Goal: Task Accomplishment & Management: Manage account settings

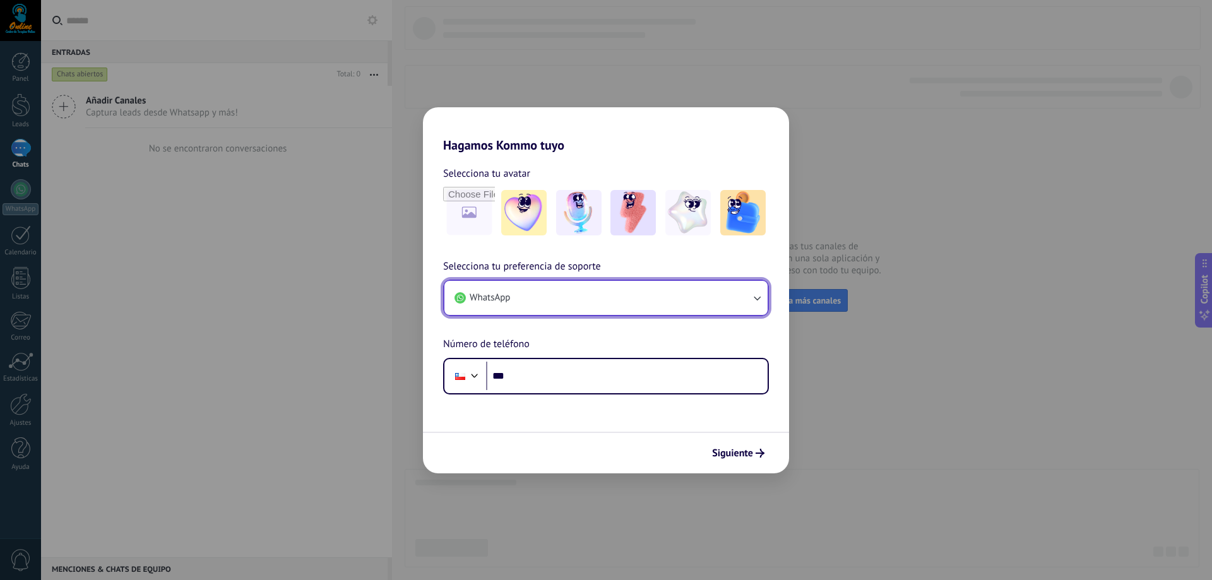
click at [592, 301] on button "WhatsApp" at bounding box center [605, 298] width 323 height 34
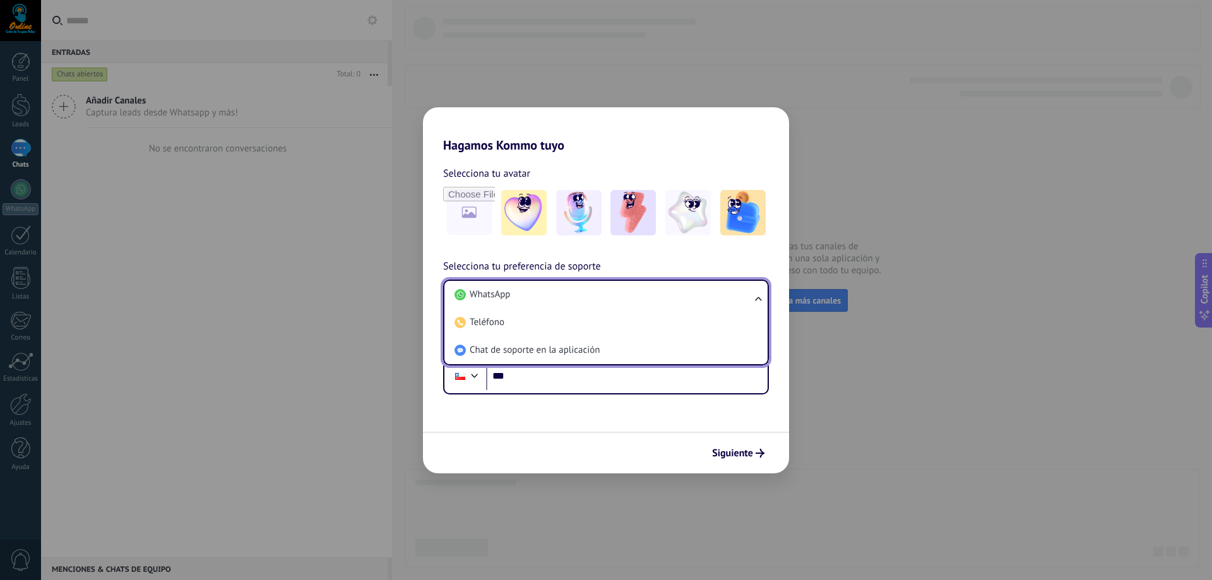
click at [535, 132] on h2 "Hagamos Kommo tuyo" at bounding box center [606, 129] width 366 height 45
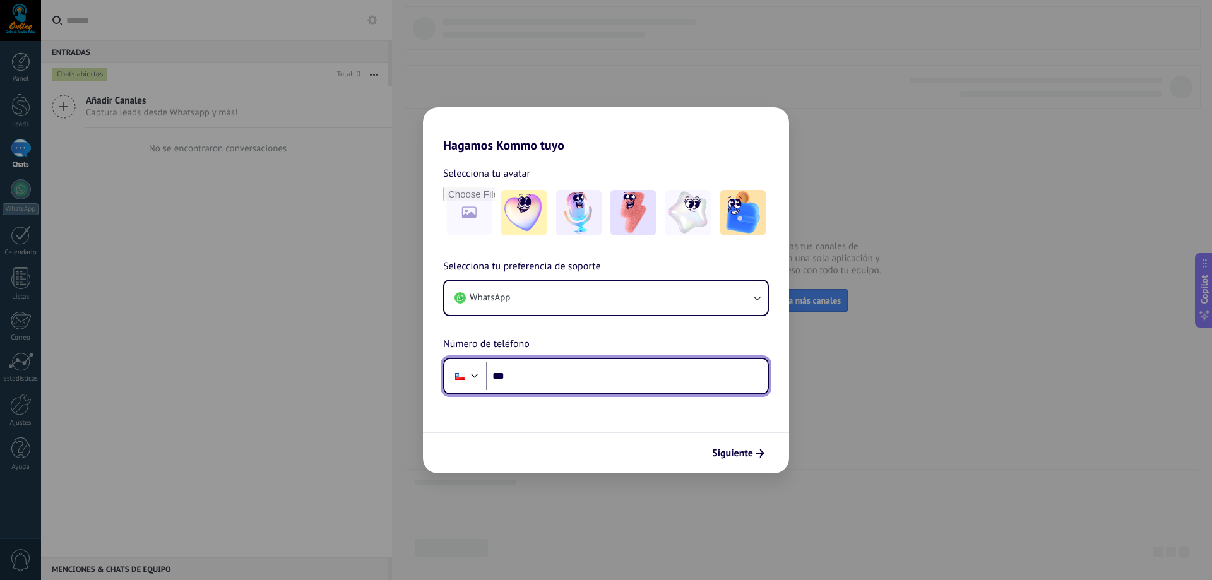
click at [522, 377] on input "***" at bounding box center [627, 376] width 282 height 29
paste input "**********"
type input "**********"
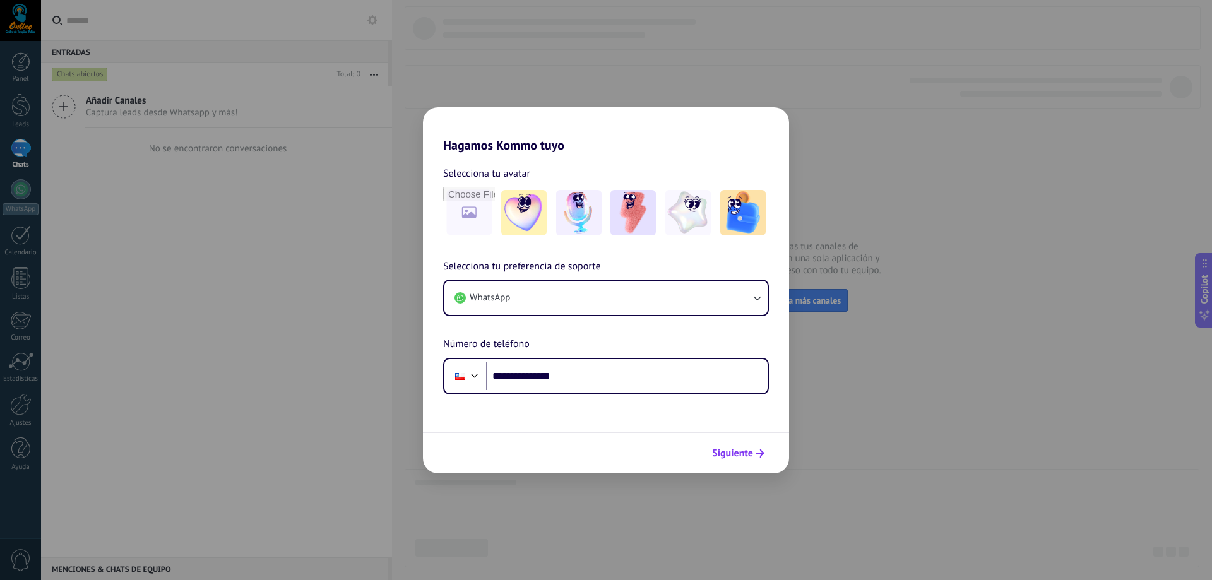
click at [719, 453] on span "Siguiente" at bounding box center [732, 453] width 41 height 9
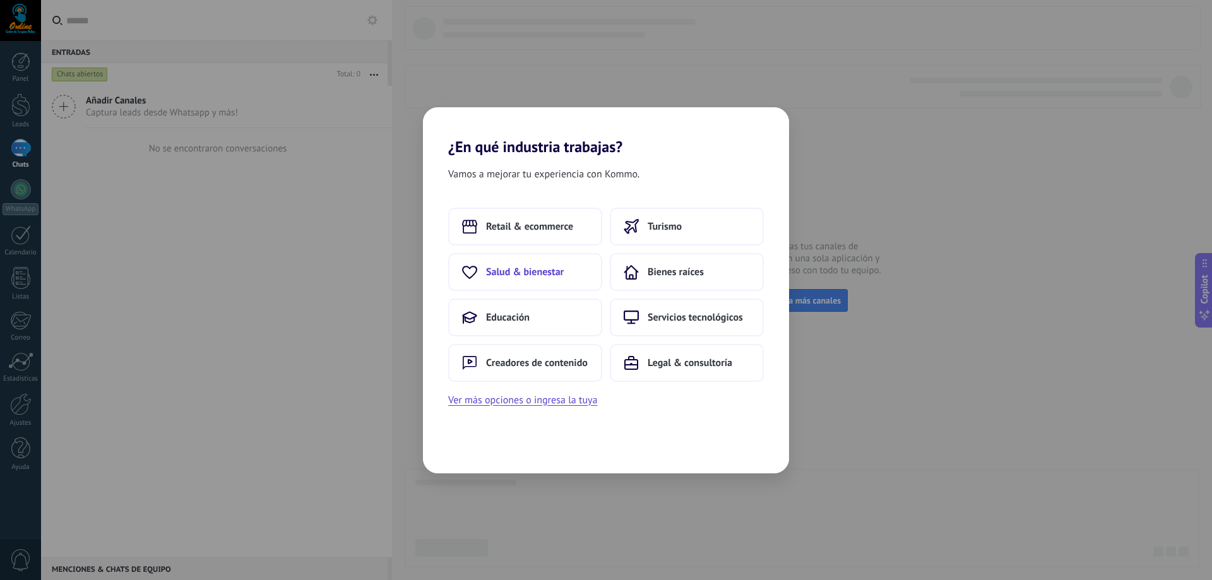
click at [566, 273] on button "Salud & bienestar" at bounding box center [525, 272] width 154 height 38
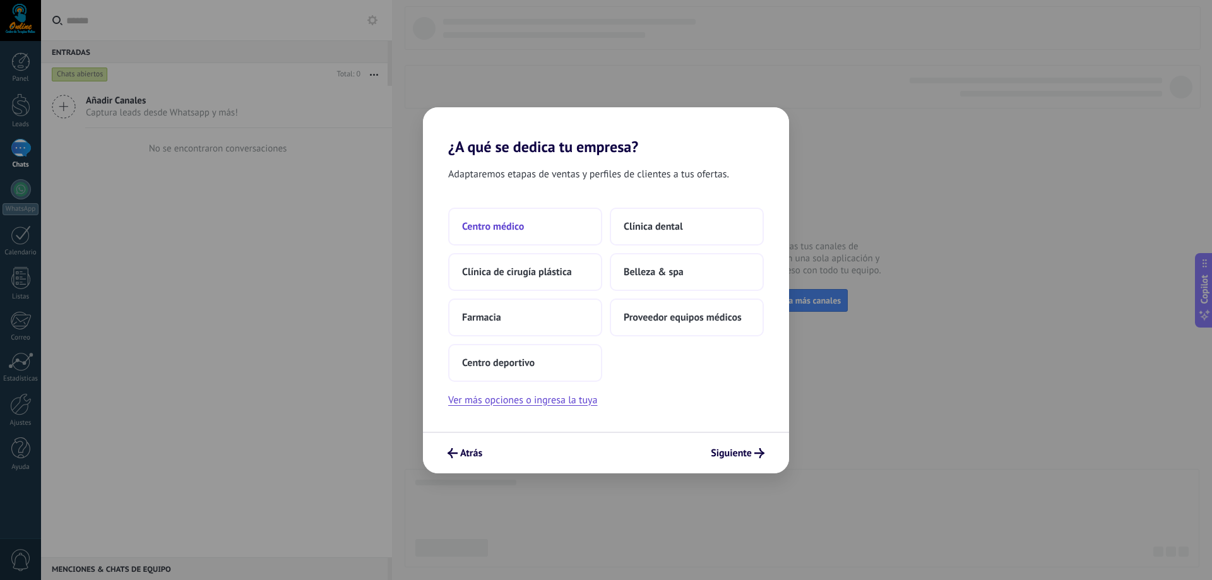
click at [526, 232] on button "Centro médico" at bounding box center [525, 227] width 154 height 38
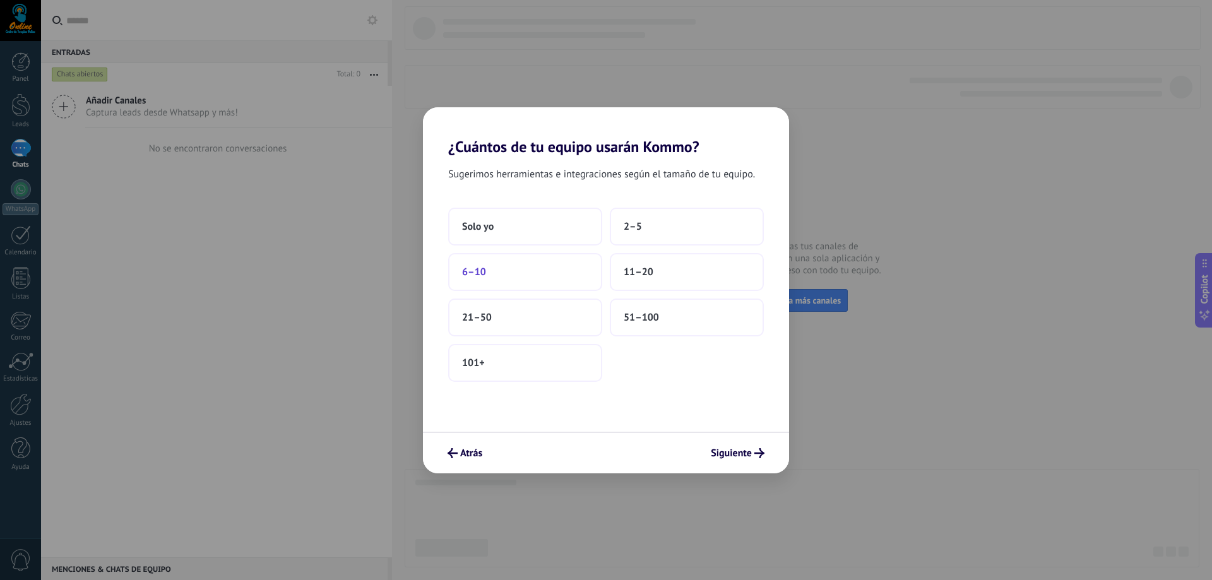
click at [527, 268] on button "6–10" at bounding box center [525, 272] width 154 height 38
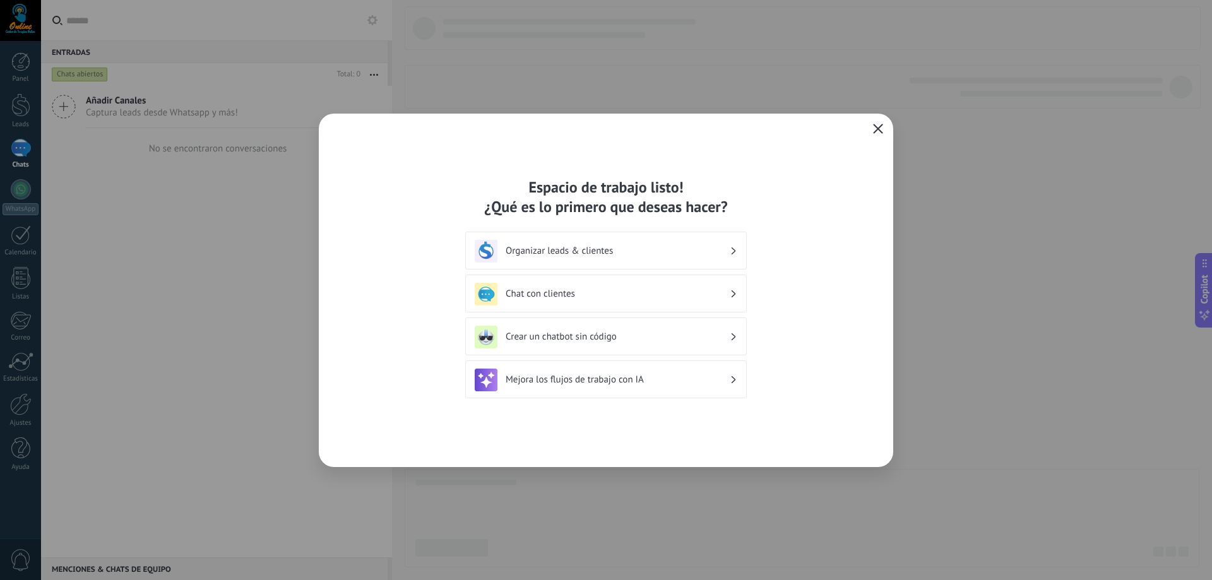
click at [879, 132] on icon "button" at bounding box center [878, 129] width 10 height 10
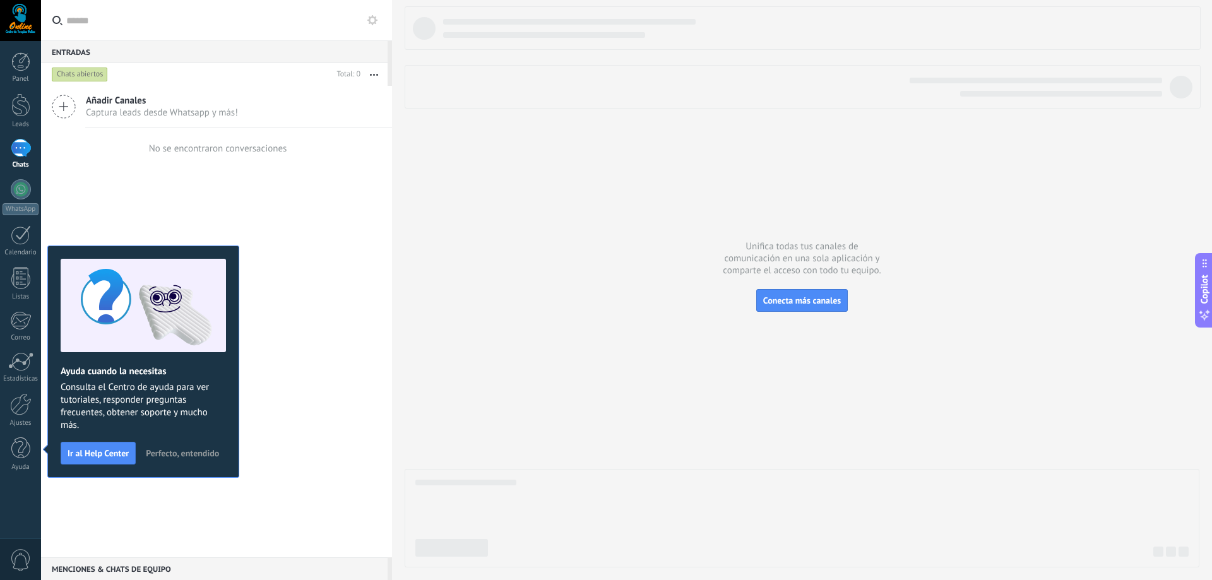
click at [172, 451] on span "Perfecto, entendido" at bounding box center [182, 453] width 73 height 9
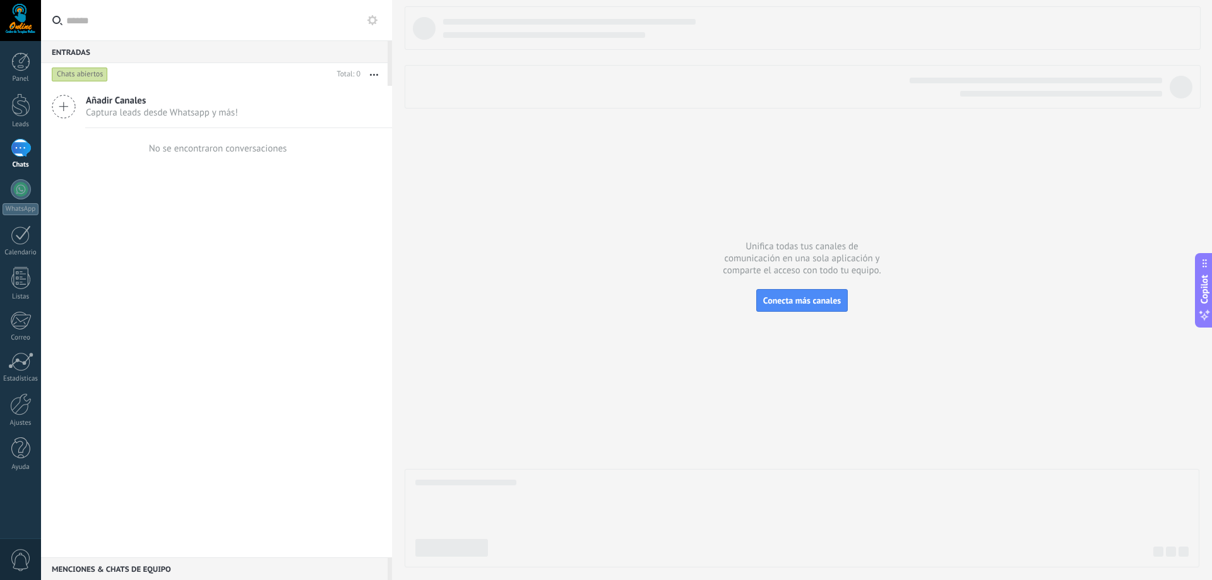
click at [16, 152] on div at bounding box center [21, 148] width 20 height 18
click at [130, 110] on span "Captura leads desde Whatsapp y más!" at bounding box center [162, 113] width 152 height 12
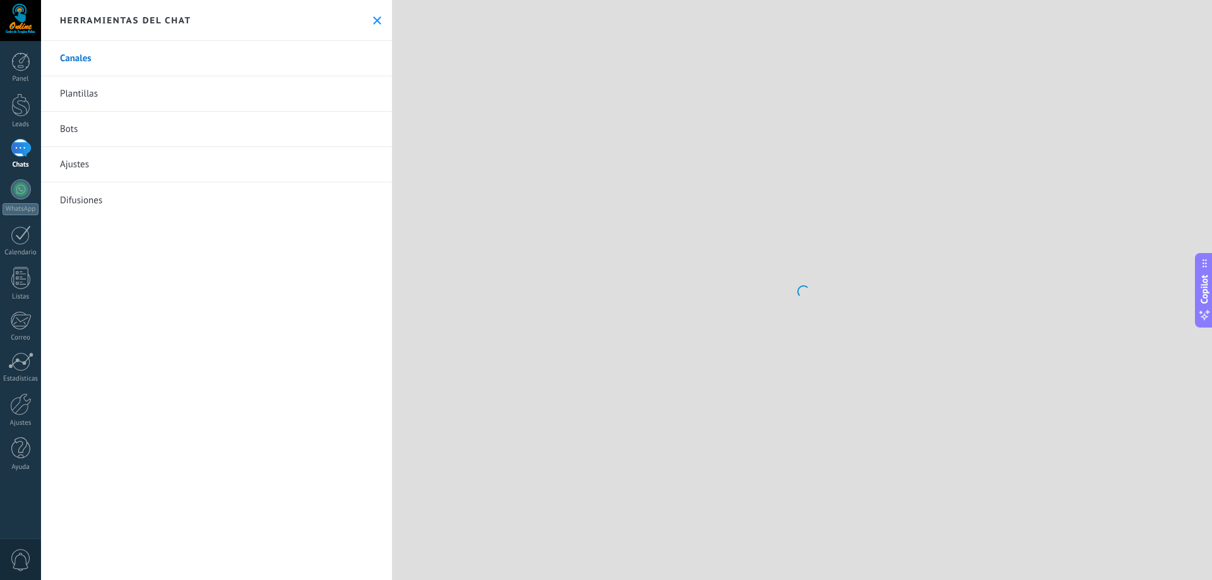
click at [63, 107] on link "Plantillas" at bounding box center [216, 93] width 351 height 35
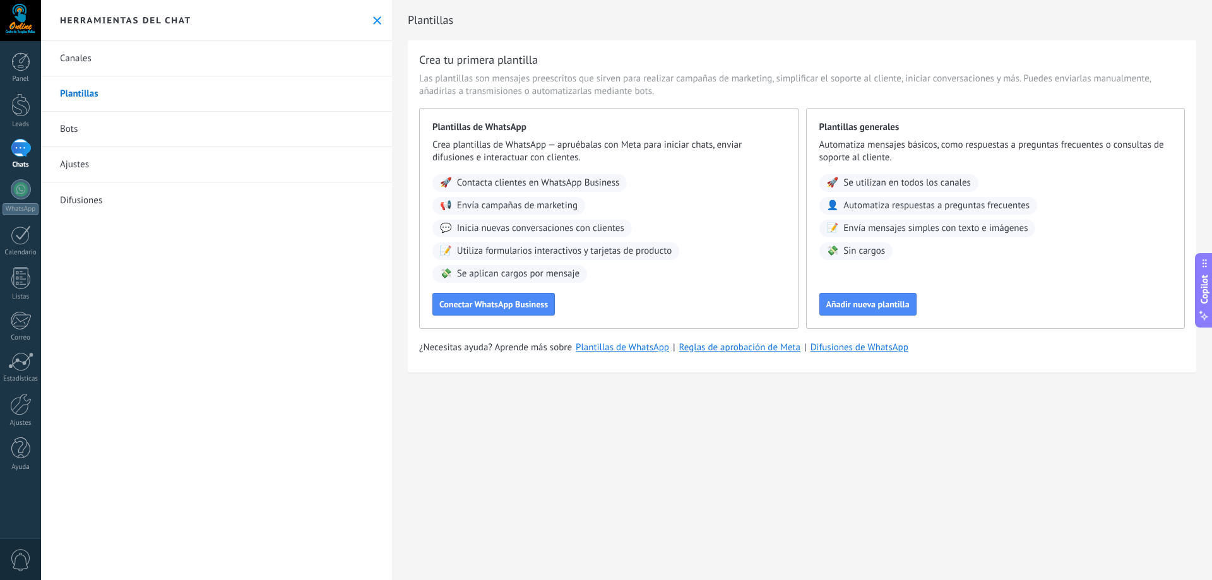
click at [84, 60] on link "Canales" at bounding box center [216, 58] width 351 height 35
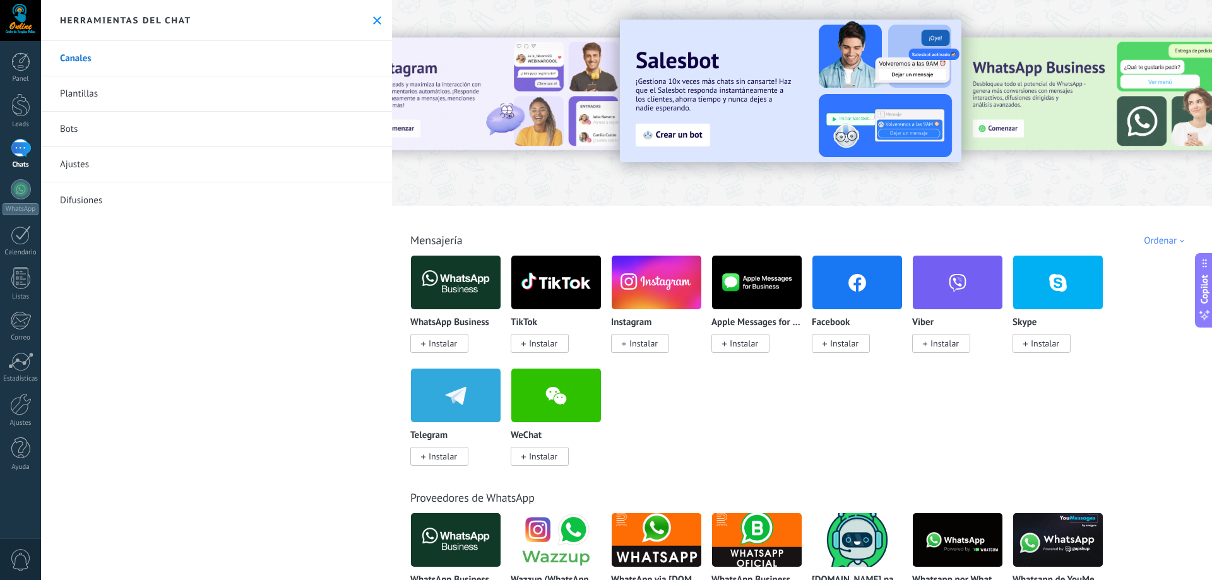
click at [458, 285] on img at bounding box center [456, 282] width 90 height 61
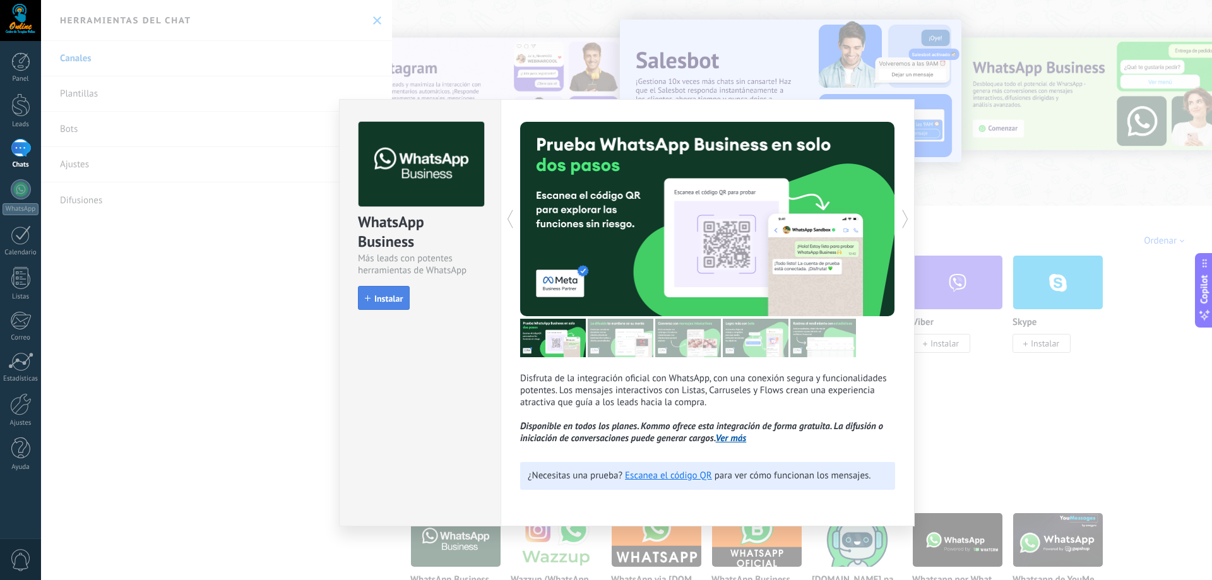
click at [393, 299] on span "Instalar" at bounding box center [388, 298] width 28 height 9
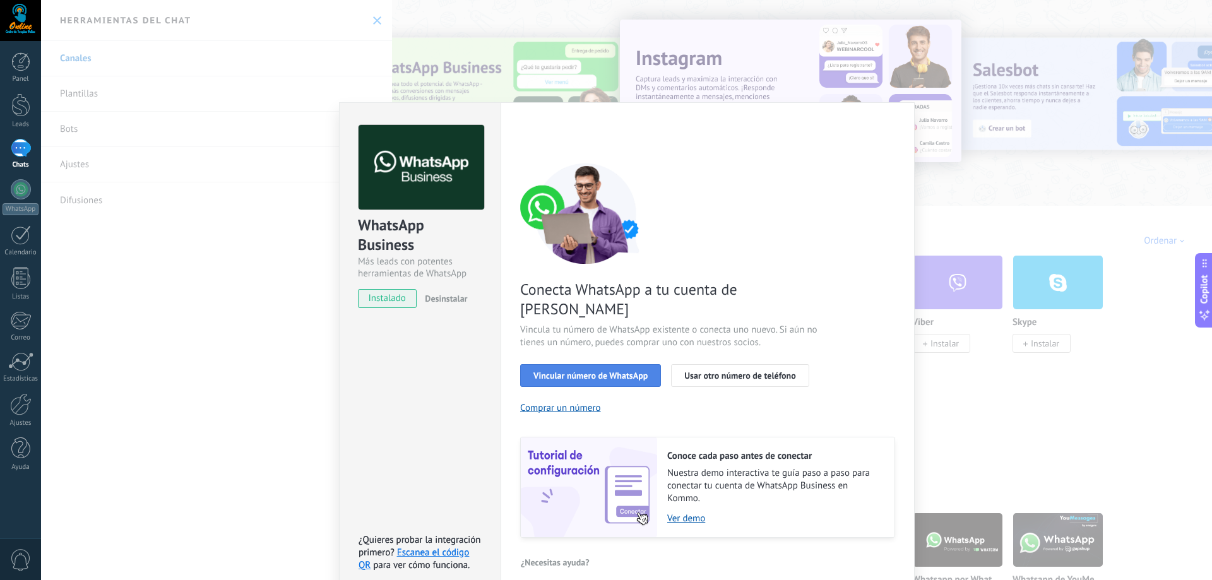
click at [583, 371] on span "Vincular número de WhatsApp" at bounding box center [591, 375] width 114 height 9
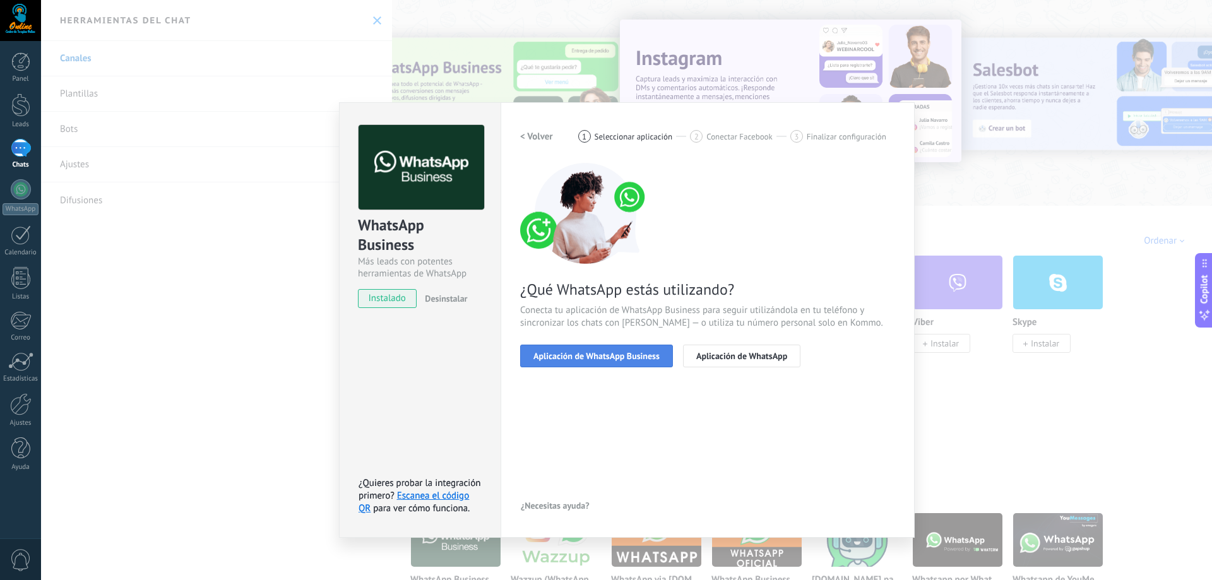
click at [630, 357] on span "Aplicación de WhatsApp Business" at bounding box center [597, 356] width 126 height 9
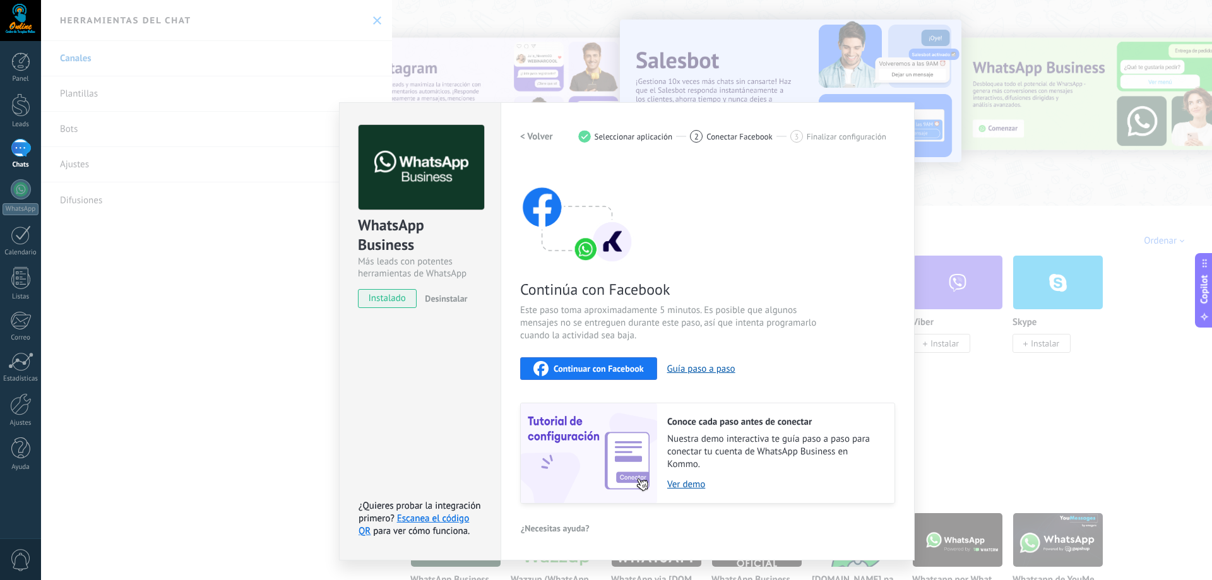
click at [615, 370] on span "Continuar con Facebook" at bounding box center [599, 368] width 90 height 9
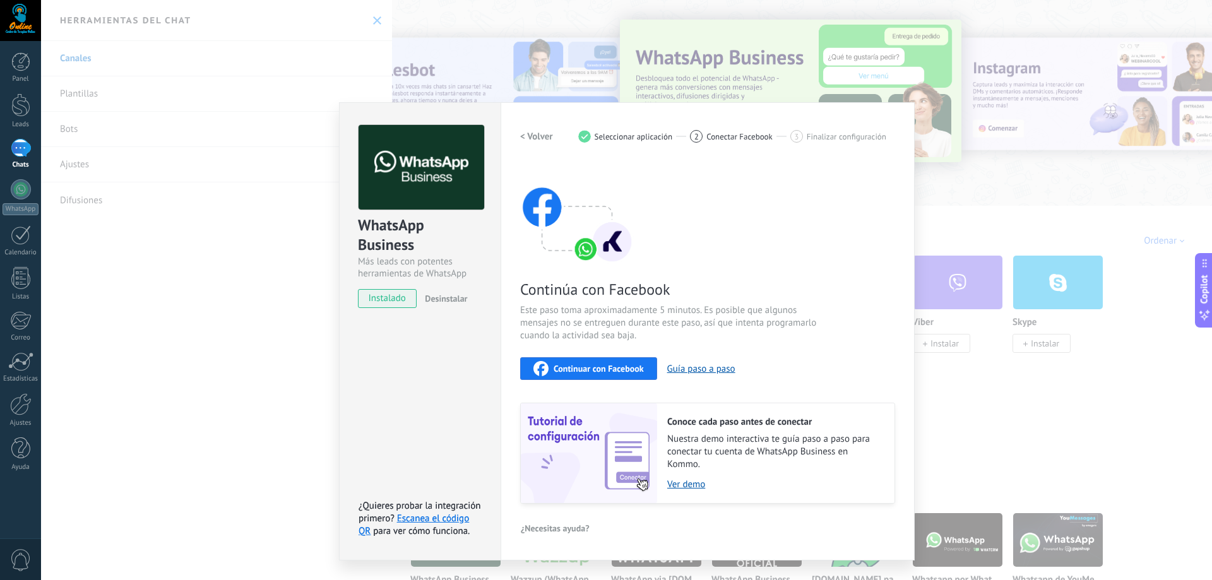
click at [1049, 370] on div "WhatsApp Business Más leads con potentes herramientas de WhatsApp instalado Des…" at bounding box center [626, 290] width 1171 height 580
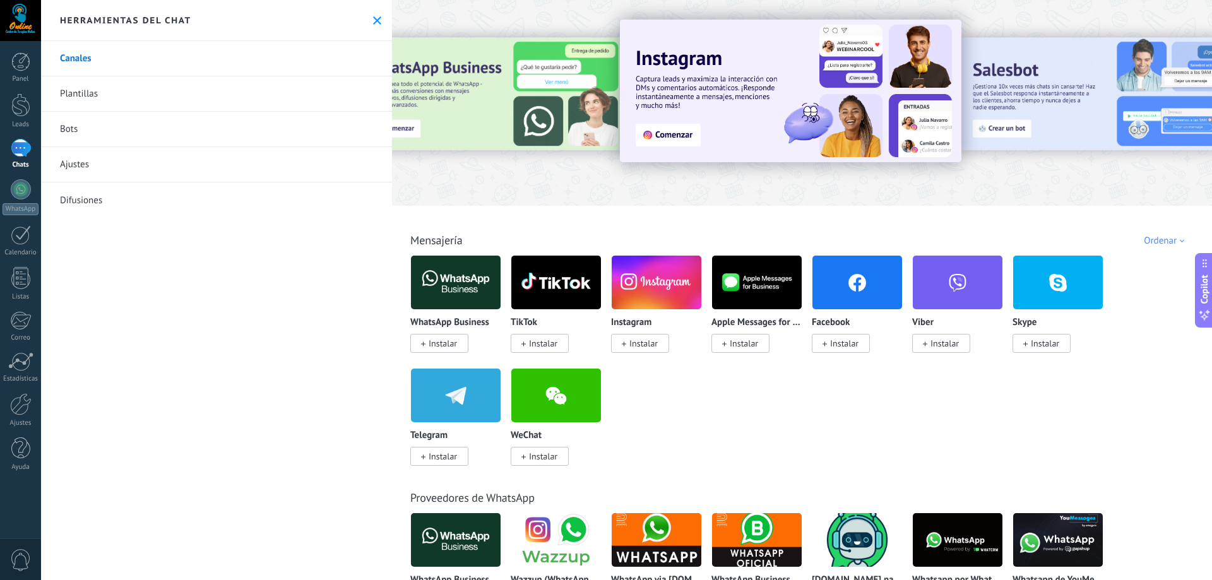
click at [436, 344] on span "Instalar" at bounding box center [443, 343] width 28 height 11
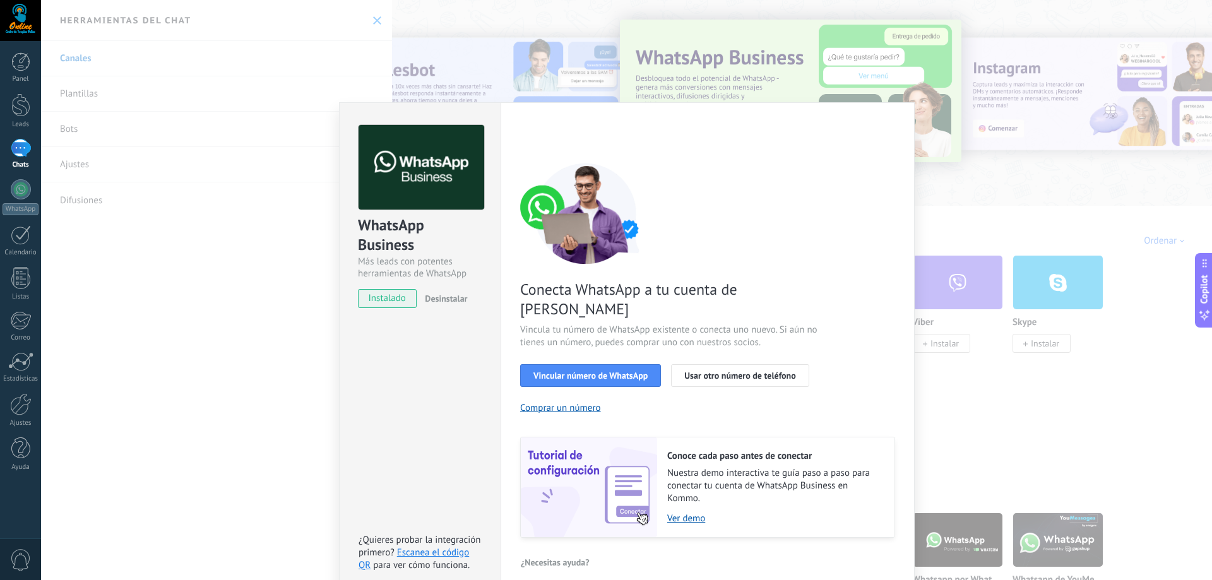
click at [588, 155] on div "< Volver 1 Seleccionar aplicación 2 Conectar Facebook 3 Finalizar configuración…" at bounding box center [707, 331] width 375 height 413
click at [220, 206] on div "WhatsApp Business Más leads con potentes herramientas de WhatsApp instalado Des…" at bounding box center [626, 290] width 1171 height 580
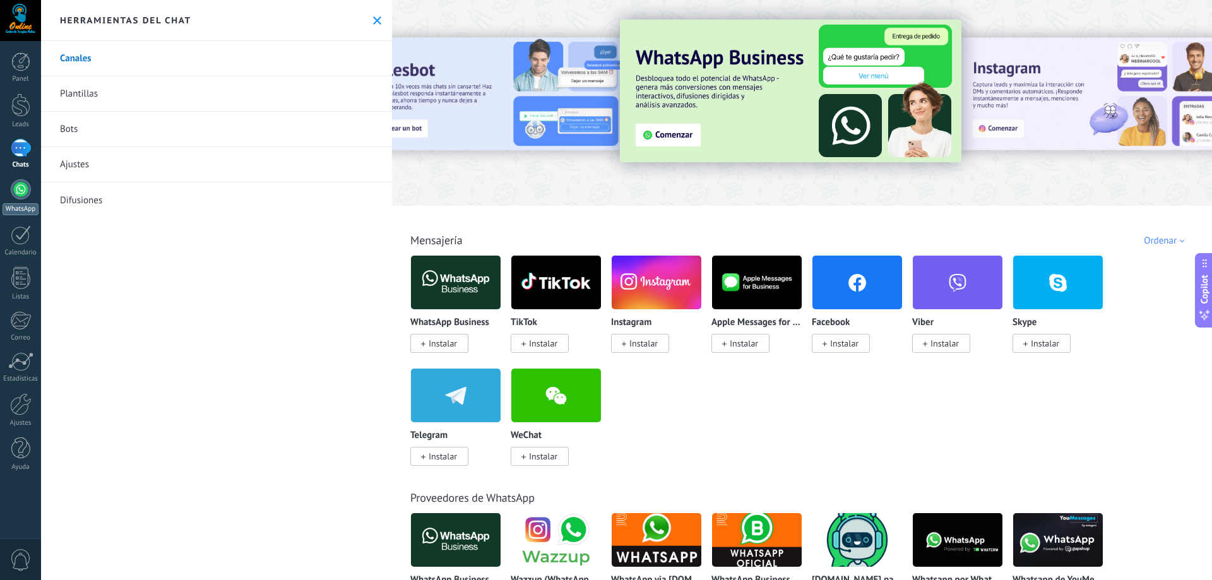
click at [25, 186] on div at bounding box center [21, 189] width 20 height 20
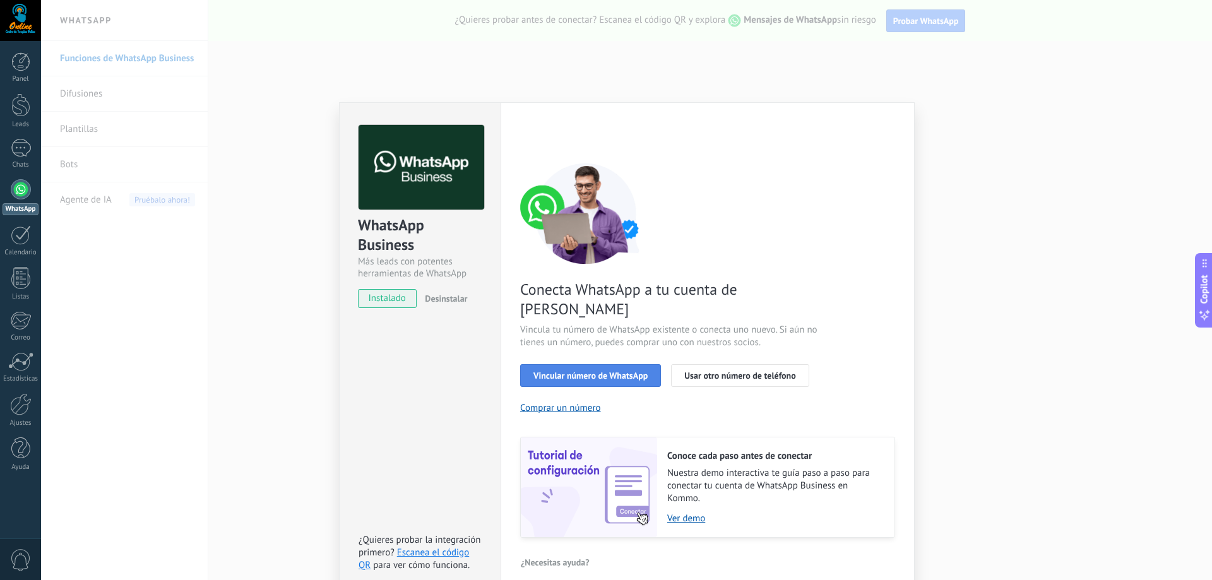
click at [617, 371] on span "Vincular número de WhatsApp" at bounding box center [591, 375] width 114 height 9
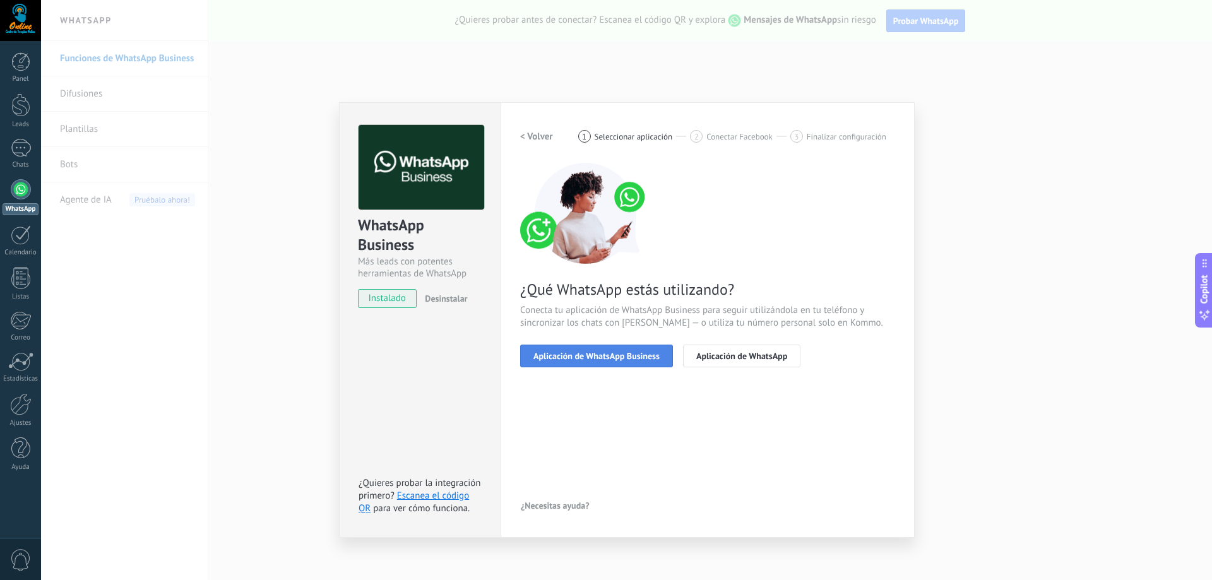
click at [631, 361] on span "Aplicación de WhatsApp Business" at bounding box center [597, 356] width 126 height 9
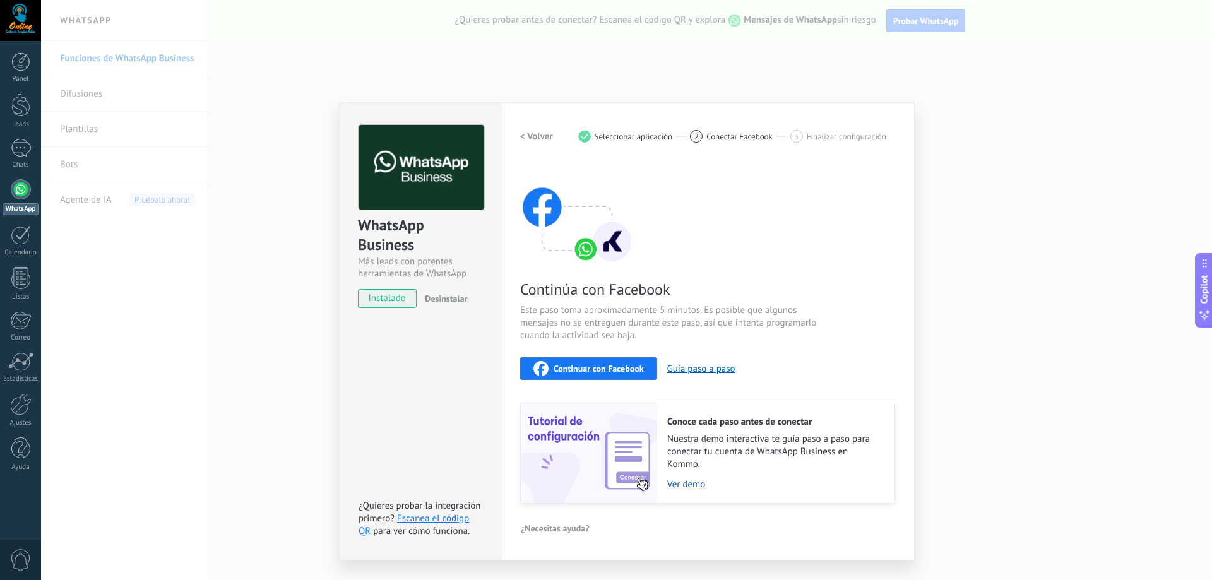
click at [381, 300] on span "instalado" at bounding box center [387, 298] width 57 height 19
click at [439, 520] on link "Escanea el código QR" at bounding box center [414, 525] width 110 height 25
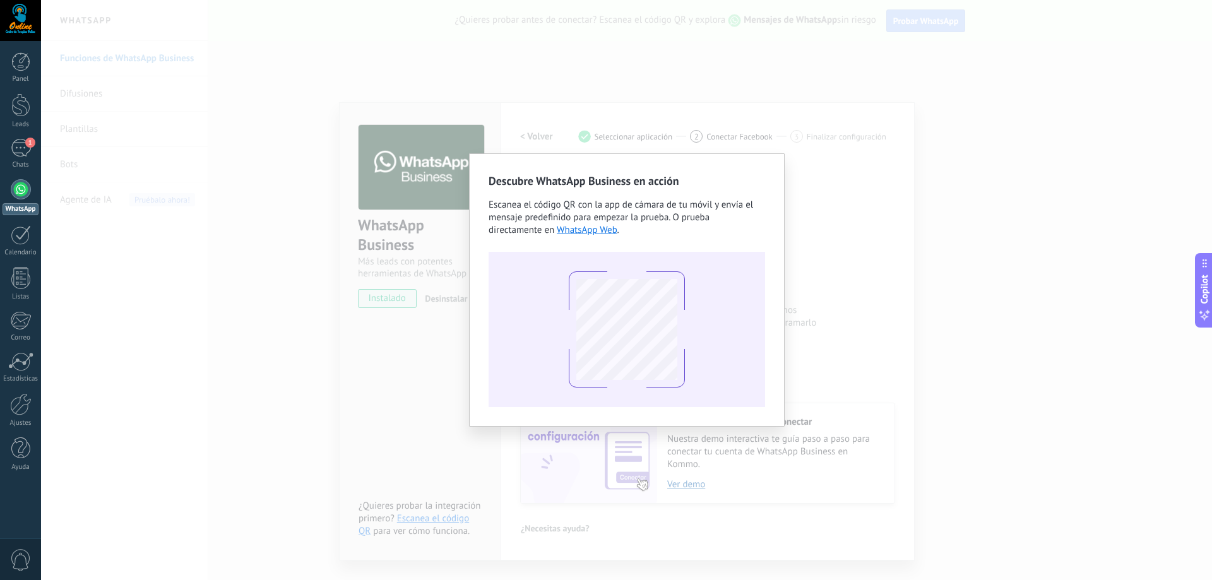
click at [837, 262] on div "Descubre WhatsApp Business en acción Escanea el código QR con la app [PERSON_NA…" at bounding box center [626, 290] width 1171 height 580
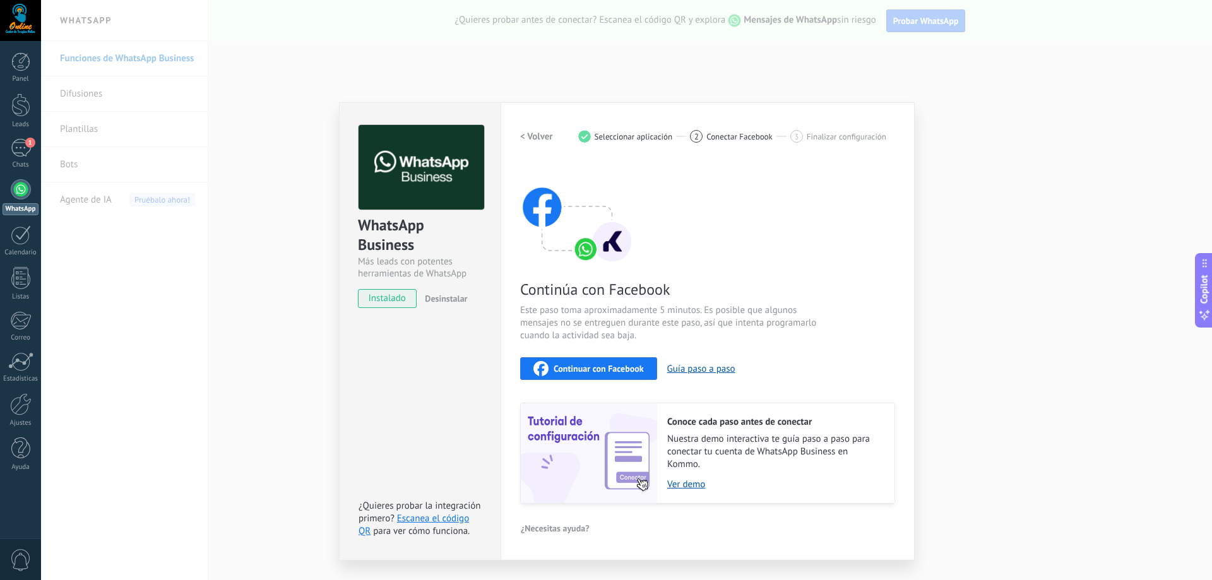
click at [960, 223] on div "WhatsApp Business Más leads con potentes herramientas de WhatsApp instalado Des…" at bounding box center [626, 290] width 1171 height 580
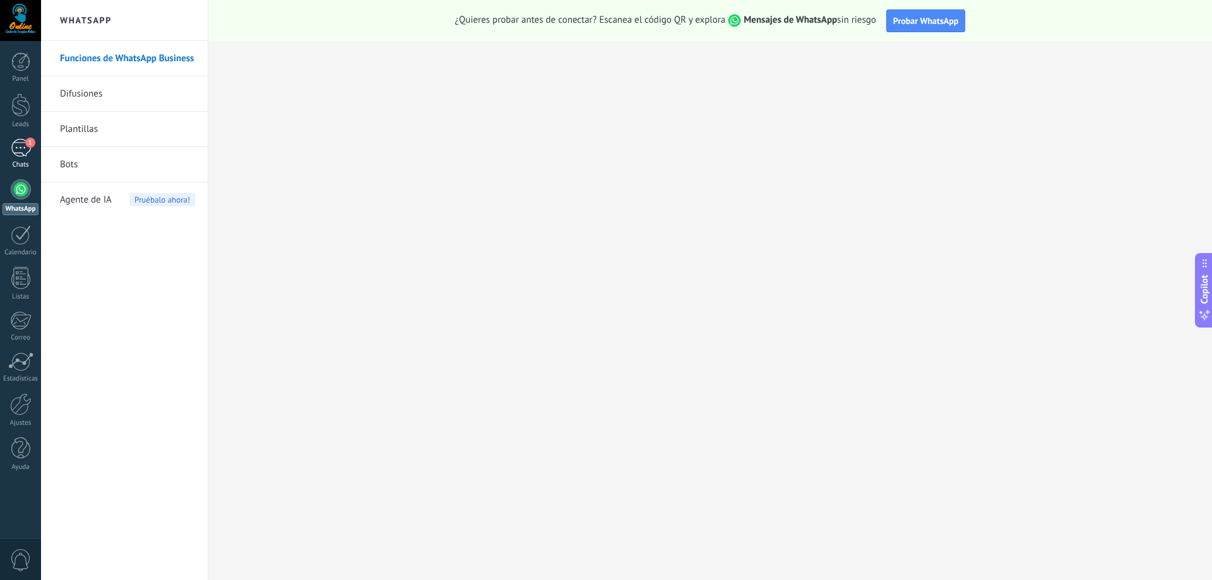
click at [24, 148] on div "1" at bounding box center [21, 148] width 20 height 18
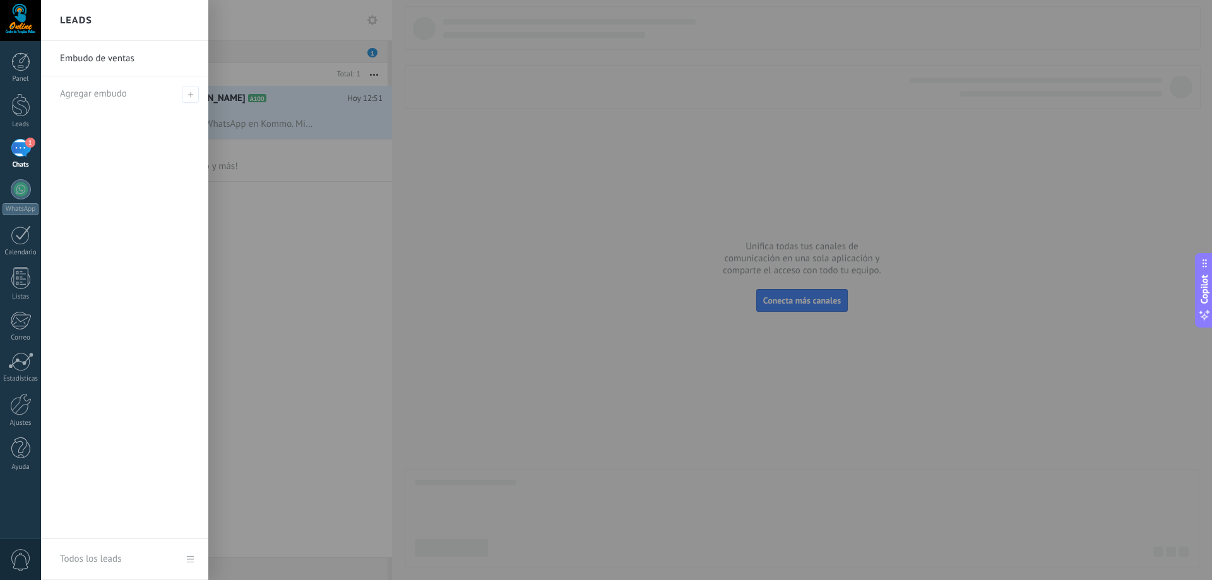
click at [327, 230] on div at bounding box center [647, 290] width 1212 height 580
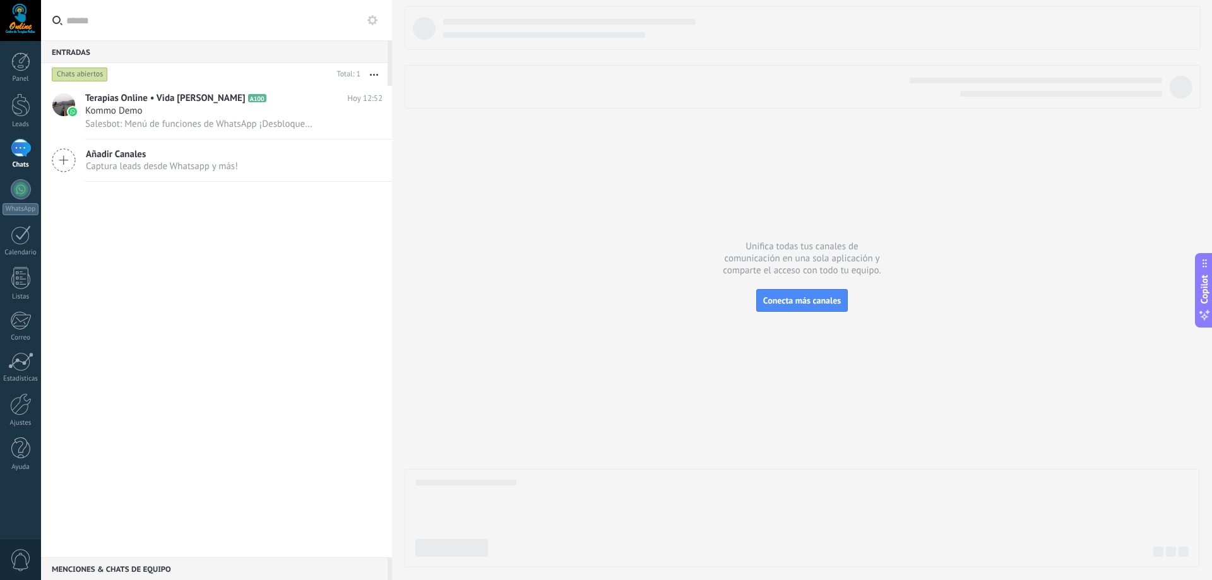
click at [102, 162] on span "Captura leads desde Whatsapp y más!" at bounding box center [162, 166] width 152 height 12
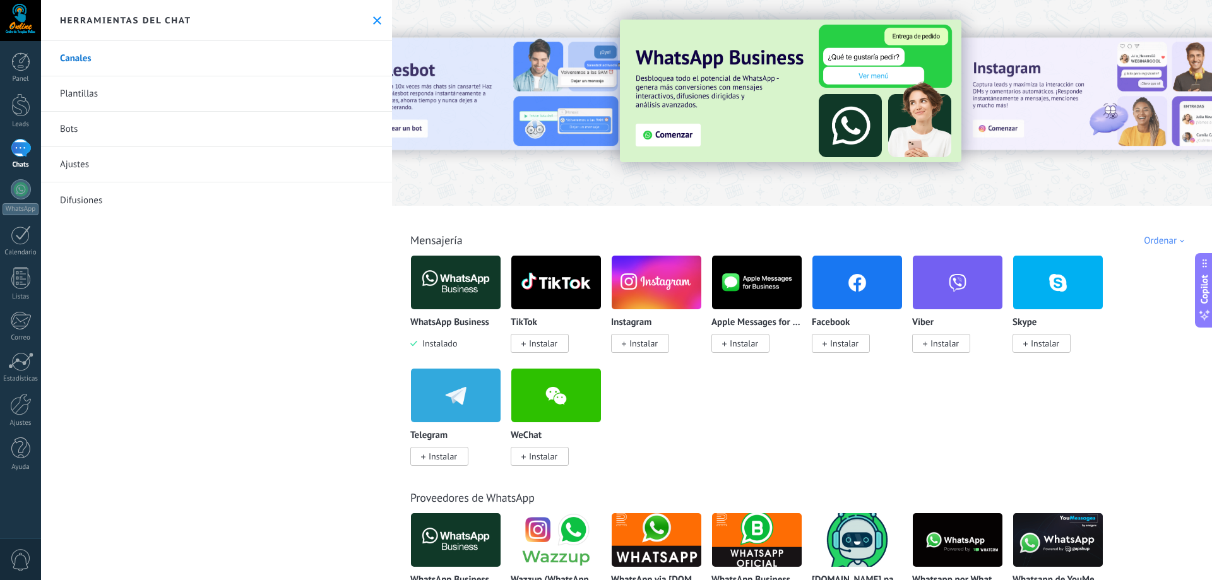
click at [373, 23] on use at bounding box center [377, 20] width 8 height 8
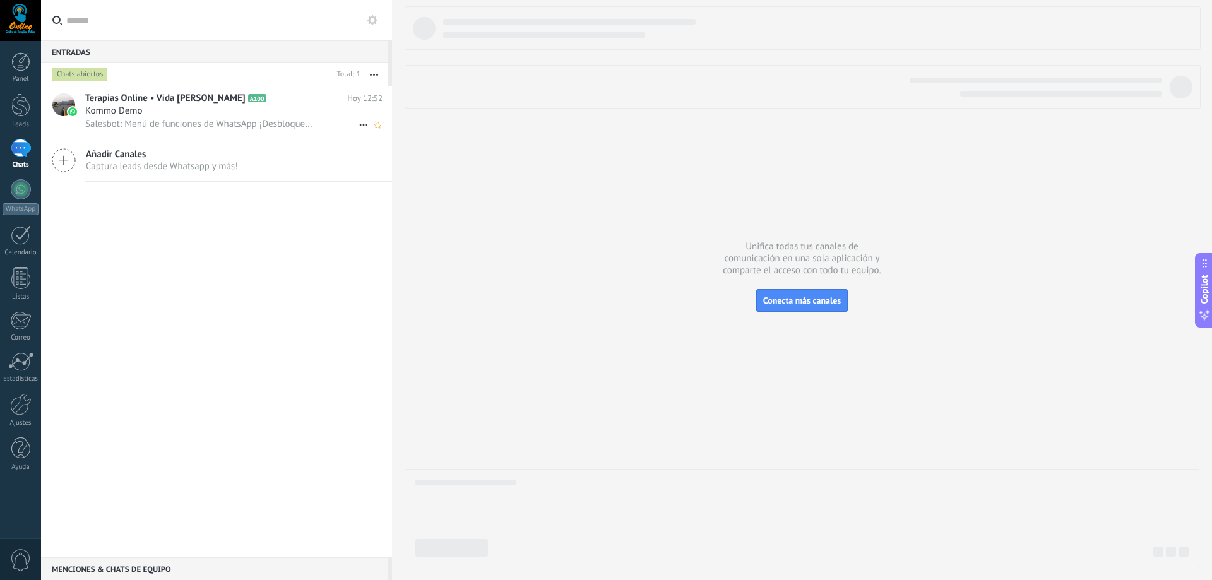
click at [136, 106] on span "Kommo Demo" at bounding box center [113, 111] width 57 height 13
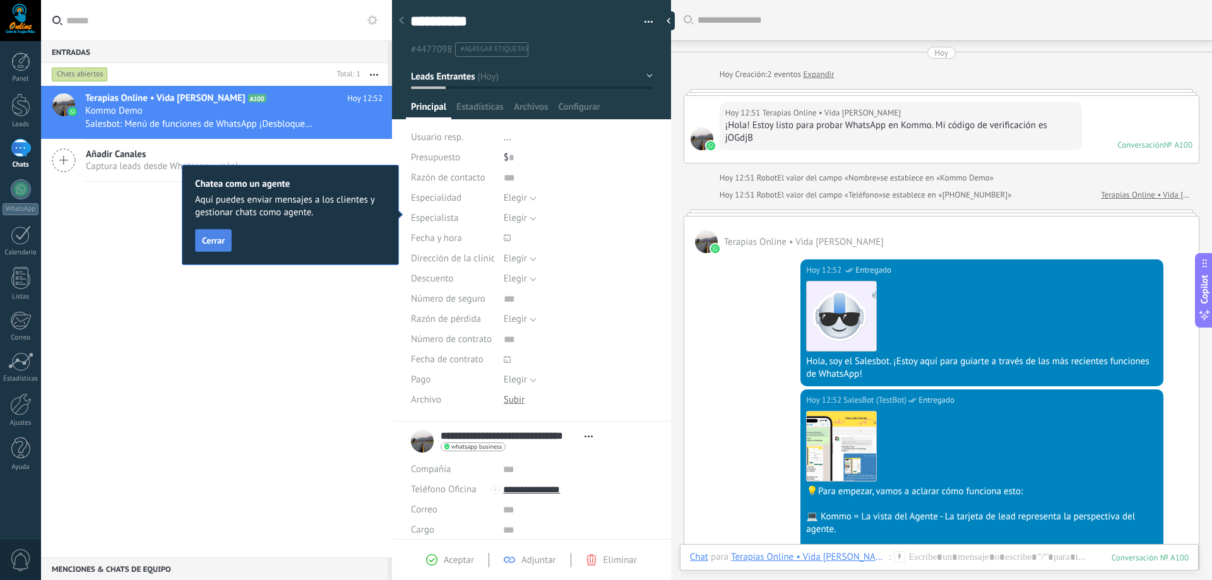
click at [214, 237] on span "Cerrar" at bounding box center [213, 240] width 23 height 9
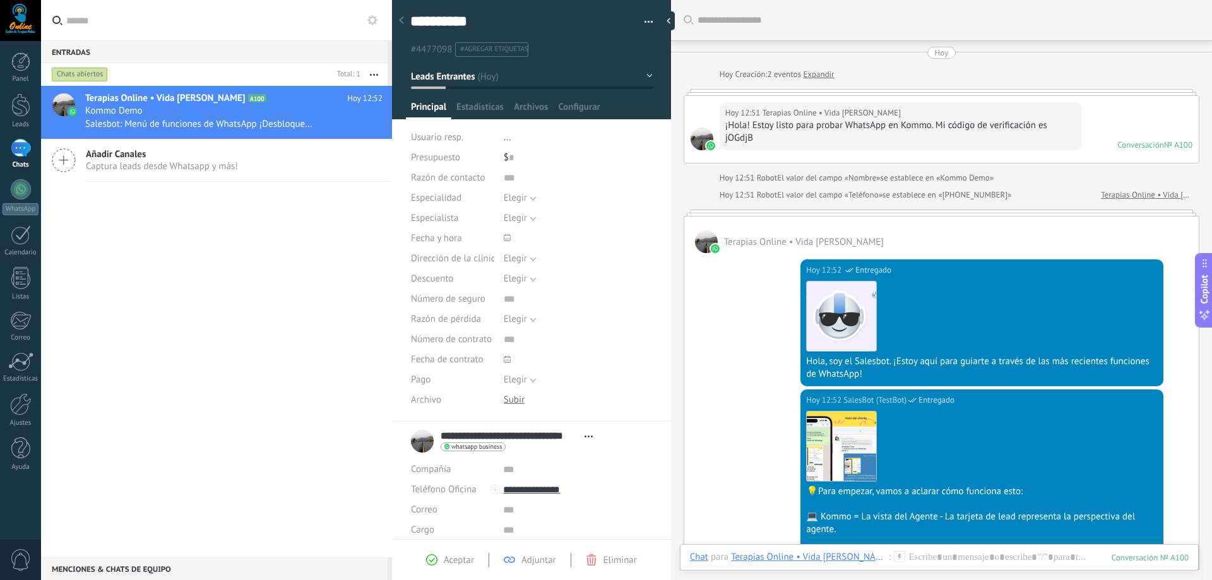
click at [405, 23] on div at bounding box center [402, 21] width 18 height 25
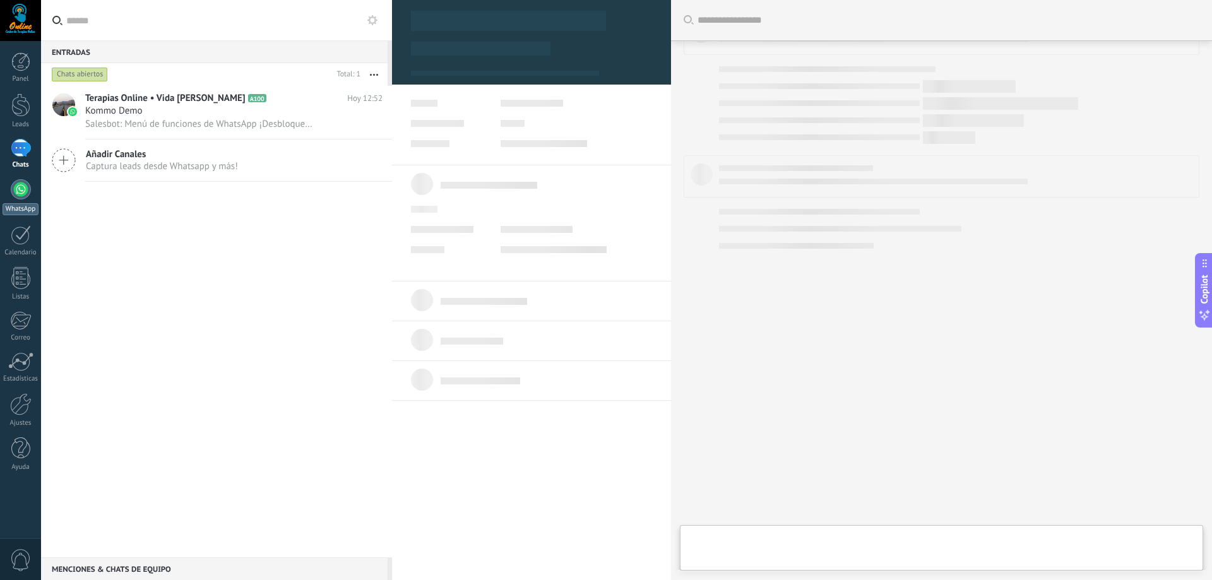
click at [26, 184] on div at bounding box center [21, 189] width 20 height 20
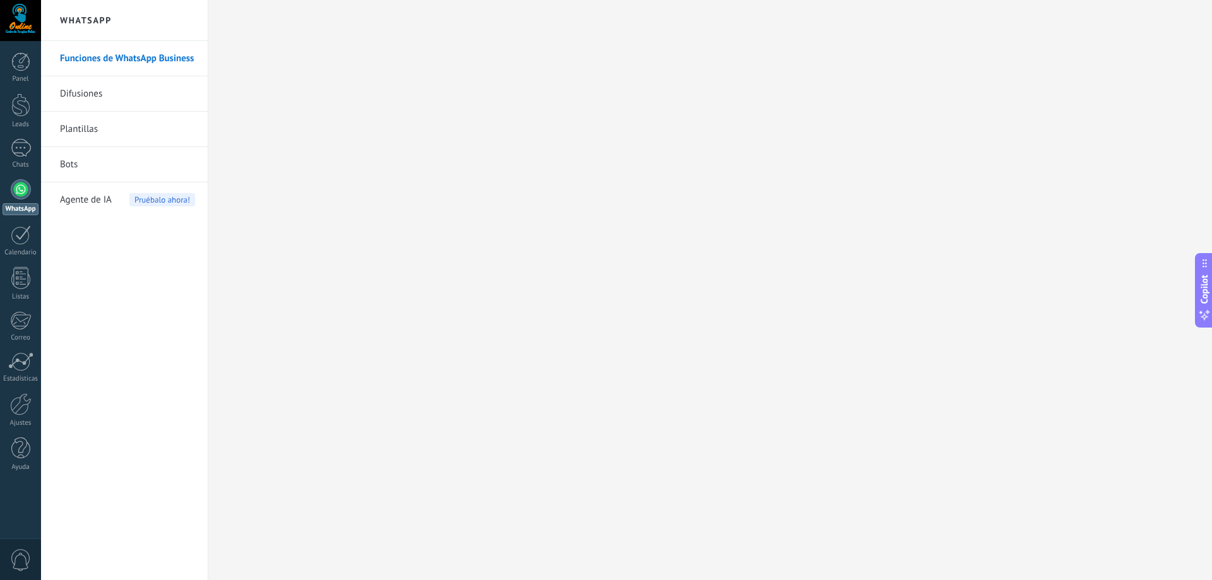
click at [150, 61] on link "Funciones de WhatsApp Business" at bounding box center [127, 58] width 135 height 35
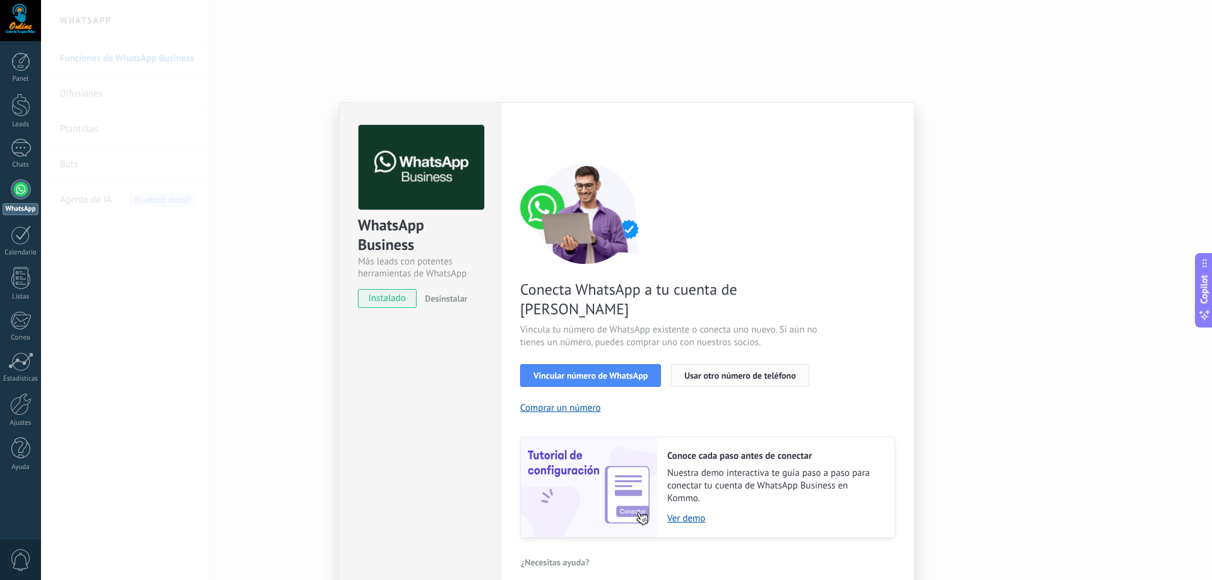
click at [705, 371] on span "Usar otro número de teléfono" at bounding box center [739, 375] width 111 height 9
click at [952, 105] on div "WhatsApp Business Más leads con potentes herramientas de WhatsApp instalado Des…" at bounding box center [626, 290] width 1171 height 580
click at [246, 110] on div "WhatsApp Business Más leads con potentes herramientas de WhatsApp instalado Des…" at bounding box center [626, 290] width 1171 height 580
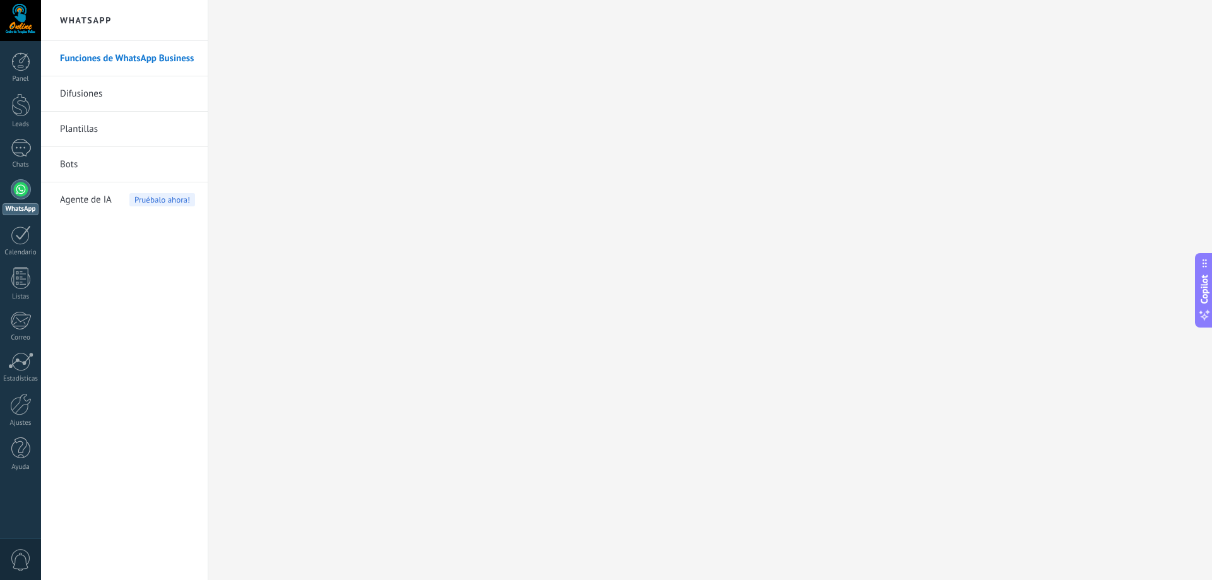
click at [63, 91] on link "Difusiones" at bounding box center [127, 93] width 135 height 35
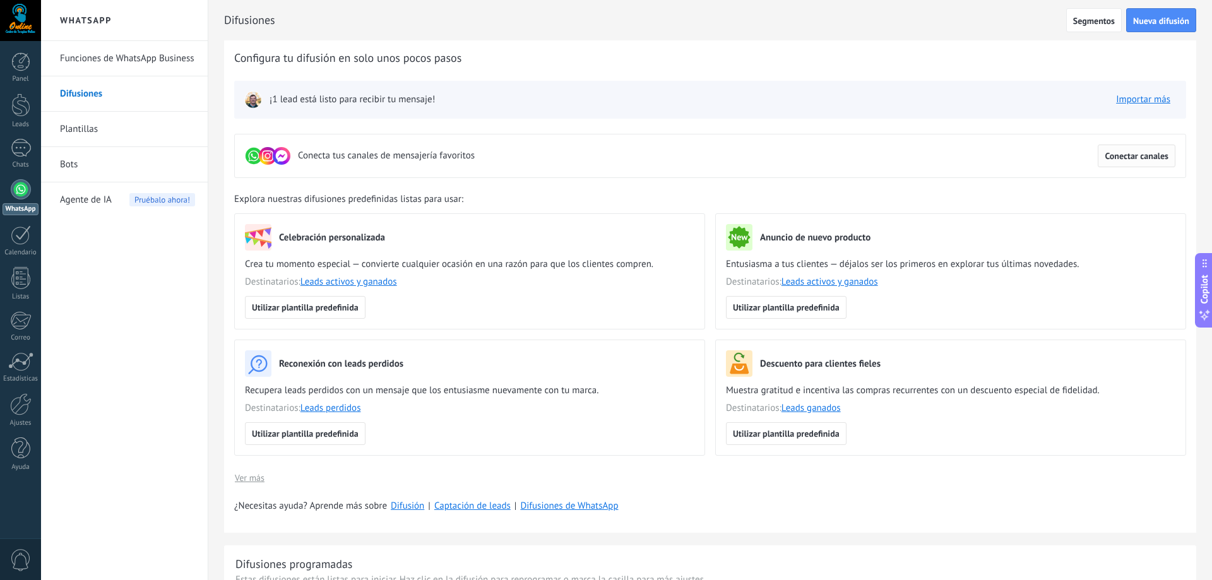
click at [1111, 158] on span "Conectar canales" at bounding box center [1137, 156] width 64 height 9
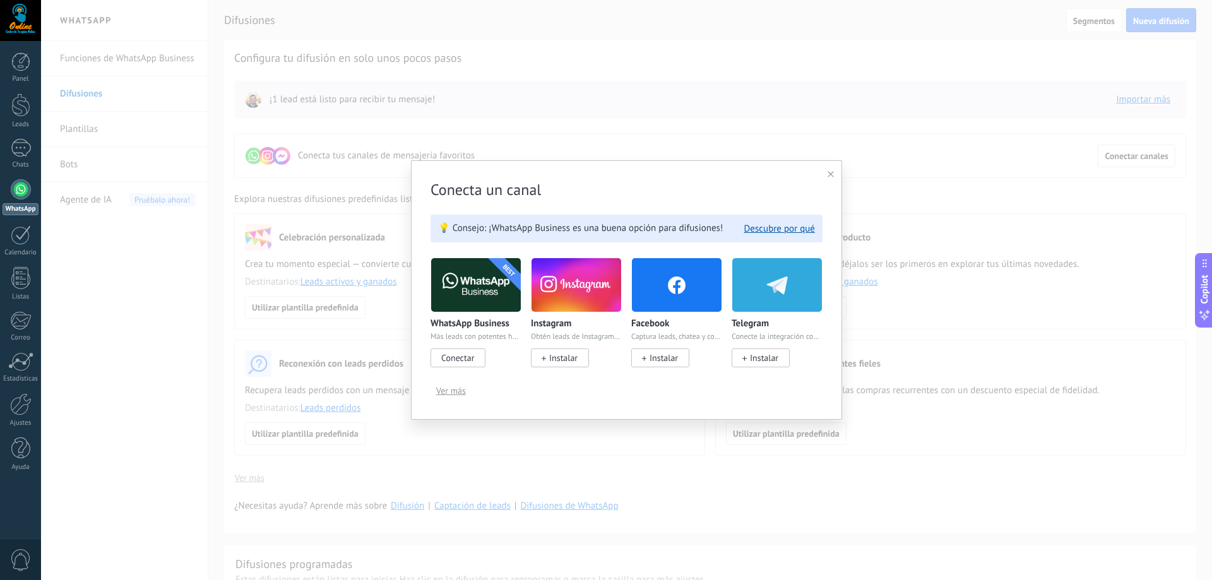
click at [563, 294] on img at bounding box center [577, 284] width 90 height 61
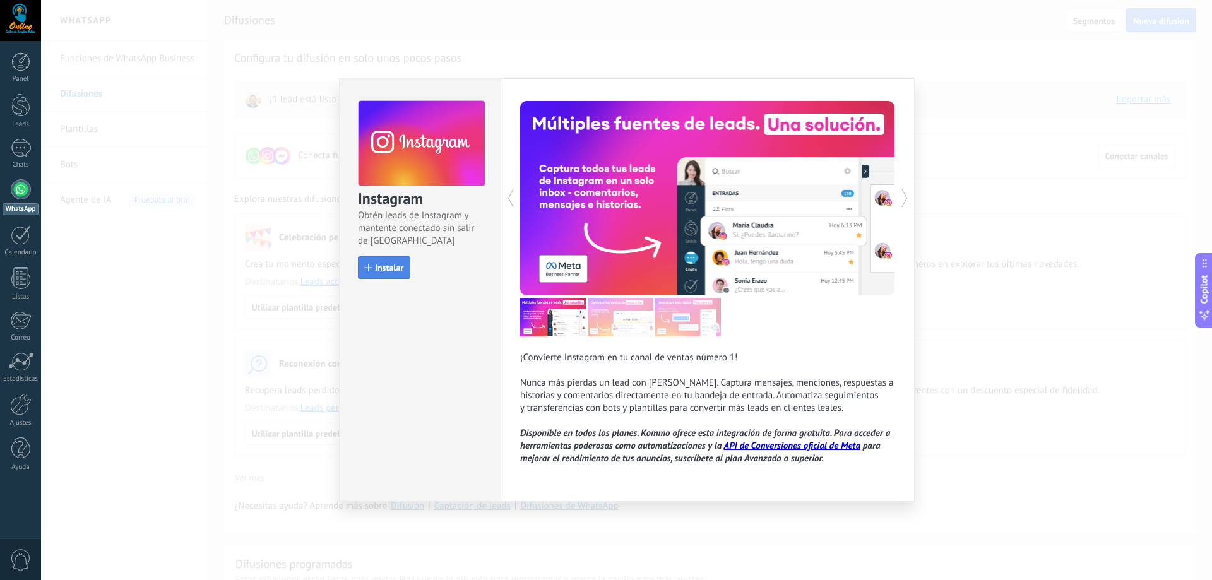
click at [390, 268] on span "Instalar" at bounding box center [389, 267] width 28 height 9
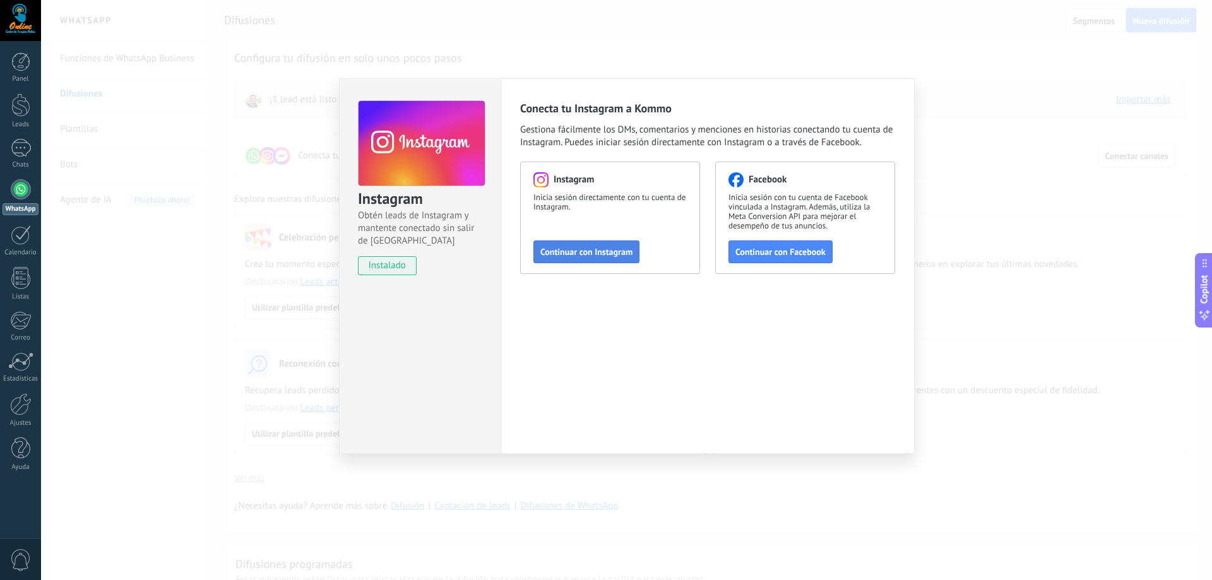
click at [594, 250] on span "Continuar con Instagram" at bounding box center [586, 252] width 92 height 9
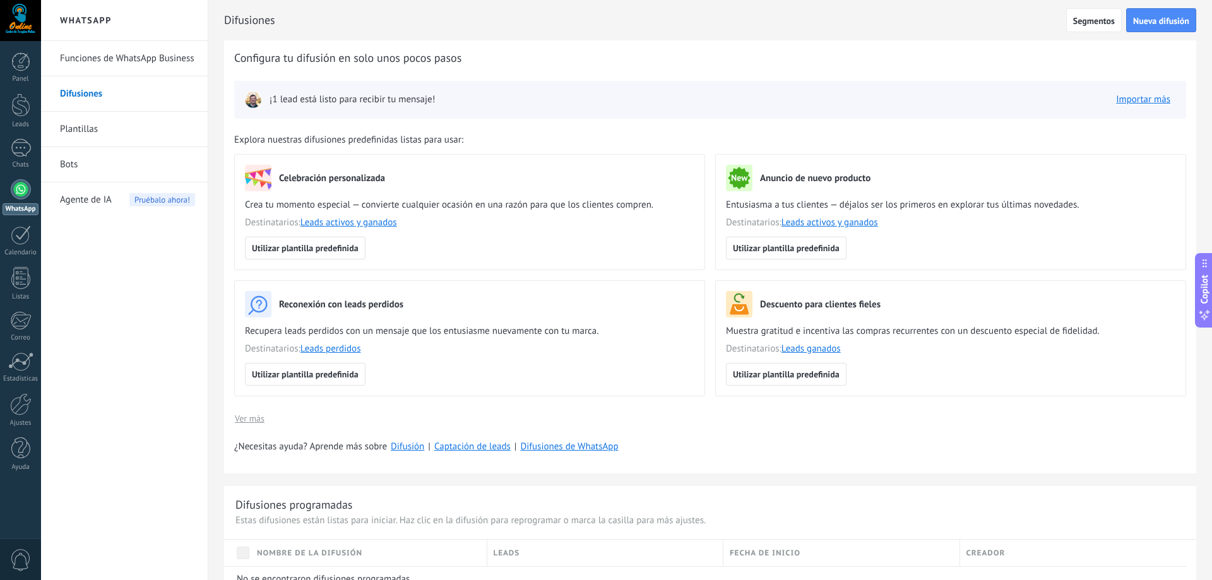
click at [172, 57] on link "Funciones de WhatsApp Business" at bounding box center [127, 58] width 135 height 35
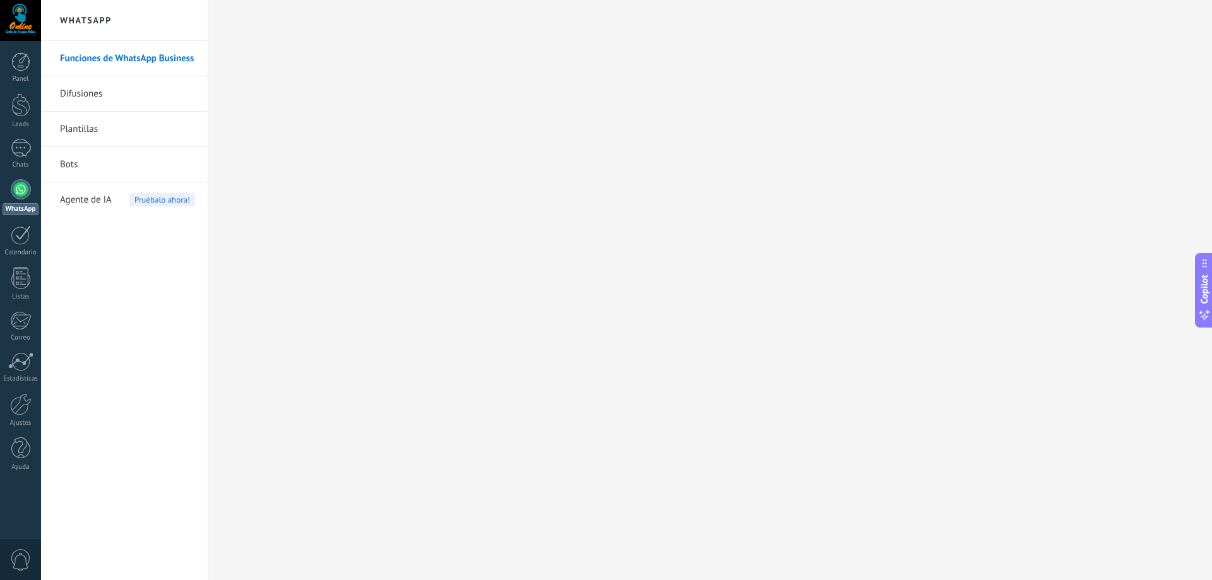
click at [92, 93] on link "Difusiones" at bounding box center [127, 93] width 135 height 35
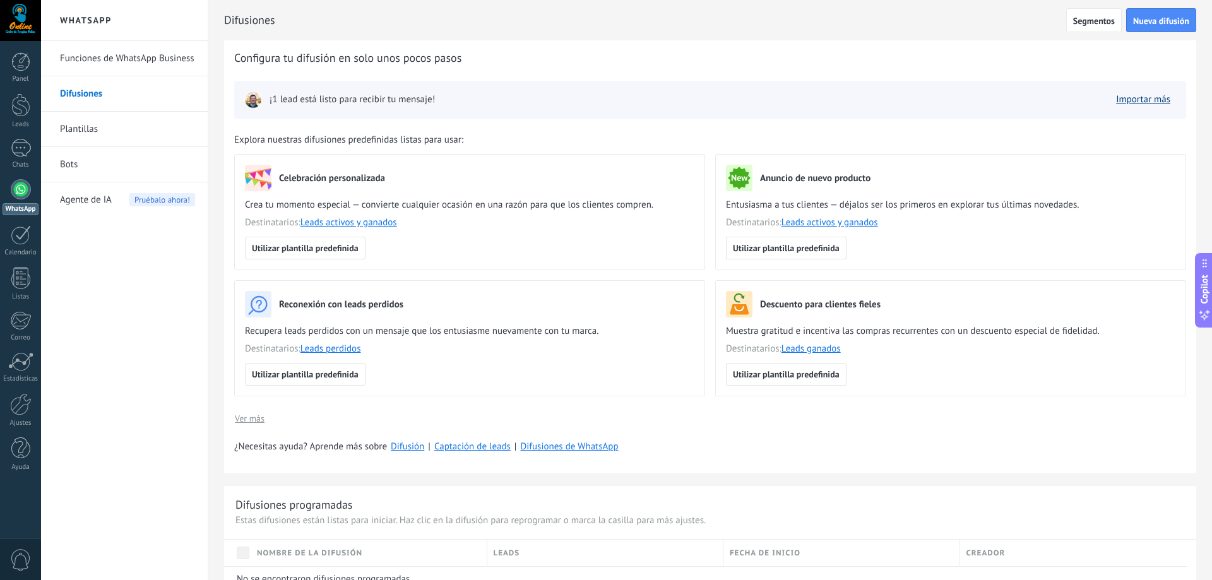
click at [1121, 98] on link "Importar más" at bounding box center [1143, 99] width 54 height 12
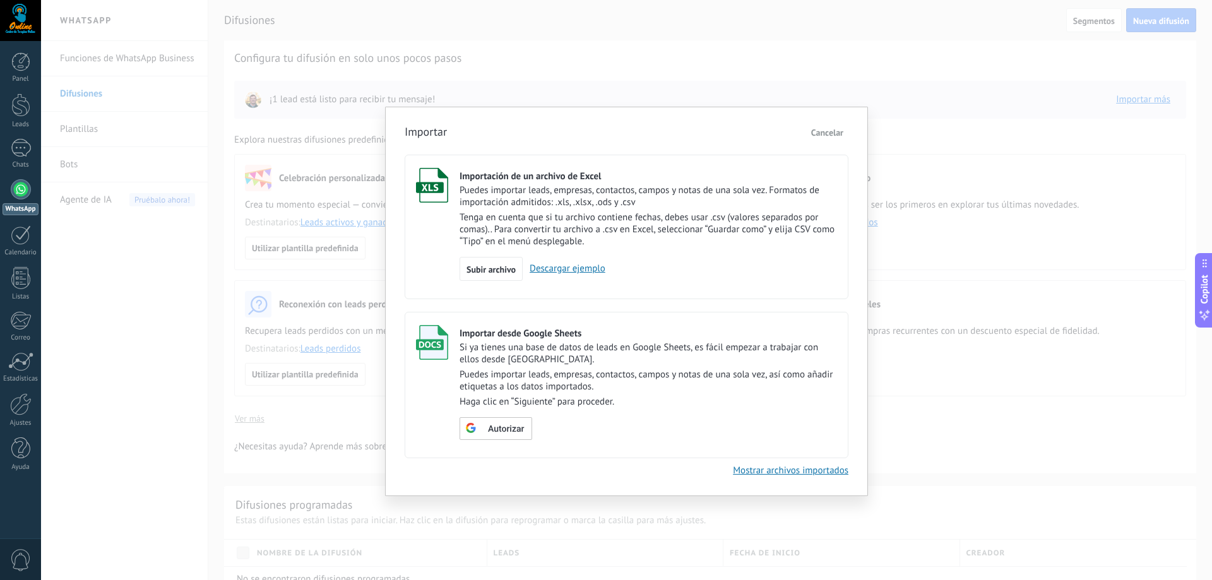
click at [843, 131] on span "Cancelar" at bounding box center [827, 132] width 32 height 11
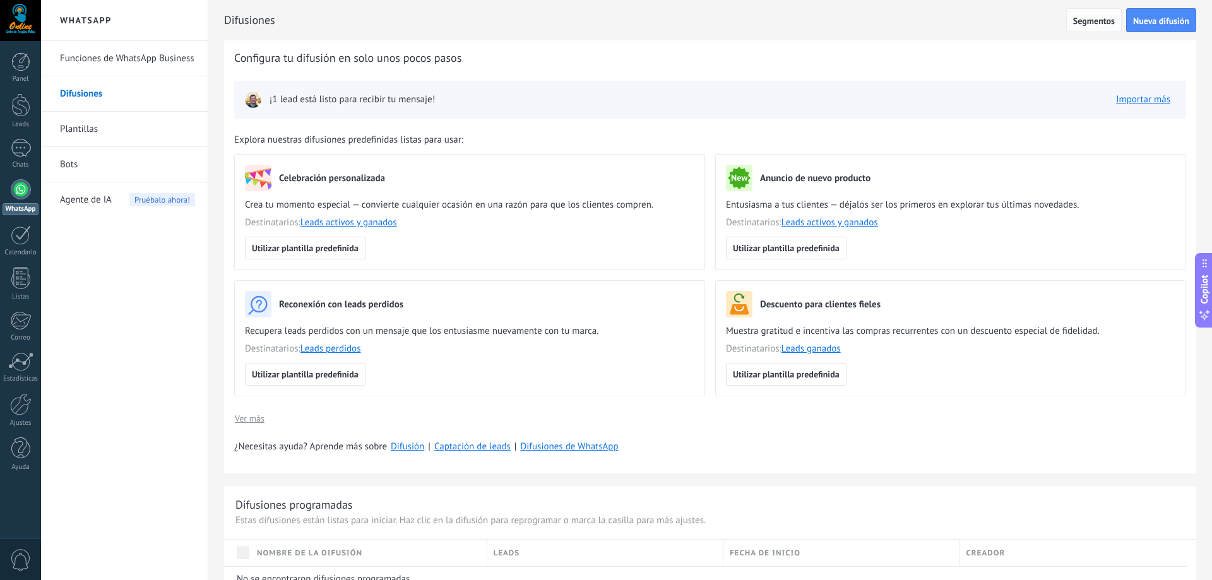
click at [1094, 25] on span "Segmentos" at bounding box center [1094, 20] width 42 height 9
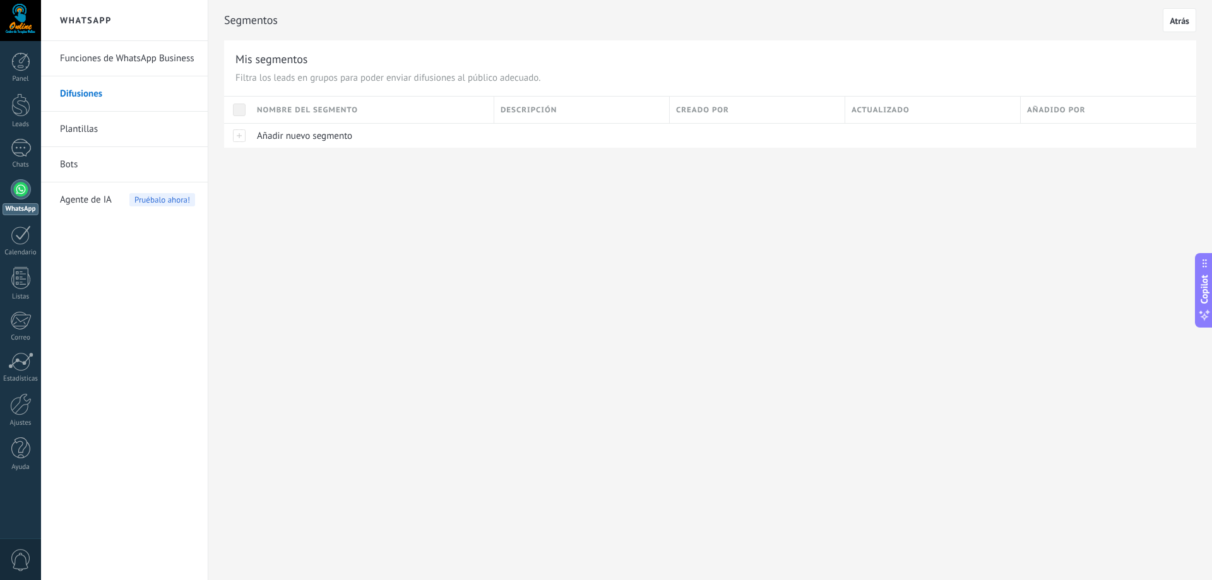
click at [90, 24] on h2 "WhatsApp" at bounding box center [124, 20] width 135 height 41
click at [21, 199] on div at bounding box center [21, 189] width 20 height 20
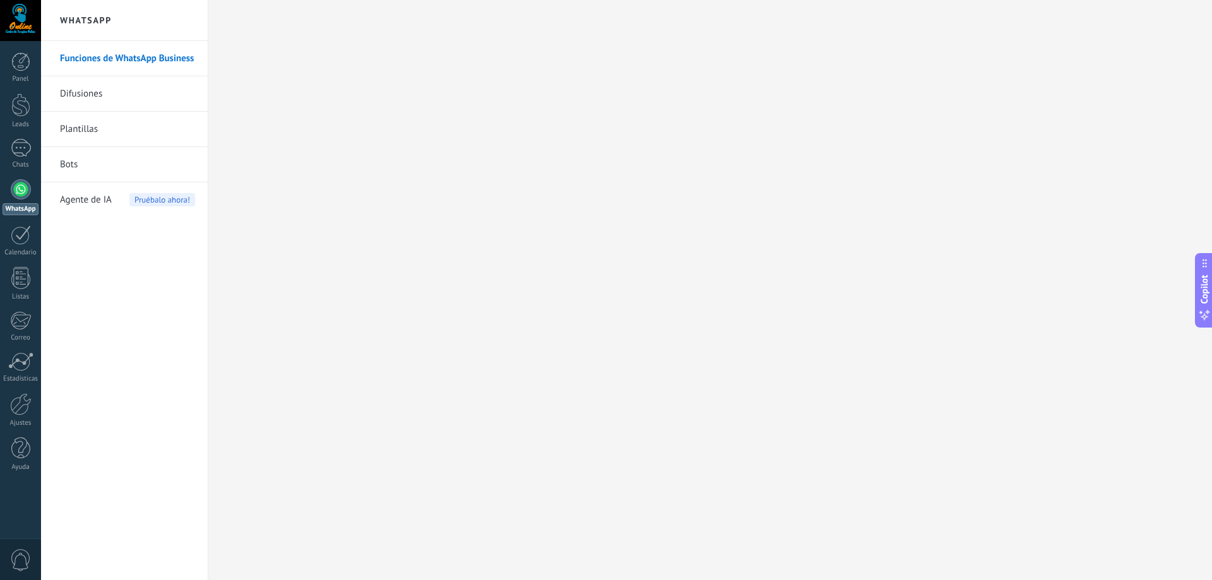
click at [79, 94] on link "Difusiones" at bounding box center [127, 93] width 135 height 35
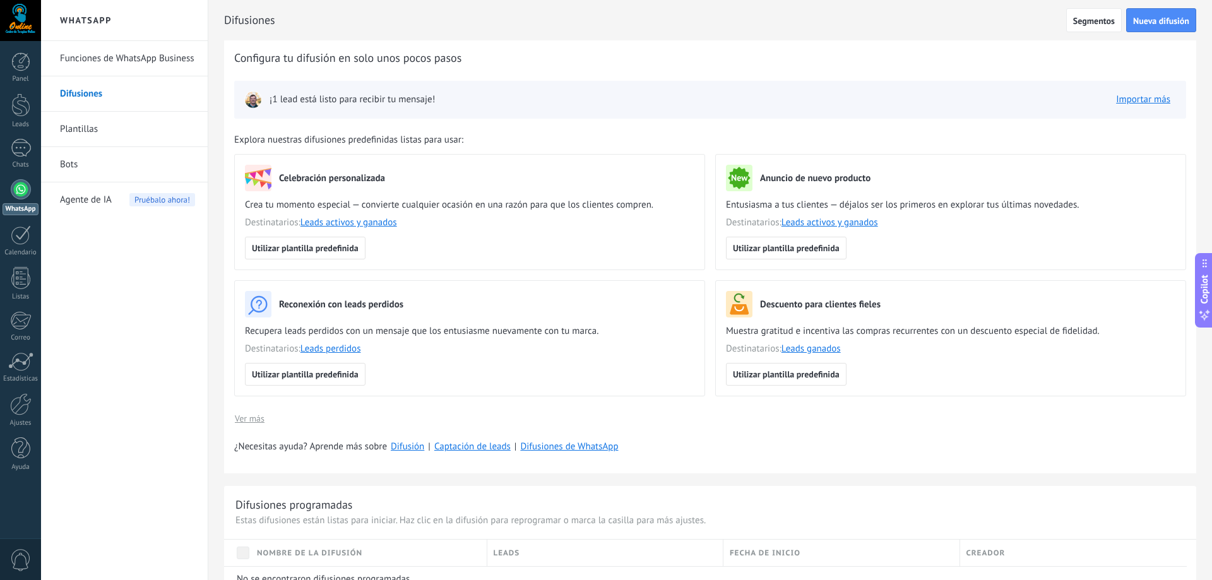
click at [88, 61] on link "Funciones de WhatsApp Business" at bounding box center [127, 58] width 135 height 35
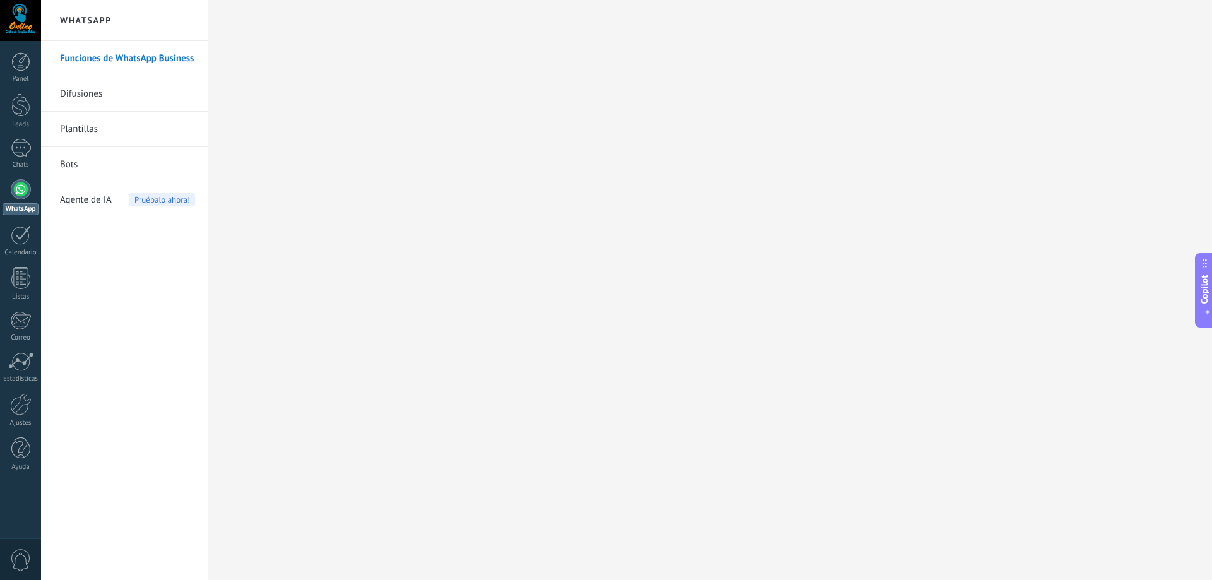
click at [107, 61] on link "Funciones de WhatsApp Business" at bounding box center [127, 58] width 135 height 35
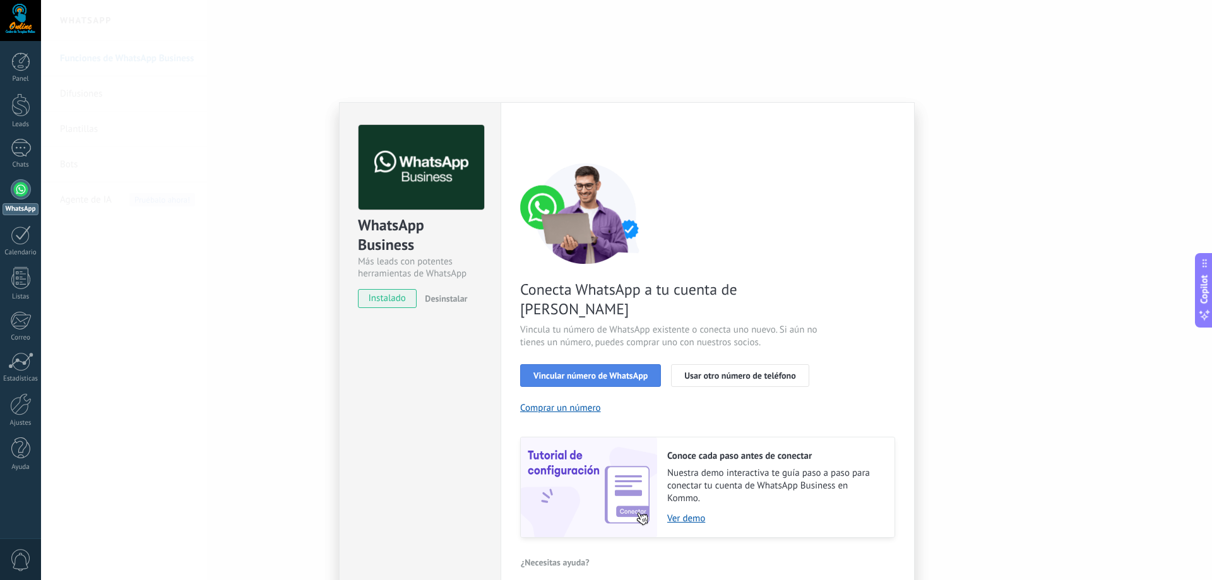
click at [635, 371] on span "Vincular número de WhatsApp" at bounding box center [591, 375] width 114 height 9
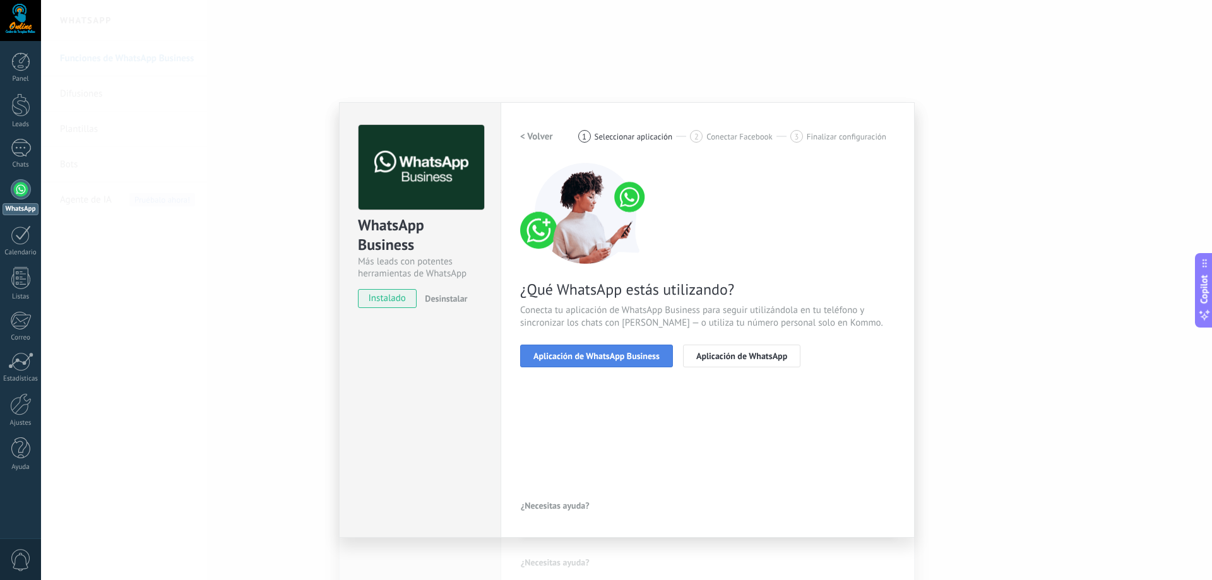
click at [611, 362] on button "Aplicación de WhatsApp Business" at bounding box center [596, 356] width 153 height 23
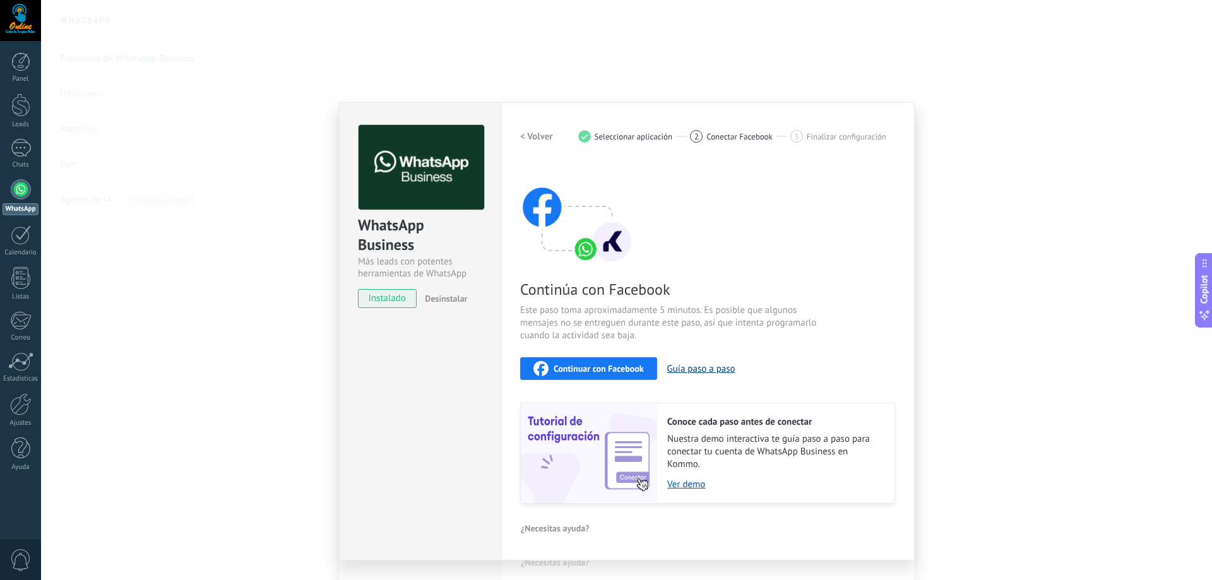
click at [686, 366] on button "Guía paso a paso" at bounding box center [701, 369] width 68 height 12
click at [577, 371] on span "Continuar con Facebook" at bounding box center [599, 368] width 90 height 9
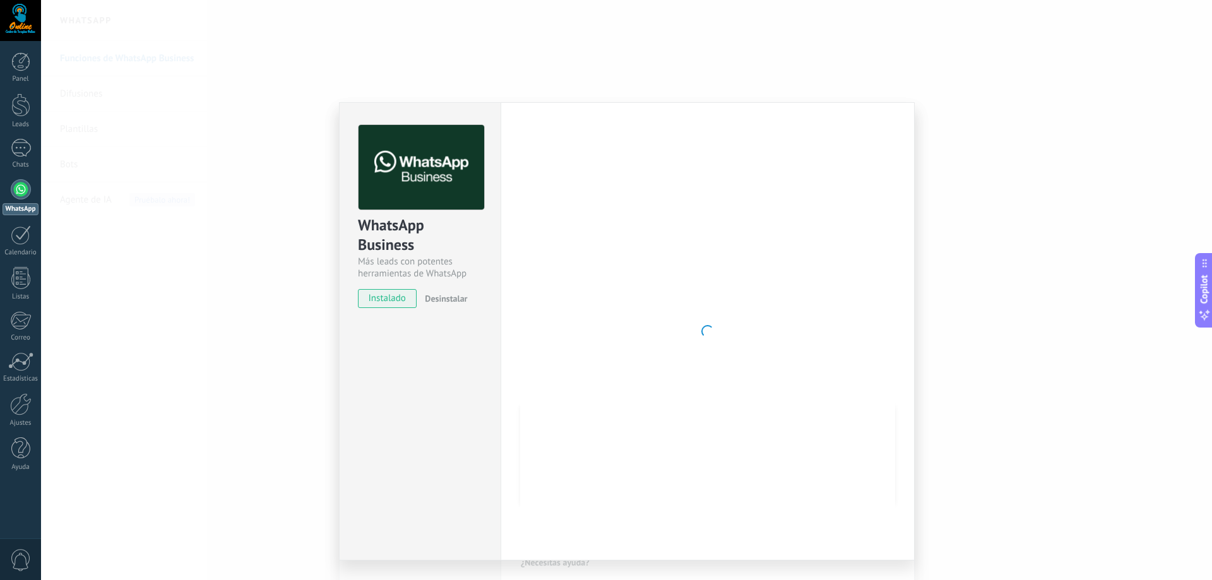
click at [564, 80] on div "WhatsApp Business Más leads con potentes herramientas de WhatsApp instalado Des…" at bounding box center [626, 290] width 1171 height 580
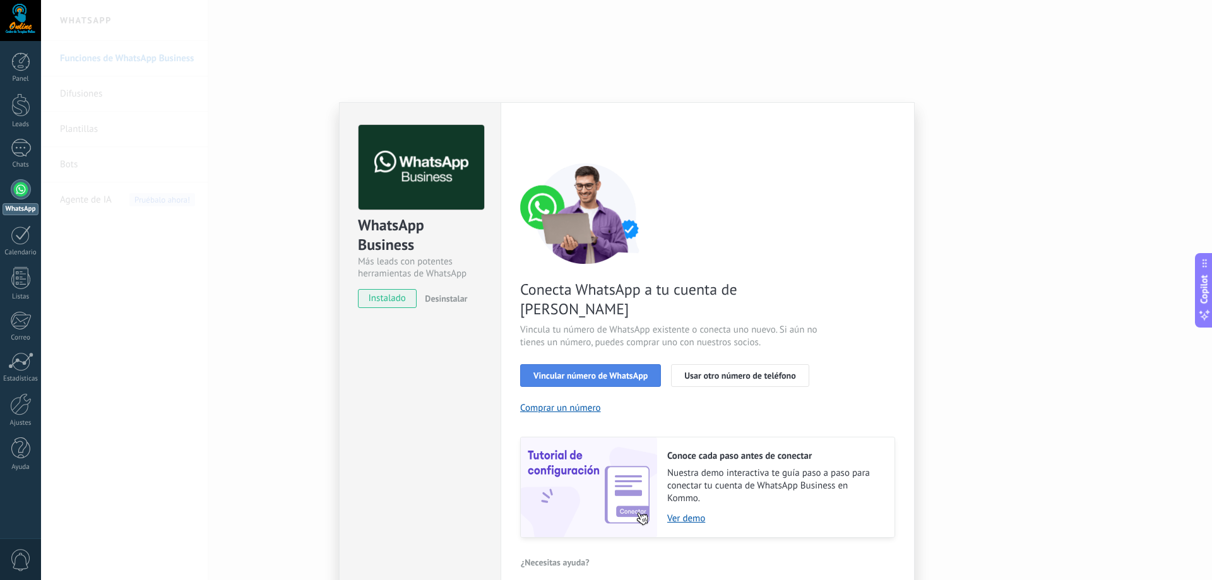
click at [605, 364] on button "Vincular número de WhatsApp" at bounding box center [590, 375] width 141 height 23
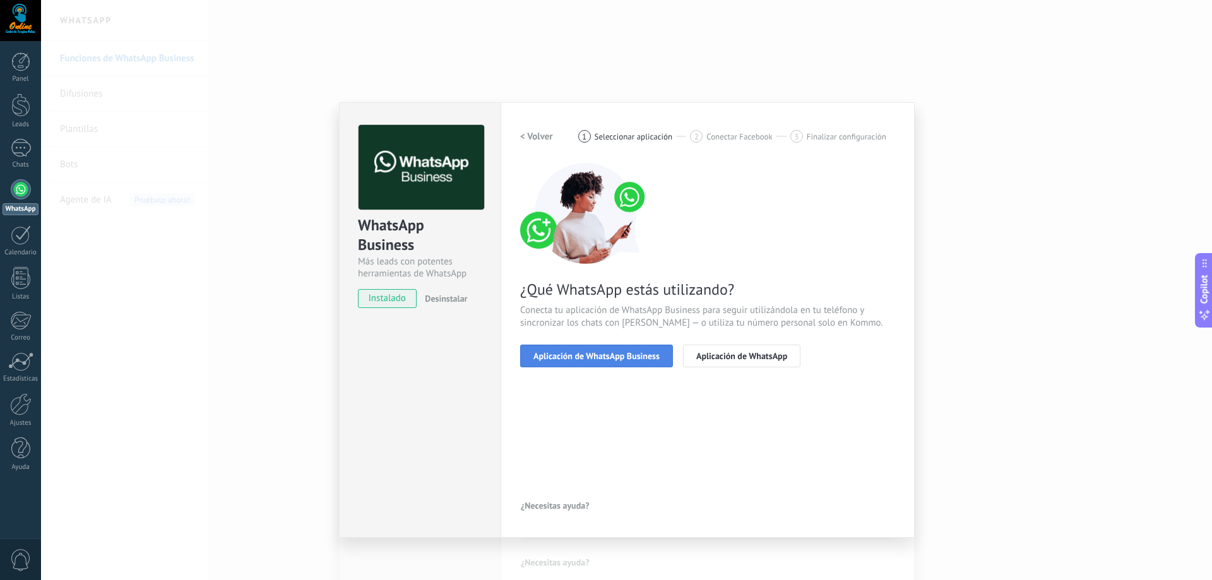
click at [602, 350] on button "Aplicación de WhatsApp Business" at bounding box center [596, 356] width 153 height 23
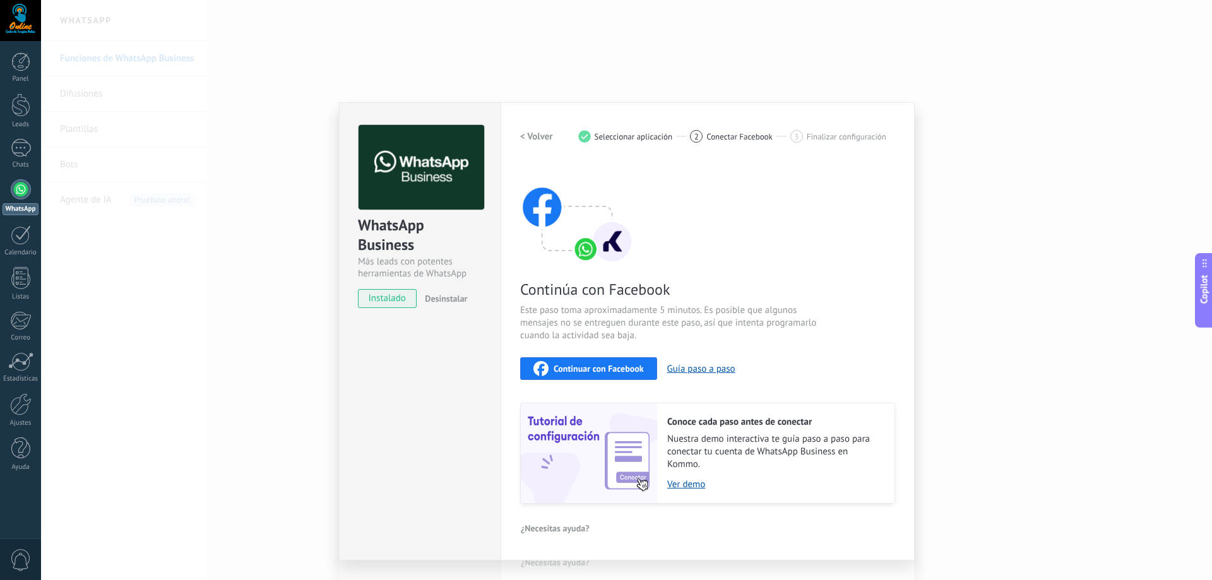
click at [606, 367] on span "Continuar con Facebook" at bounding box center [599, 368] width 90 height 9
click at [621, 371] on span "Continuar con Facebook" at bounding box center [599, 368] width 90 height 9
click at [947, 210] on div "WhatsApp Business Más leads con potentes herramientas de WhatsApp instalado Des…" at bounding box center [626, 290] width 1171 height 580
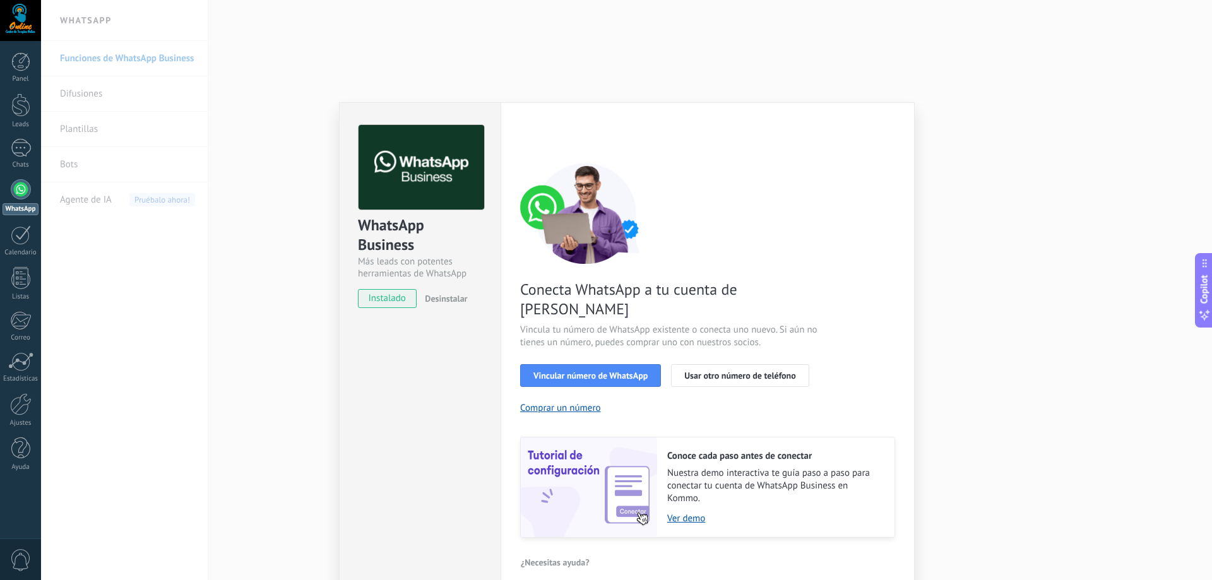
click at [953, 259] on div "WhatsApp Business Más leads con potentes herramientas de WhatsApp instalado Des…" at bounding box center [626, 290] width 1171 height 580
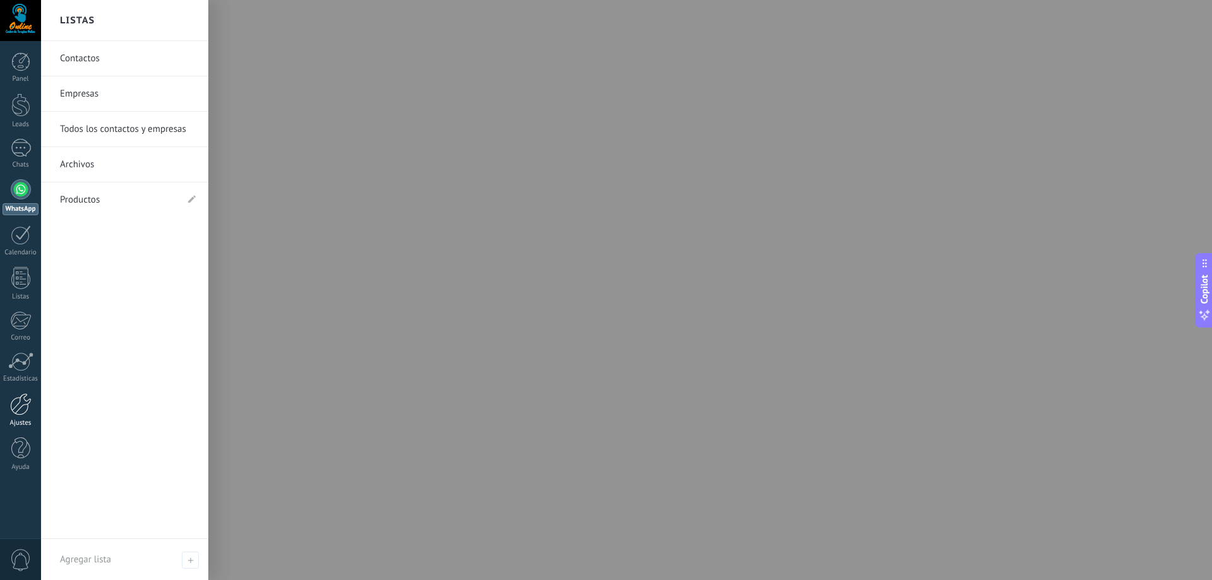
click at [20, 409] on div at bounding box center [20, 404] width 21 height 22
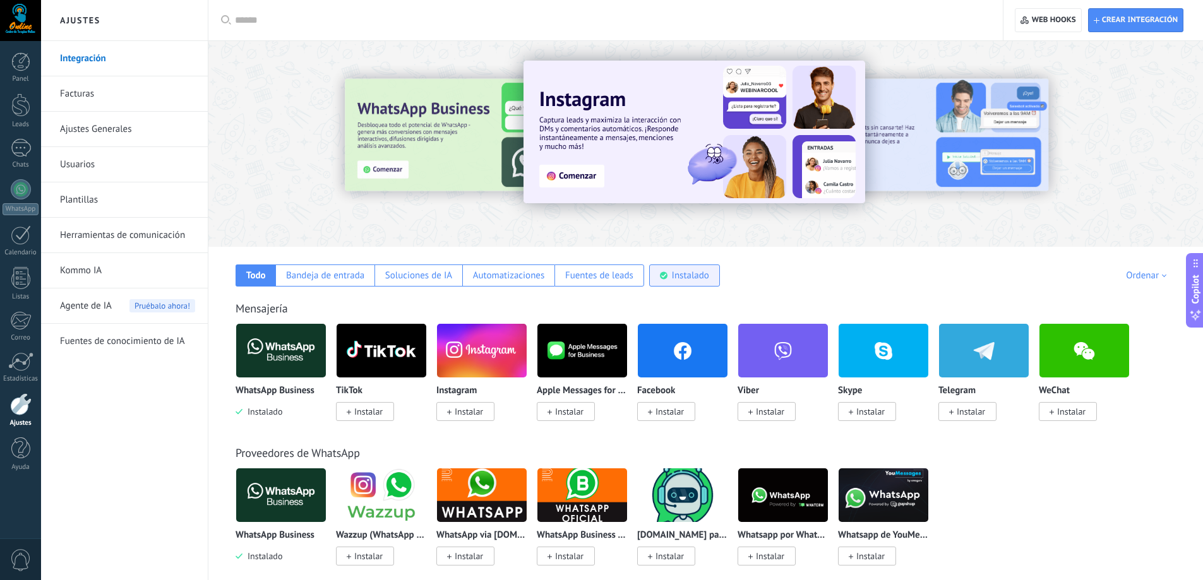
click at [676, 283] on div "Instalado" at bounding box center [684, 276] width 71 height 22
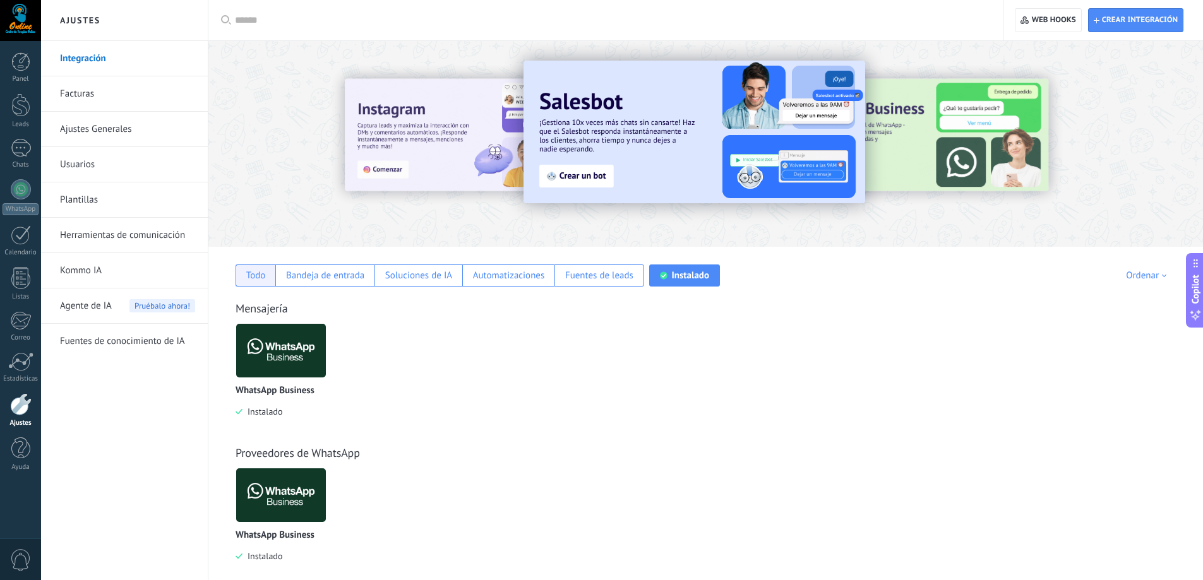
click at [254, 280] on div "Todo" at bounding box center [256, 276] width 20 height 12
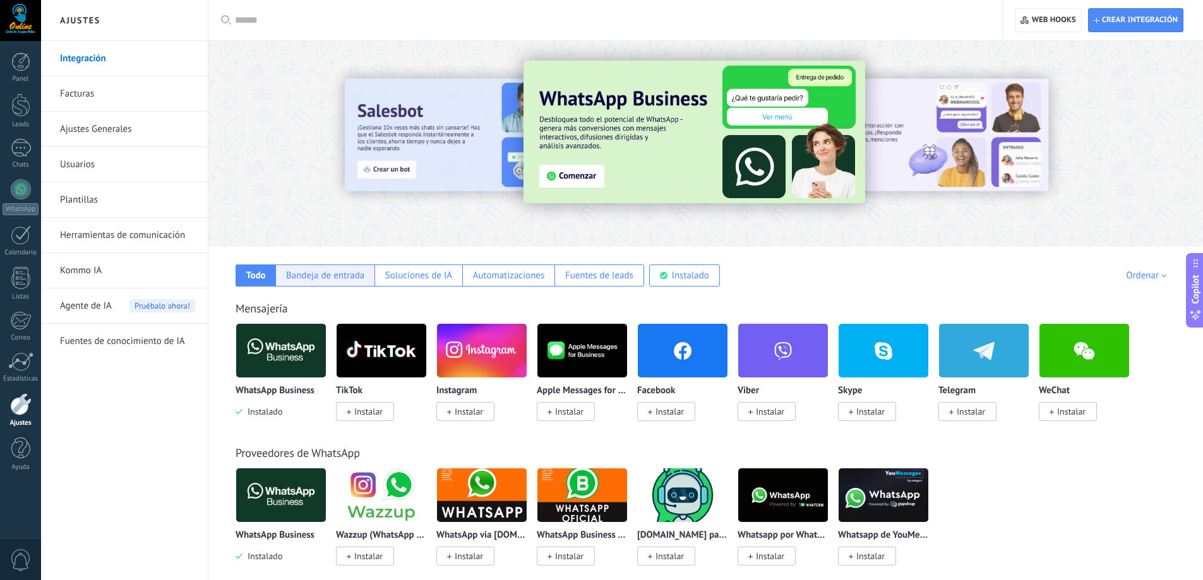
click at [331, 277] on div "Bandeja de entrada" at bounding box center [325, 276] width 78 height 12
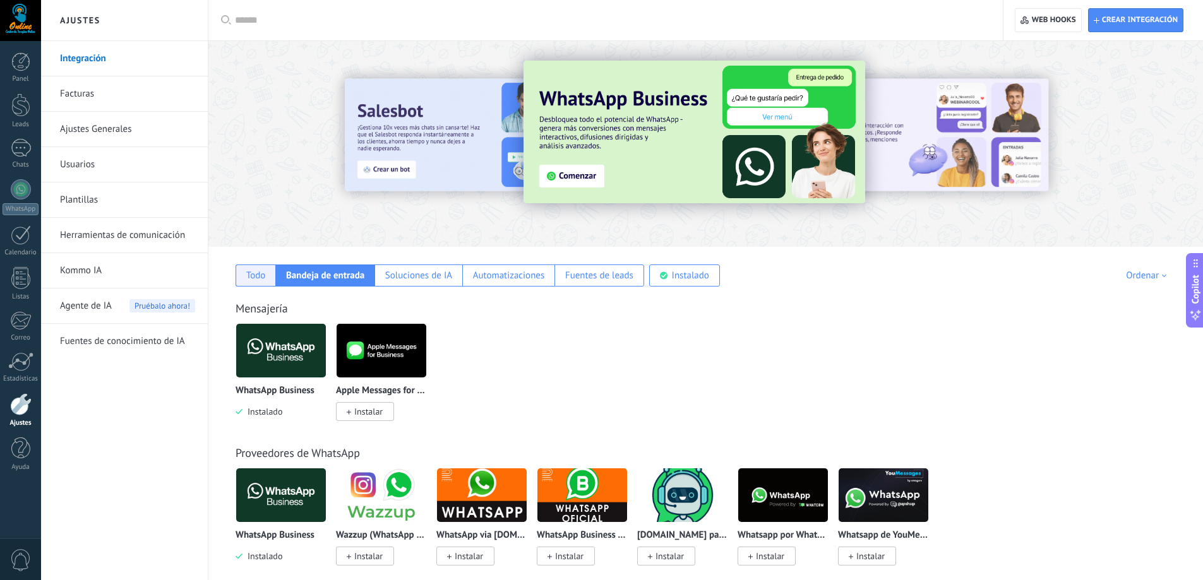
click at [253, 276] on div "Todo" at bounding box center [256, 276] width 20 height 12
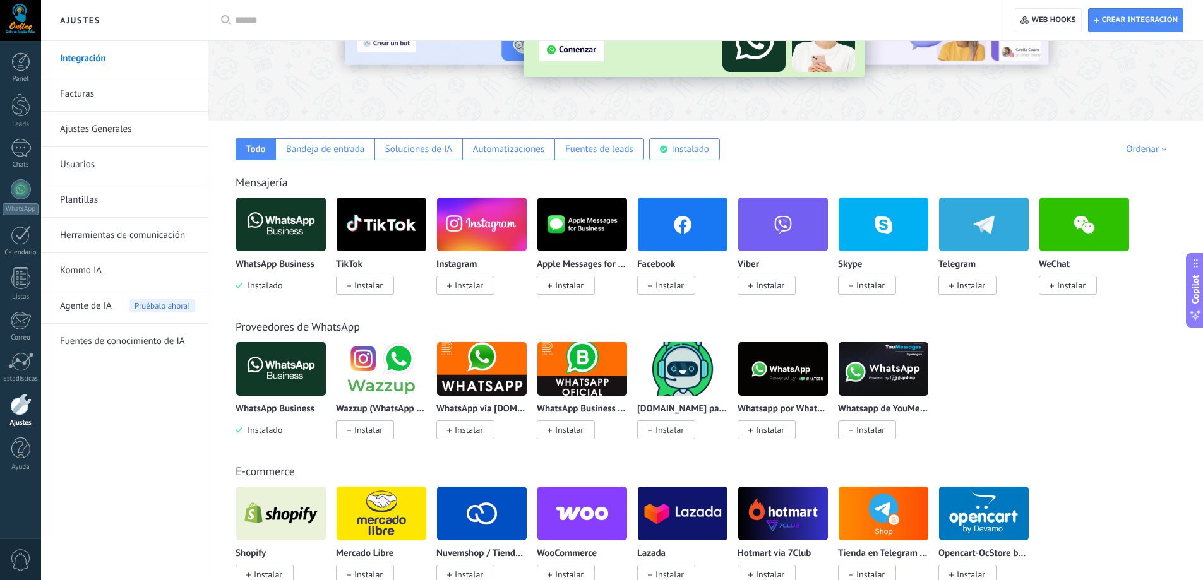
click at [465, 285] on span "Instalar" at bounding box center [469, 285] width 28 height 11
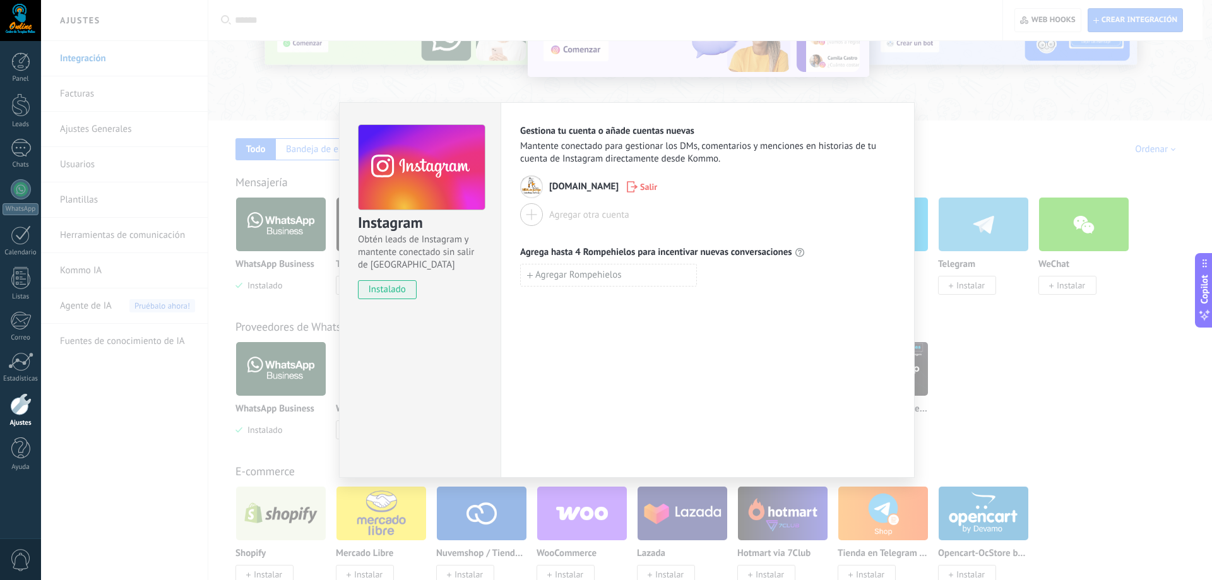
click at [531, 214] on div at bounding box center [531, 214] width 23 height 23
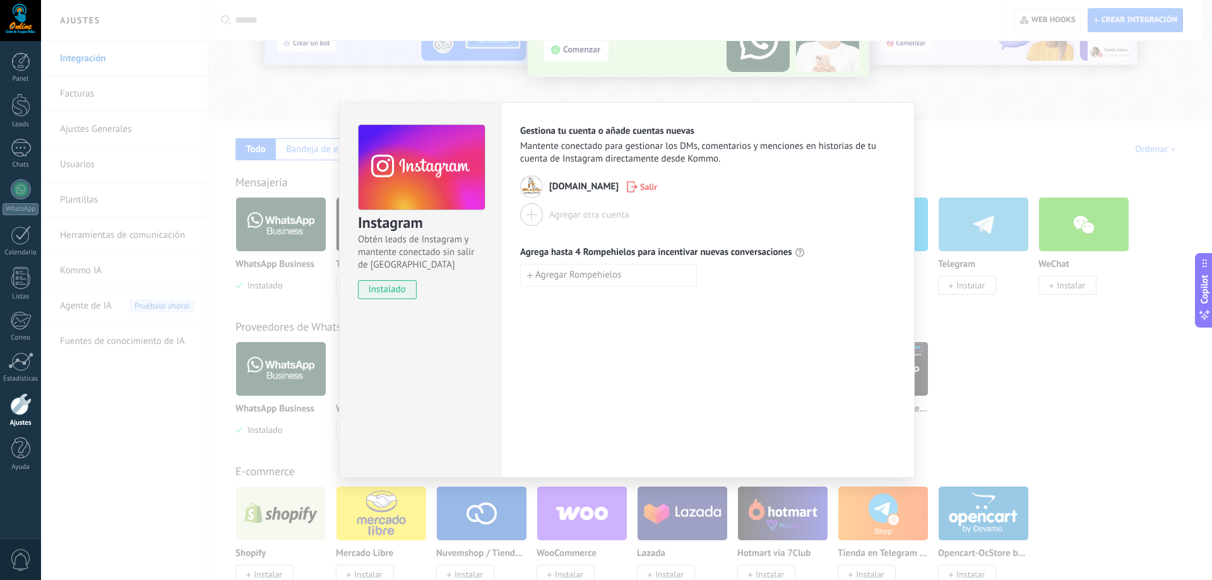
click at [991, 116] on div "Instagram Obtén leads de Instagram y mantente conectado sin salir de Kommo inst…" at bounding box center [626, 290] width 1171 height 580
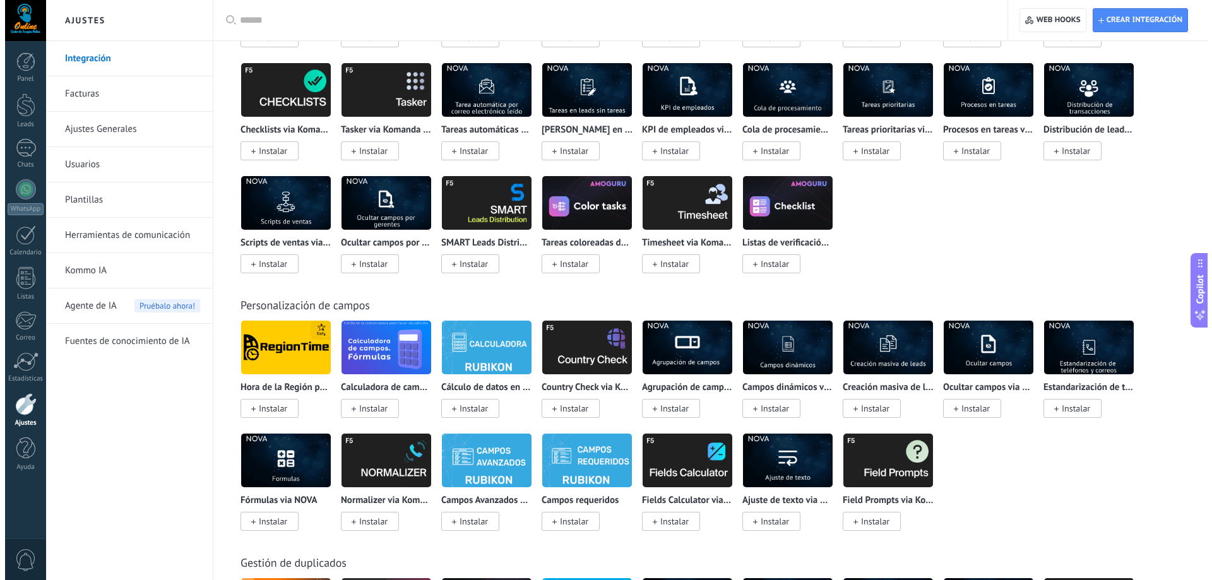
scroll to position [0, 0]
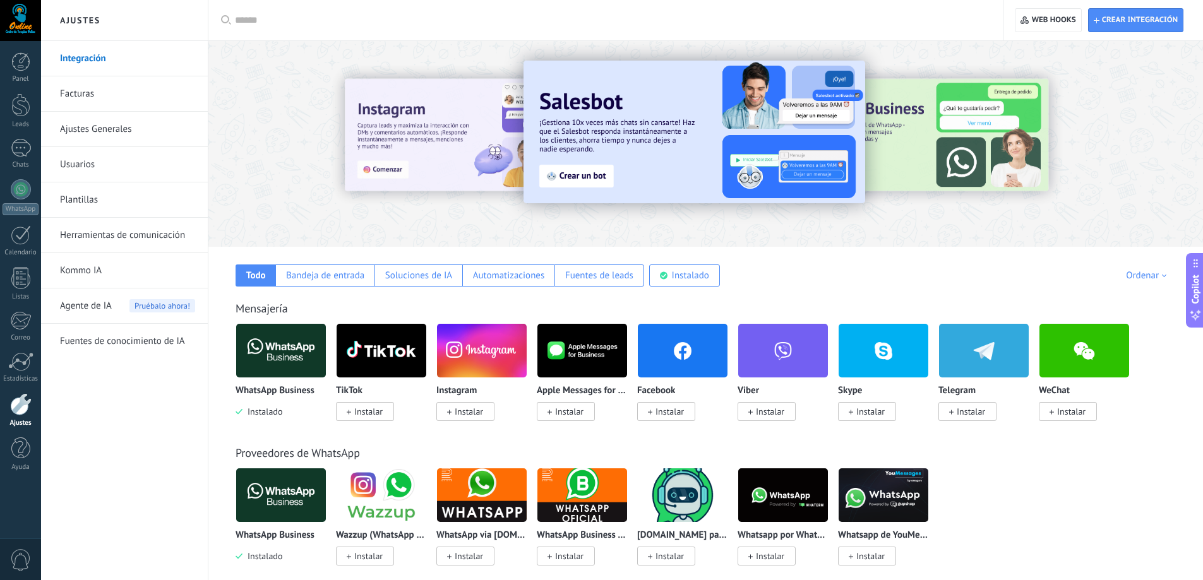
click at [361, 410] on span "Instalar" at bounding box center [368, 411] width 28 height 11
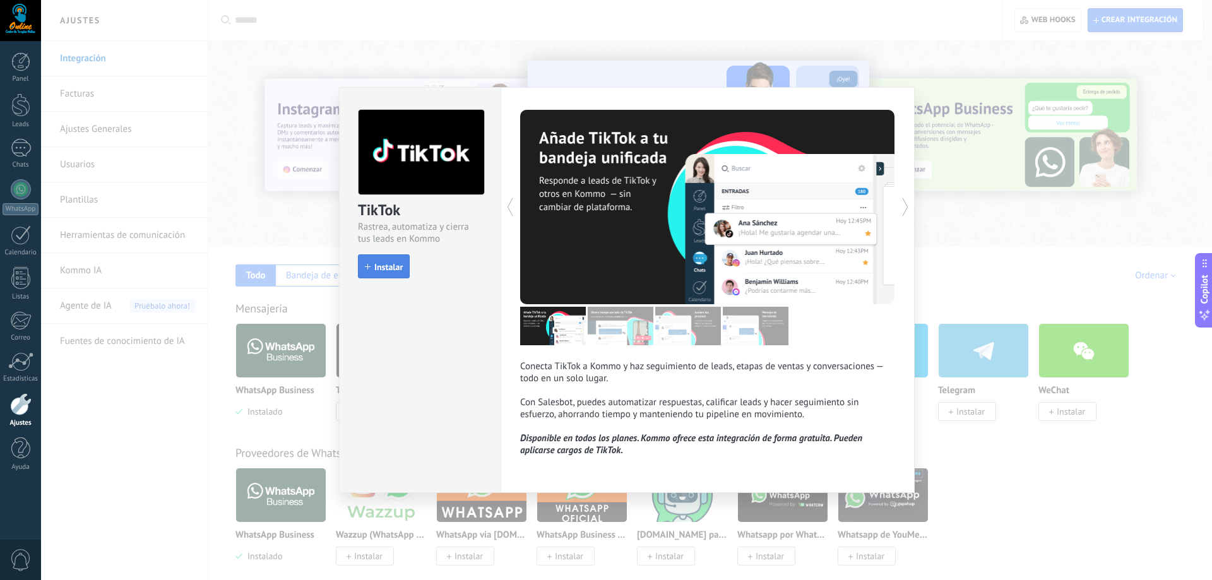
click at [375, 267] on span "Instalar" at bounding box center [388, 267] width 28 height 9
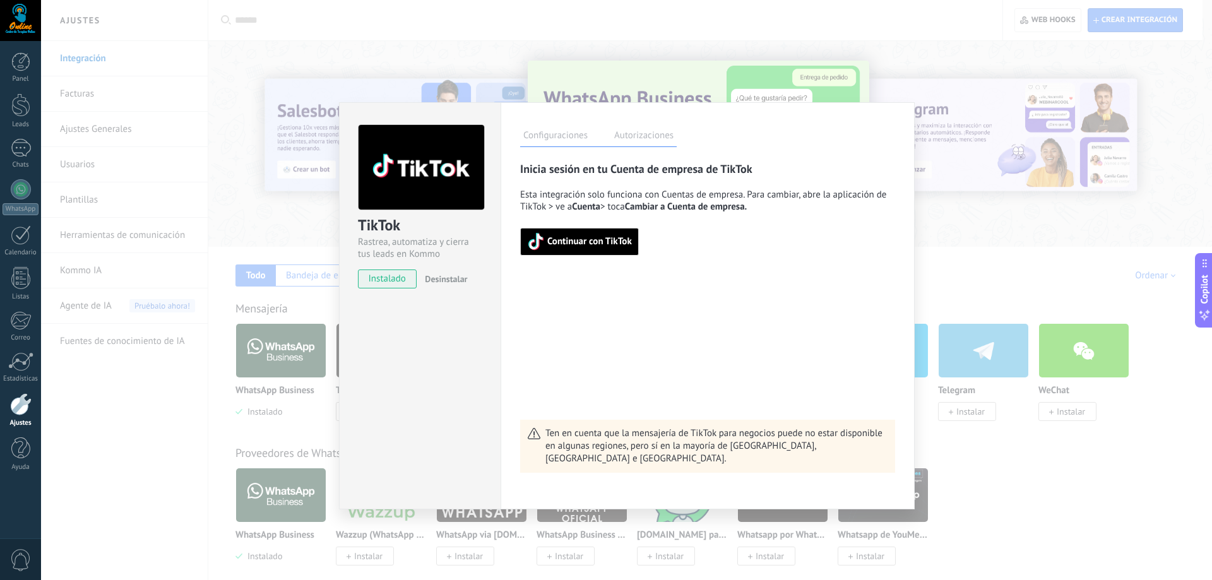
click at [652, 134] on label "Autorizaciones" at bounding box center [644, 137] width 66 height 18
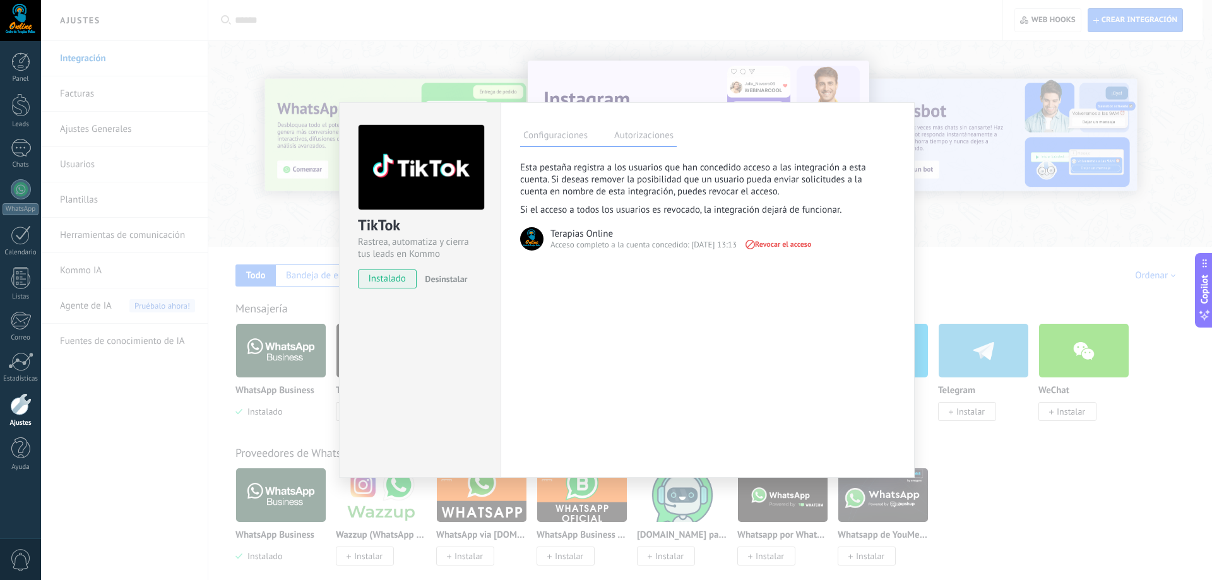
click at [570, 134] on label "Configuraciones" at bounding box center [555, 137] width 71 height 18
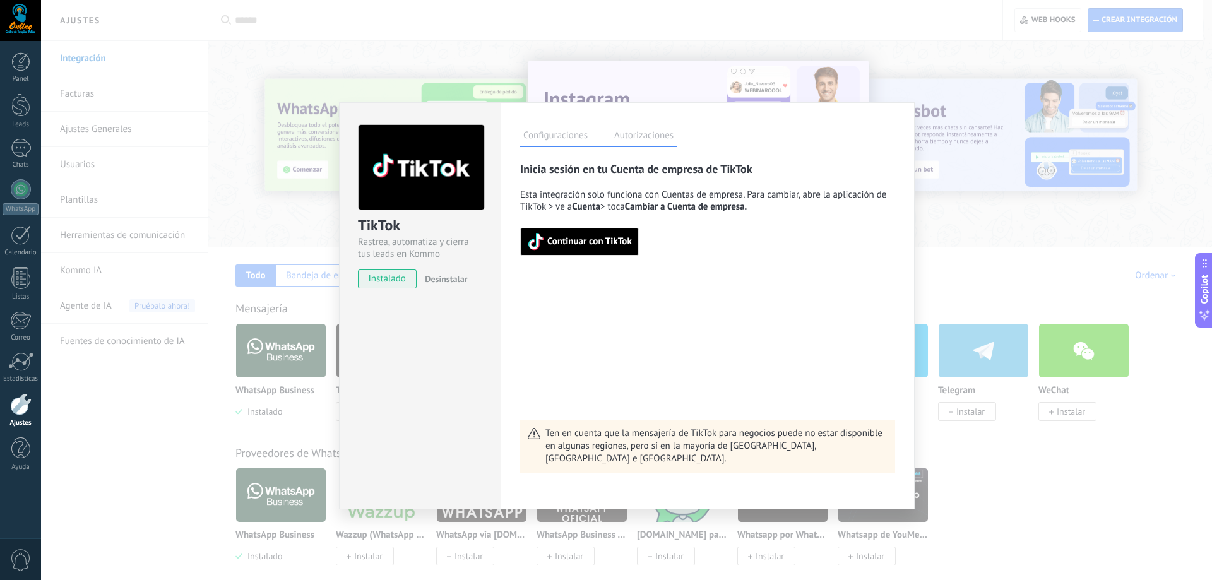
click at [579, 251] on button "Continuar con TikTok" at bounding box center [579, 242] width 119 height 28
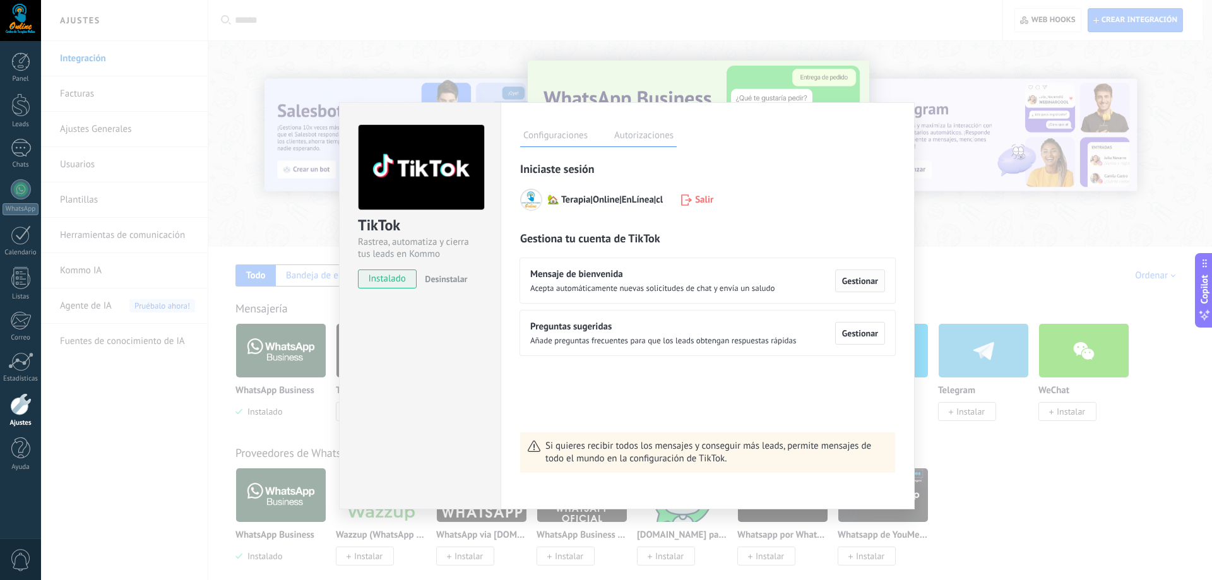
click at [857, 280] on span "Gestionar" at bounding box center [860, 281] width 36 height 9
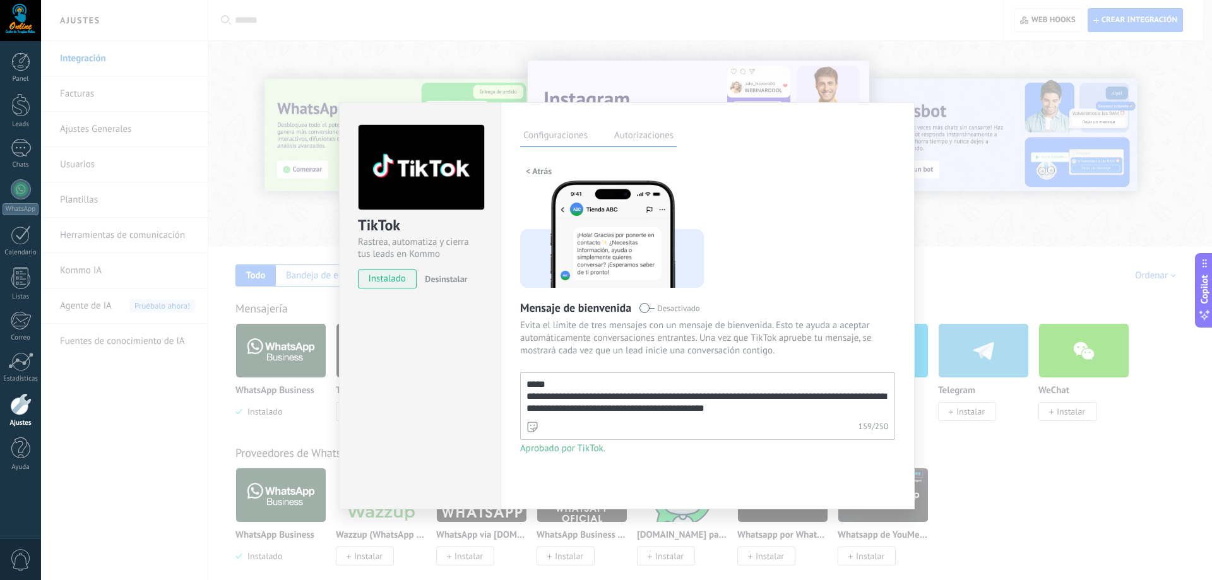
click at [629, 138] on label "Autorizaciones" at bounding box center [644, 137] width 66 height 18
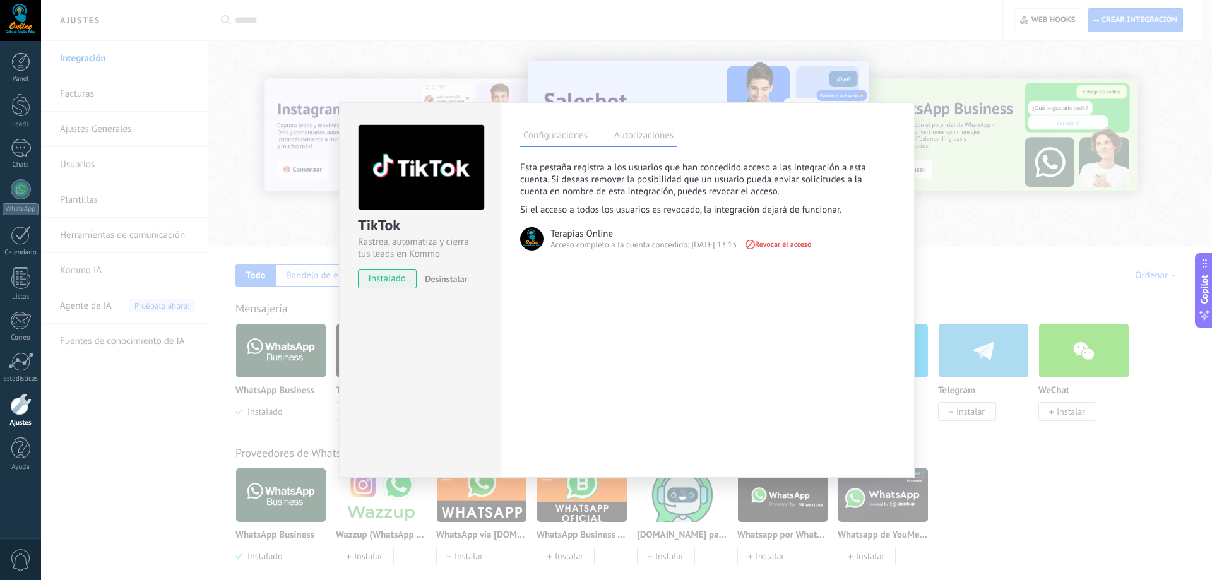
click at [561, 136] on label "Configuraciones" at bounding box center [555, 137] width 71 height 18
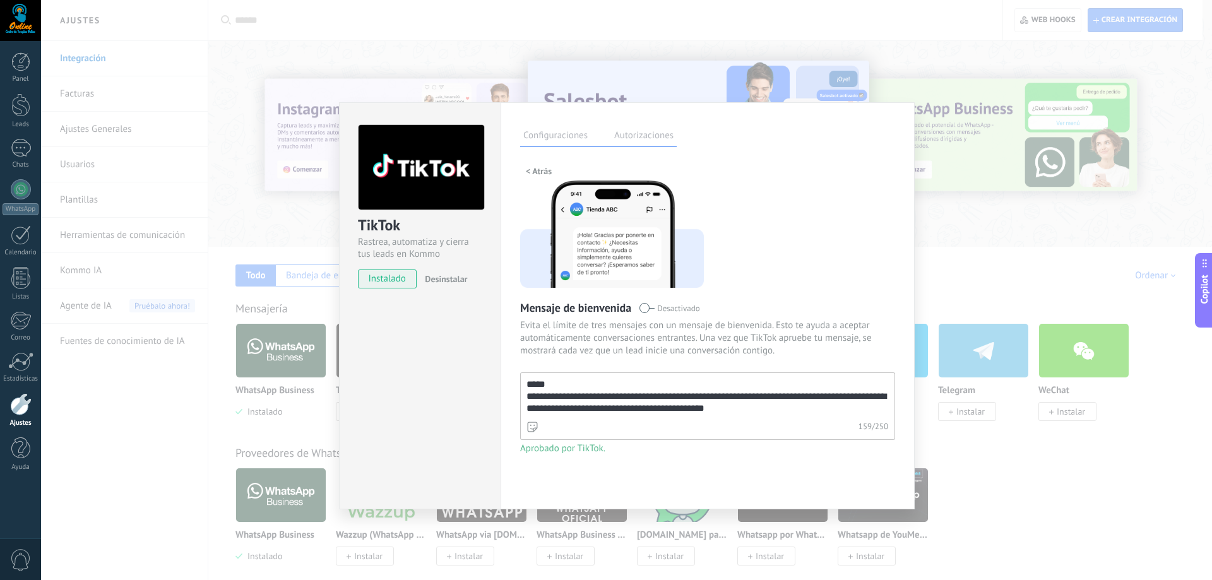
click at [535, 170] on span "< Atrás" at bounding box center [539, 171] width 26 height 9
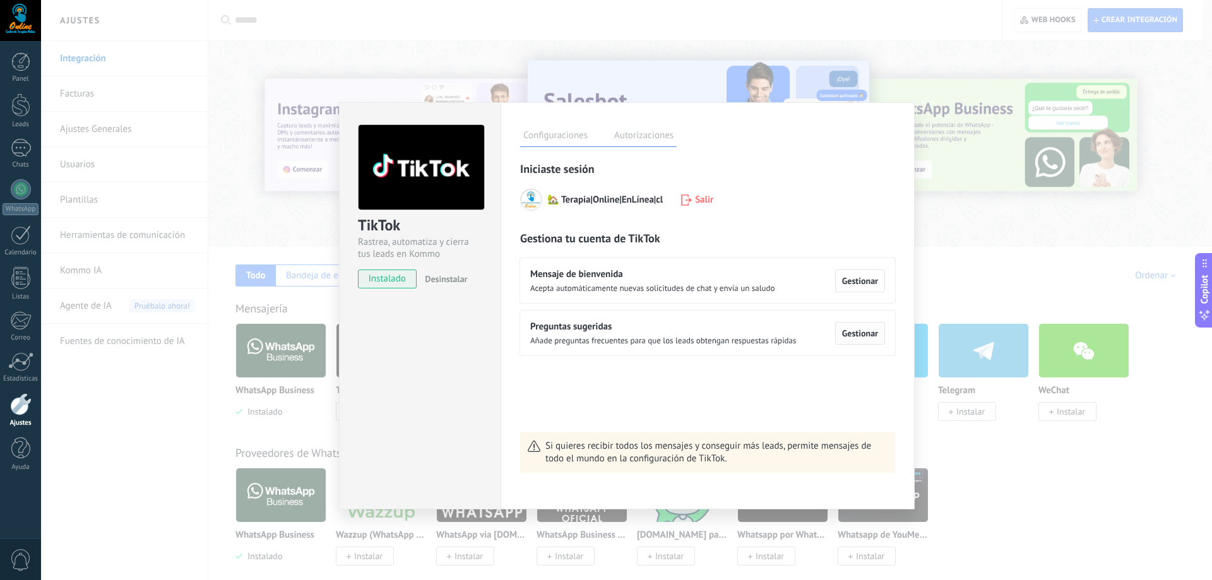
click at [868, 333] on span "Gestionar" at bounding box center [860, 333] width 36 height 9
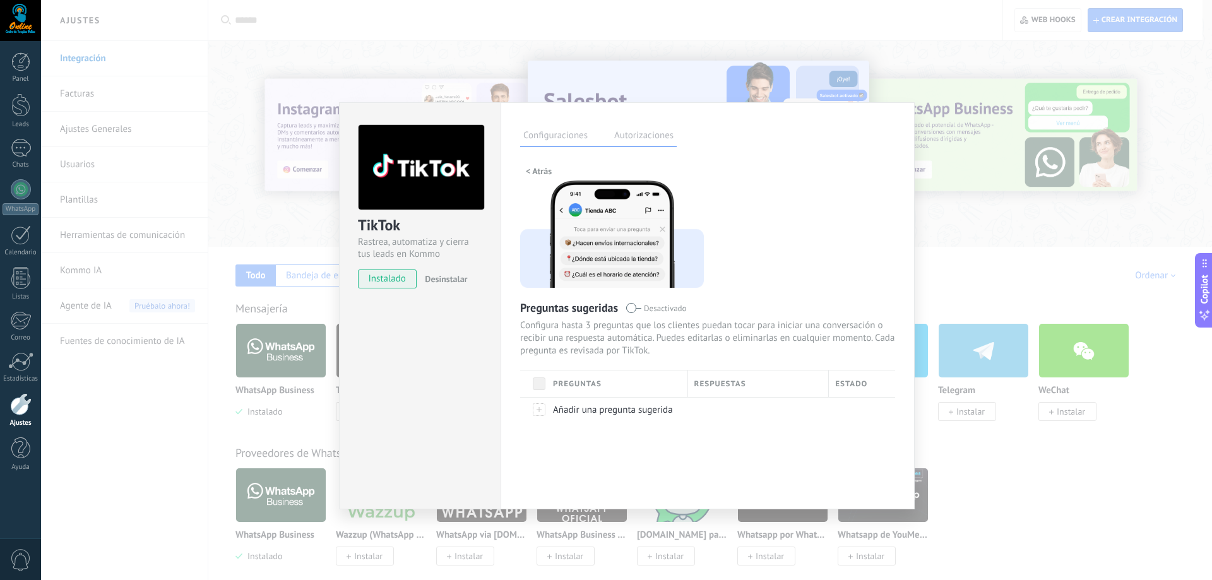
click at [538, 138] on label "Configuraciones" at bounding box center [555, 137] width 71 height 18
click at [534, 174] on span "< Atrás" at bounding box center [539, 171] width 26 height 9
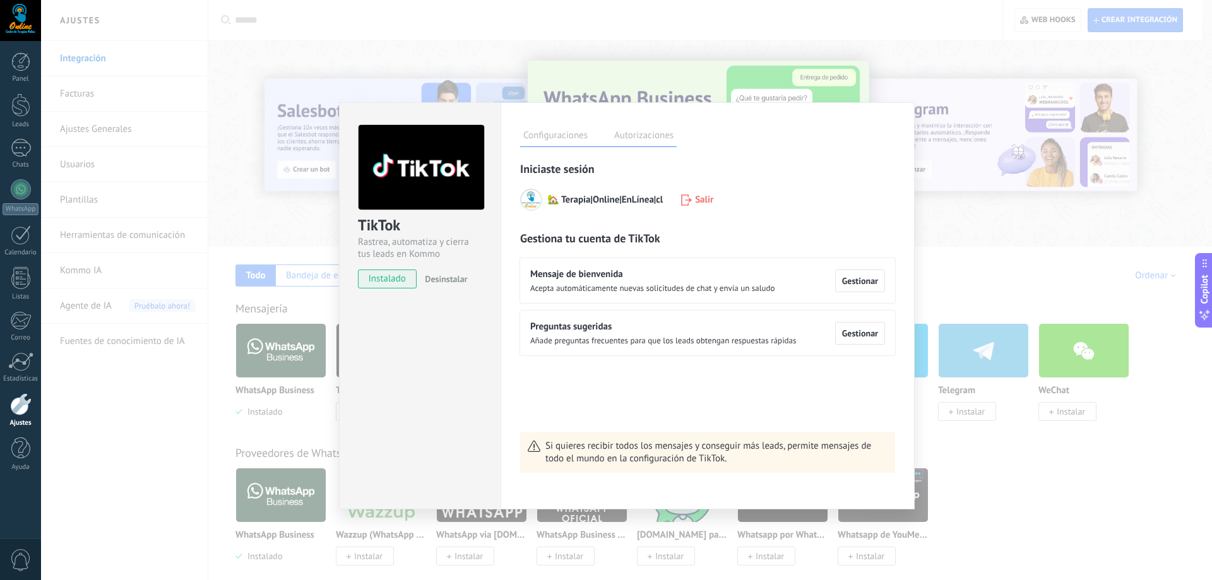
click at [1034, 272] on div "TikTok Rastrea, automatiza y cierra tus leads en Kommo instalado Desinstalar Co…" at bounding box center [626, 290] width 1171 height 580
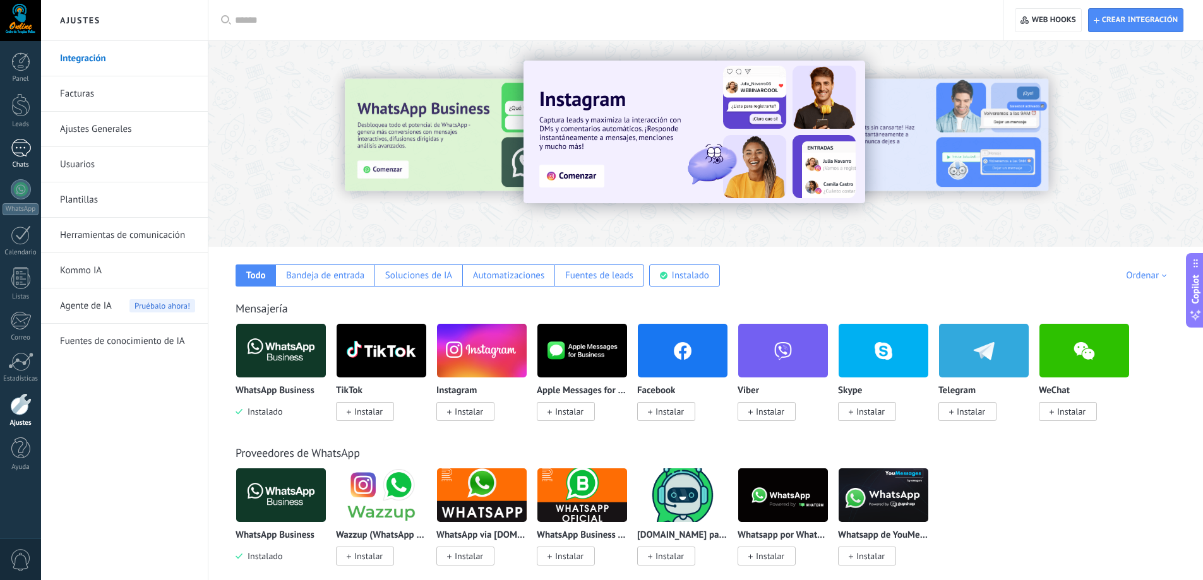
click at [25, 150] on div "1" at bounding box center [21, 148] width 20 height 18
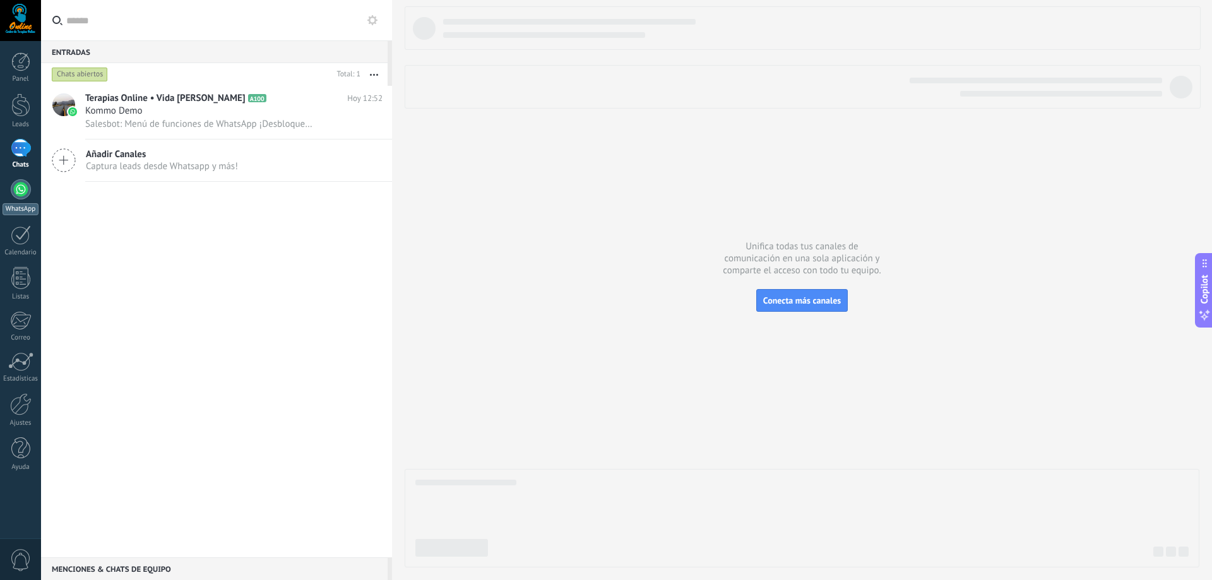
click at [21, 188] on div at bounding box center [21, 189] width 20 height 20
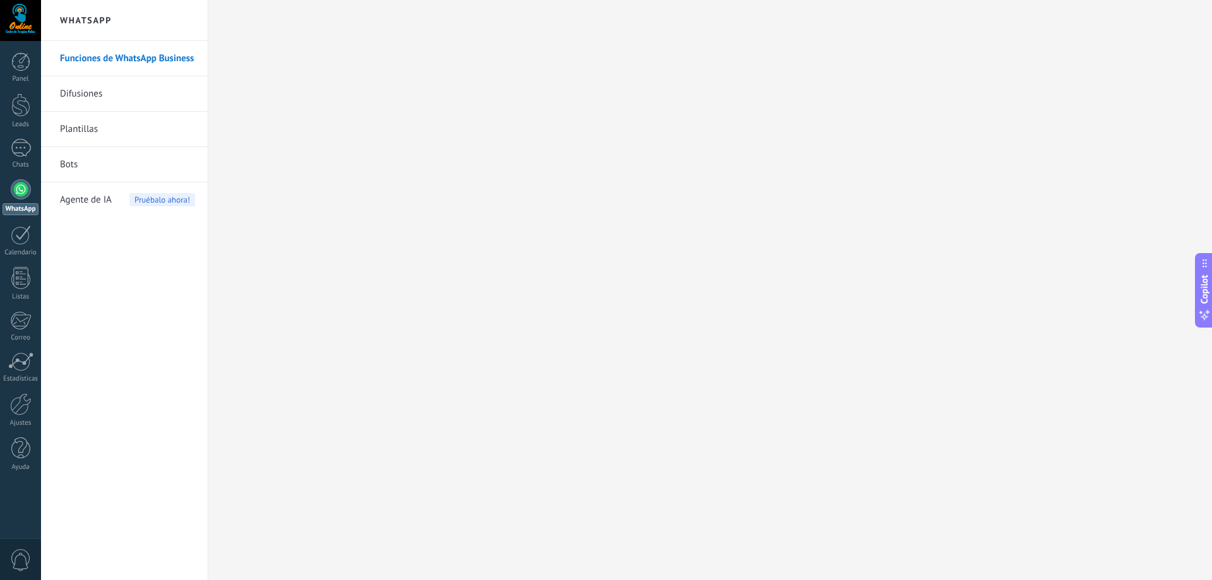
click at [90, 96] on link "Difusiones" at bounding box center [127, 93] width 135 height 35
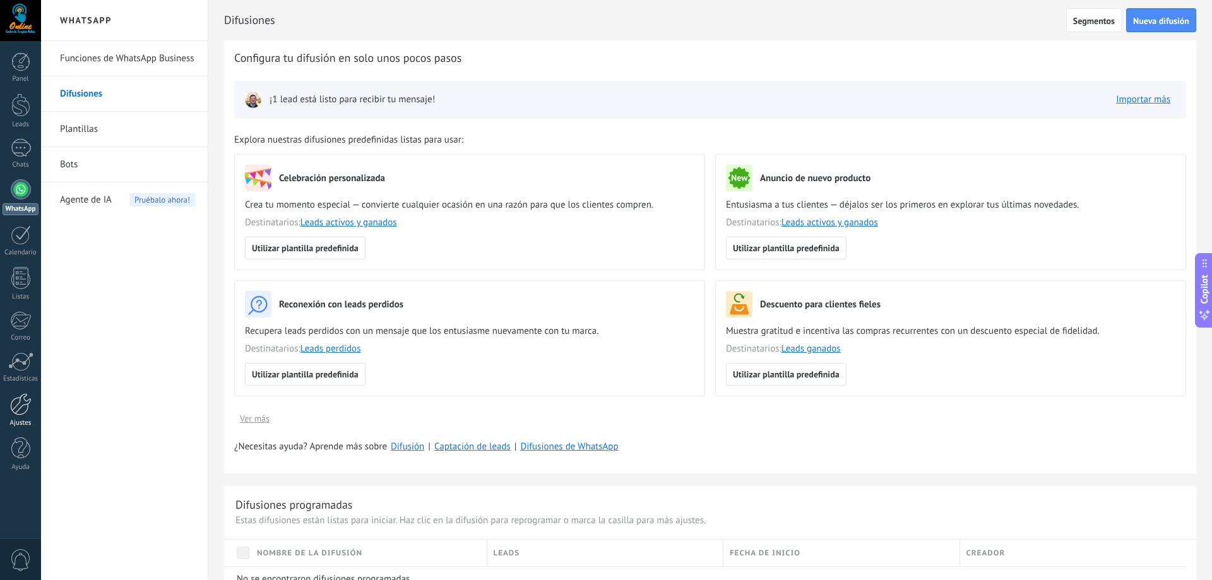
click at [27, 406] on div at bounding box center [20, 404] width 21 height 22
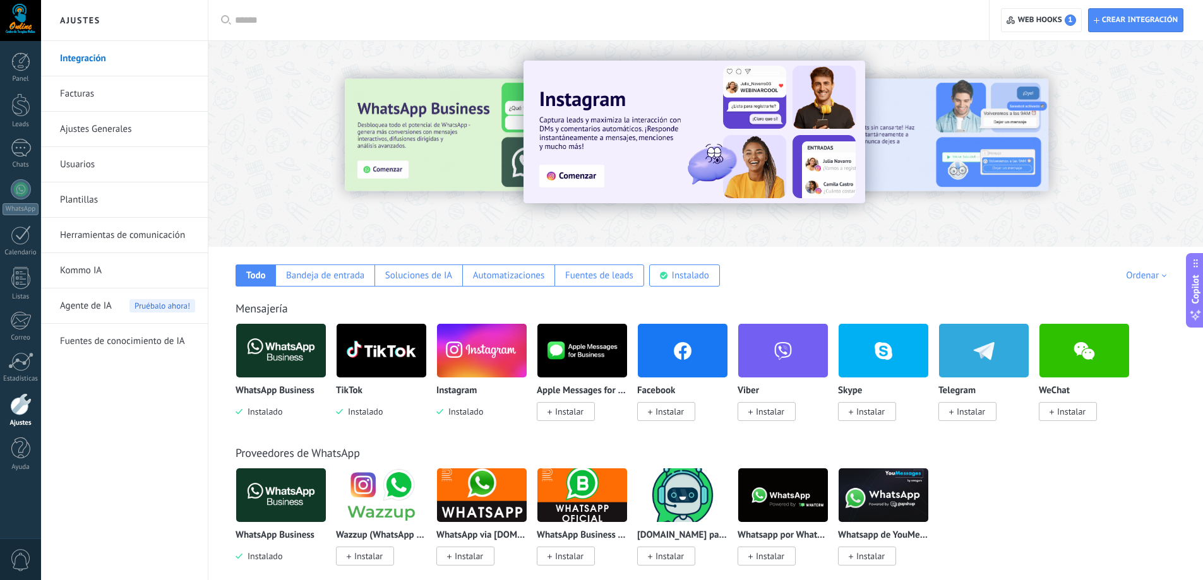
click at [475, 347] on img at bounding box center [482, 350] width 90 height 61
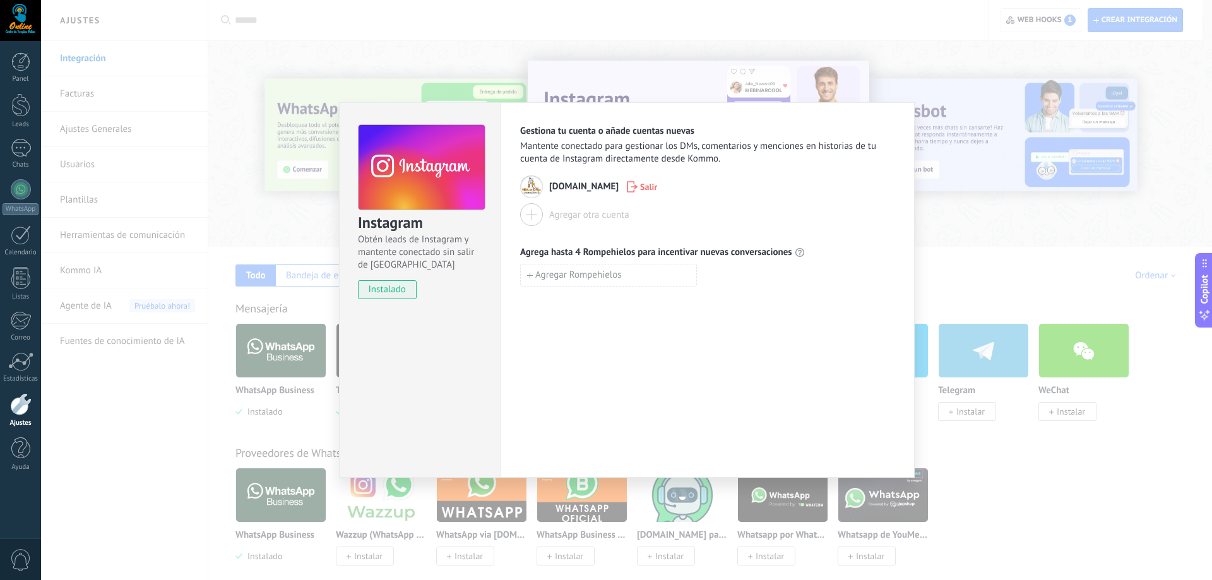
click at [888, 26] on div "Instagram Obtén leads de Instagram y mantente conectado sin salir de Kommo inst…" at bounding box center [626, 290] width 1171 height 580
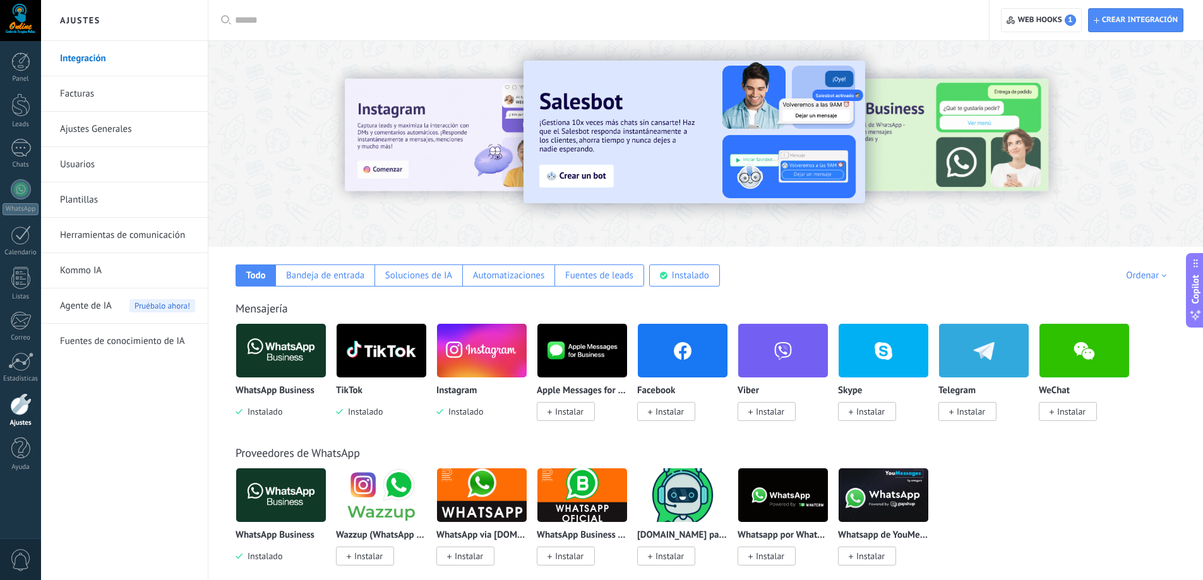
click at [358, 367] on img at bounding box center [382, 350] width 90 height 61
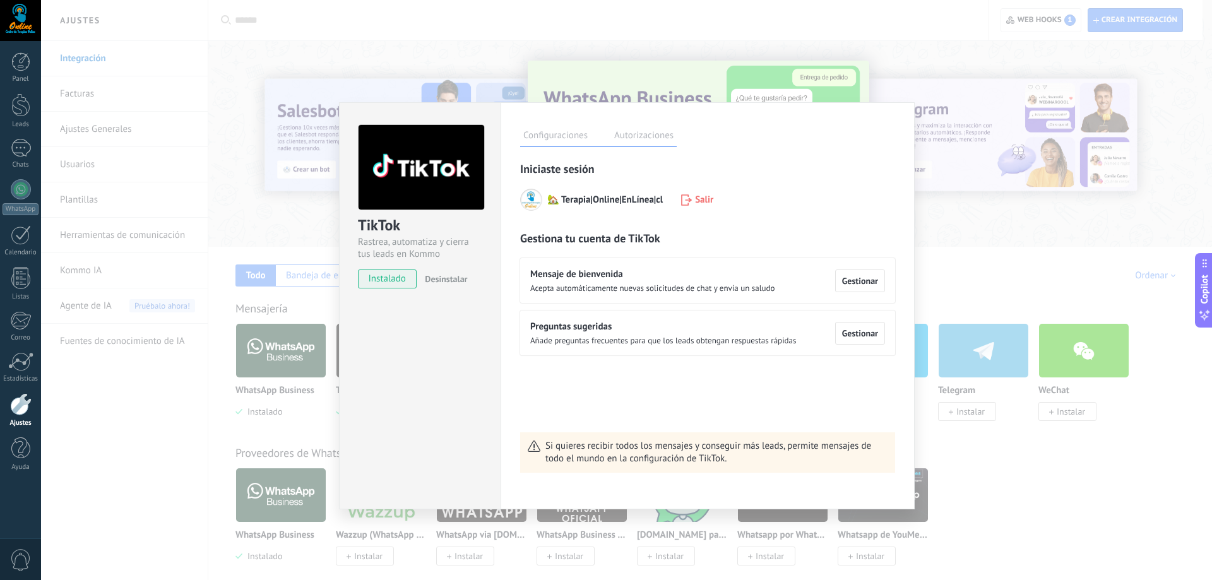
click at [679, 458] on span "Si quieres recibir todos los mensajes y conseguir más leads, permite mensajes d…" at bounding box center [717, 452] width 342 height 25
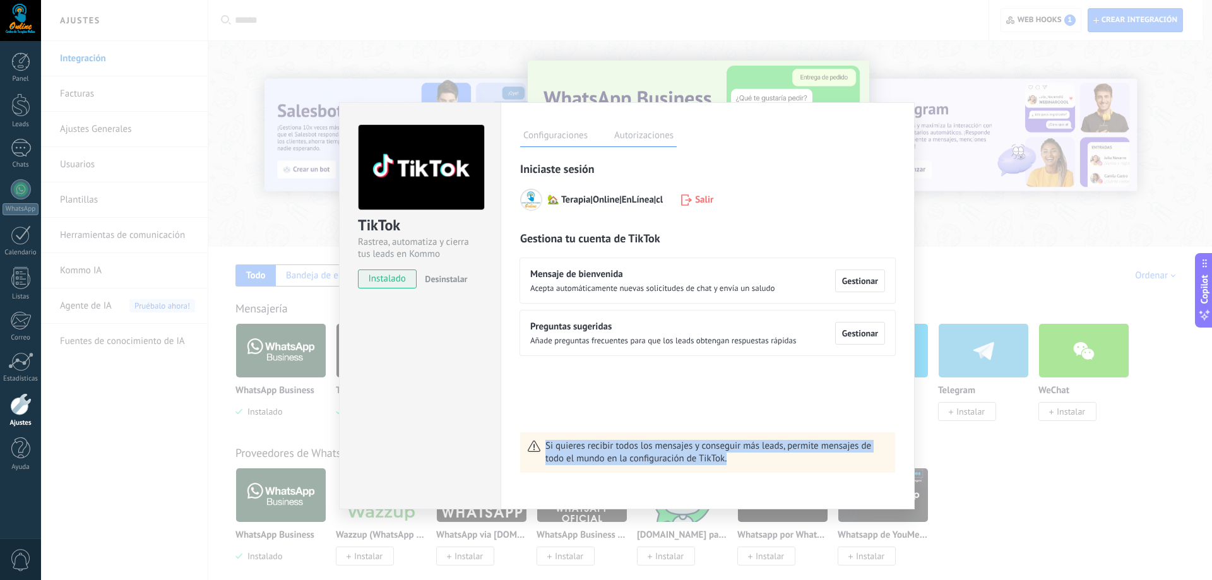
drag, startPoint x: 547, startPoint y: 448, endPoint x: 730, endPoint y: 462, distance: 183.0
click at [730, 462] on span "Si quieres recibir todos los mensajes y conseguir más leads, permite mensajes d…" at bounding box center [717, 452] width 342 height 25
copy span "Si quieres recibir todos los mensajes y conseguir más leads, permite mensajes d…"
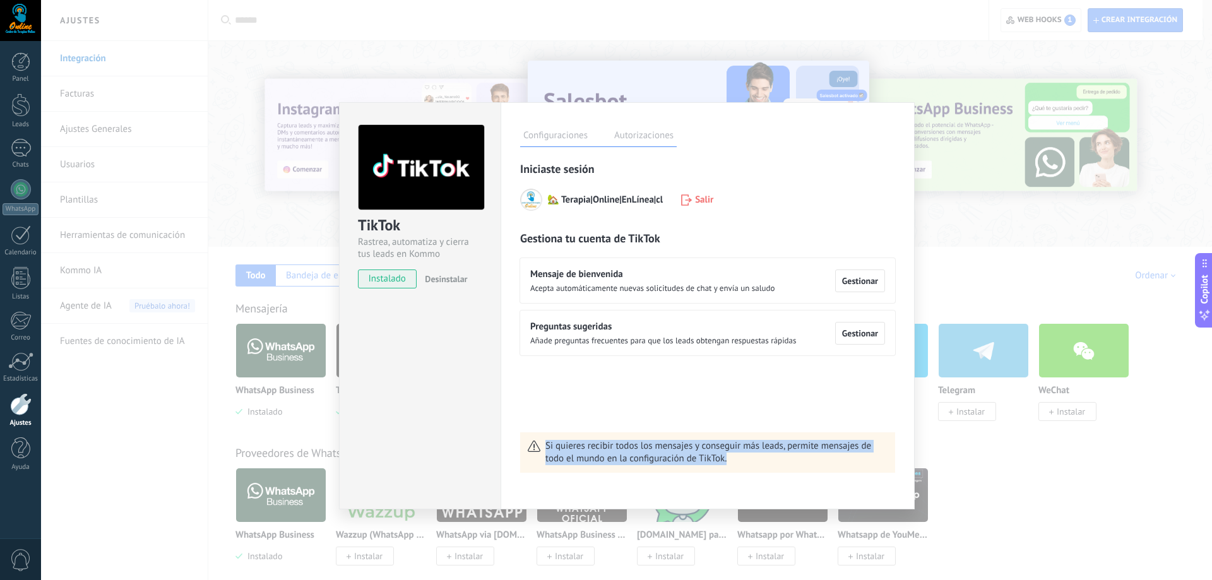
click at [656, 136] on label "Autorizaciones" at bounding box center [644, 137] width 66 height 18
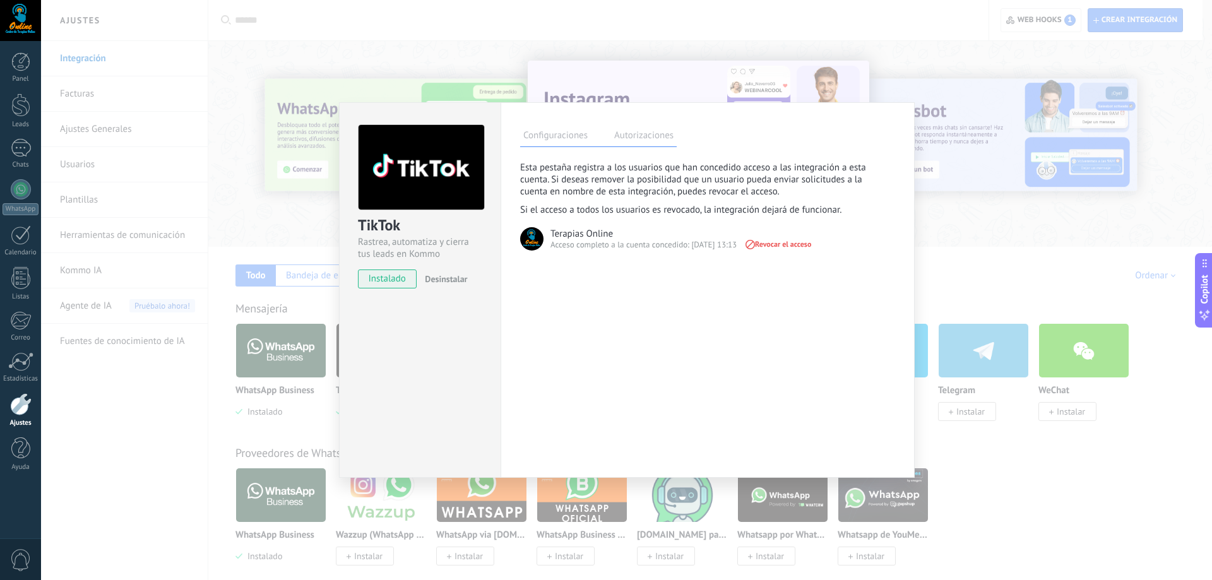
click at [567, 134] on label "Configuraciones" at bounding box center [555, 137] width 71 height 18
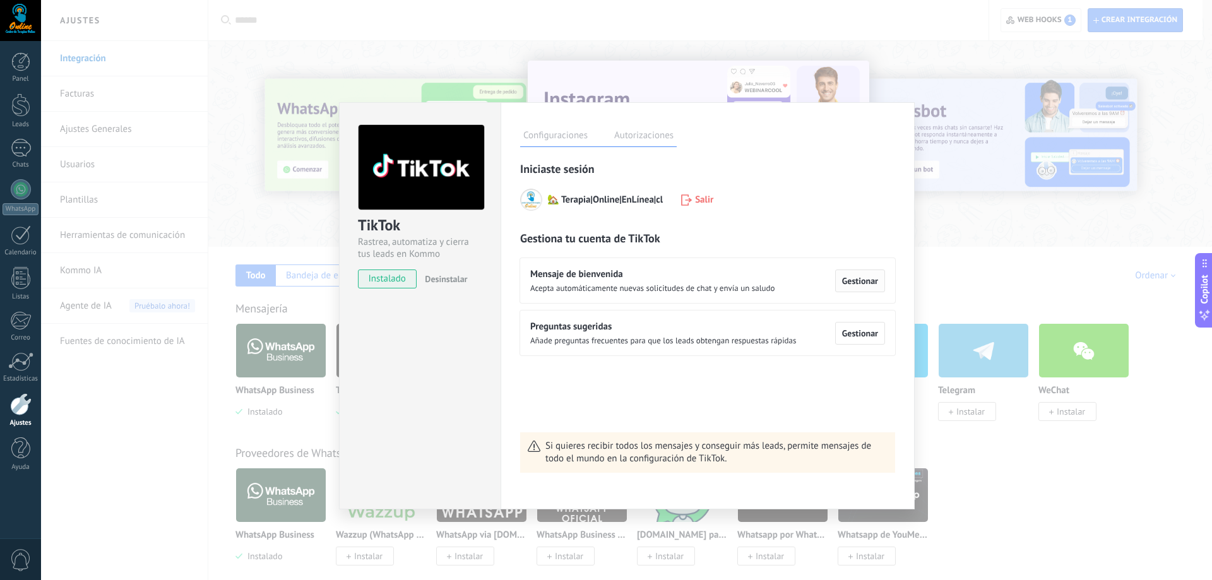
click at [848, 279] on span "Gestionar" at bounding box center [860, 281] width 36 height 9
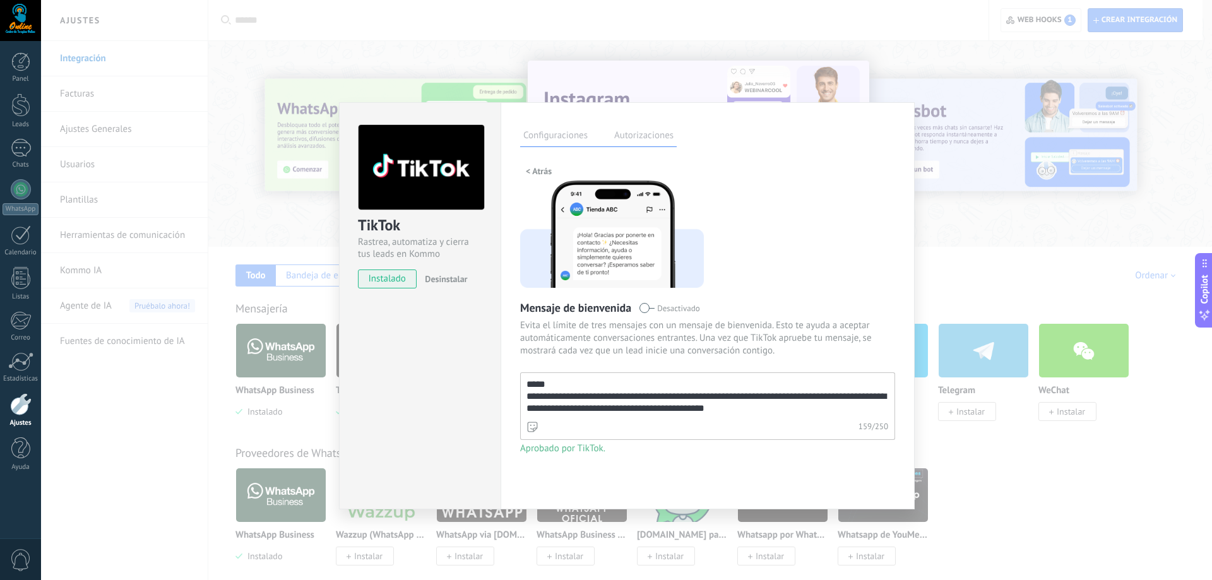
click at [634, 140] on label "Autorizaciones" at bounding box center [644, 137] width 66 height 18
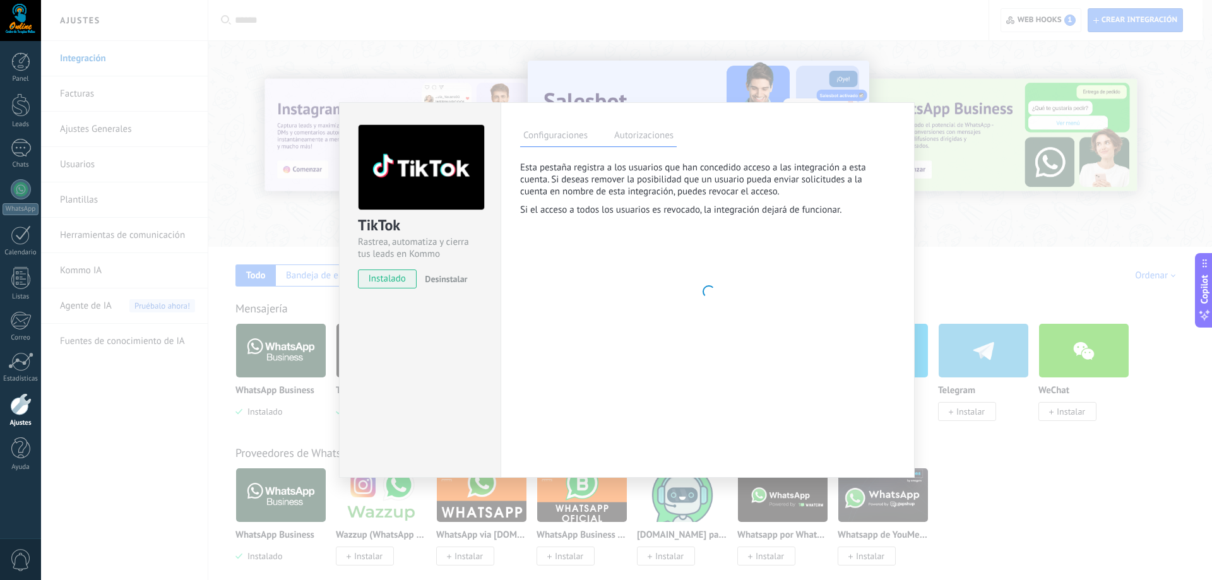
click at [544, 133] on label "Configuraciones" at bounding box center [555, 137] width 71 height 18
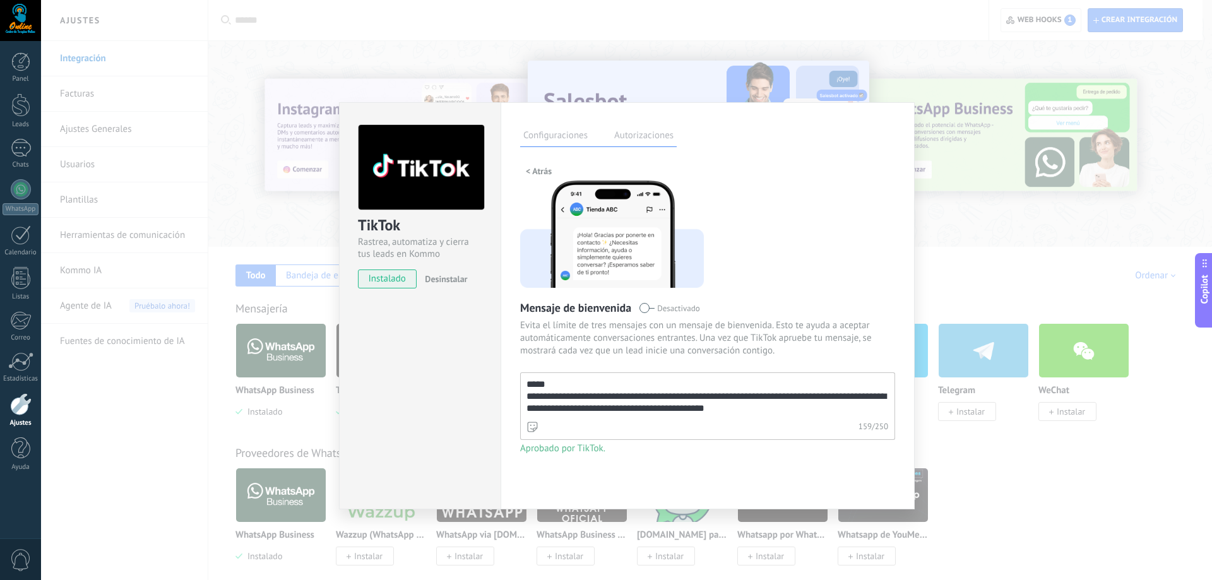
click at [536, 170] on span "< Atrás" at bounding box center [539, 171] width 26 height 9
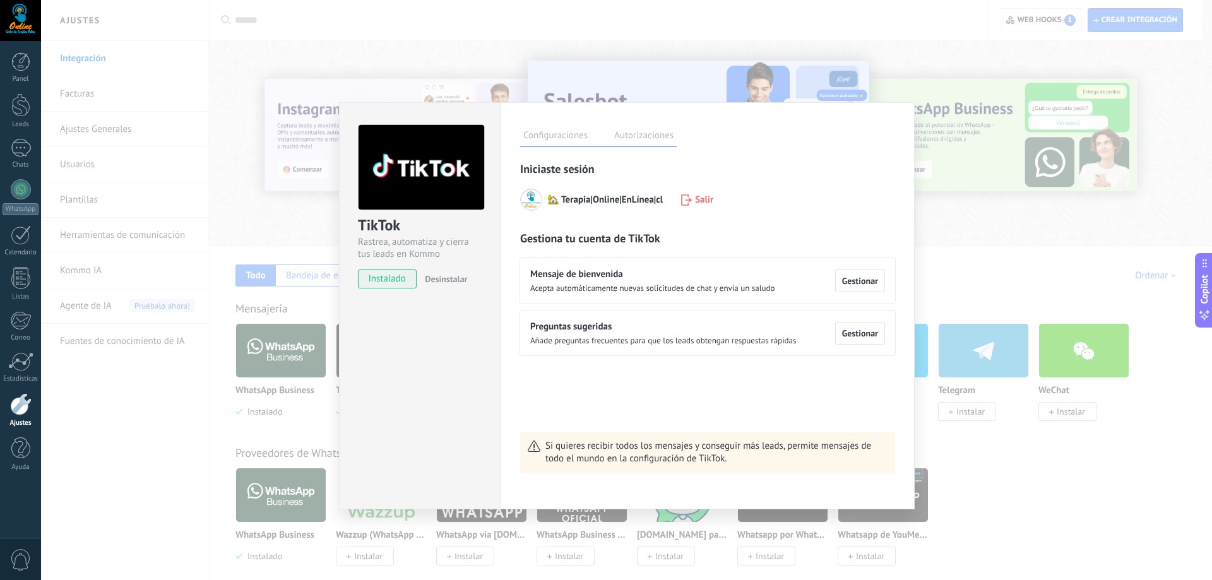
click at [972, 456] on div "TikTok Rastrea, automatiza y cierra tus leads en Kommo instalado Desinstalar Co…" at bounding box center [626, 290] width 1171 height 580
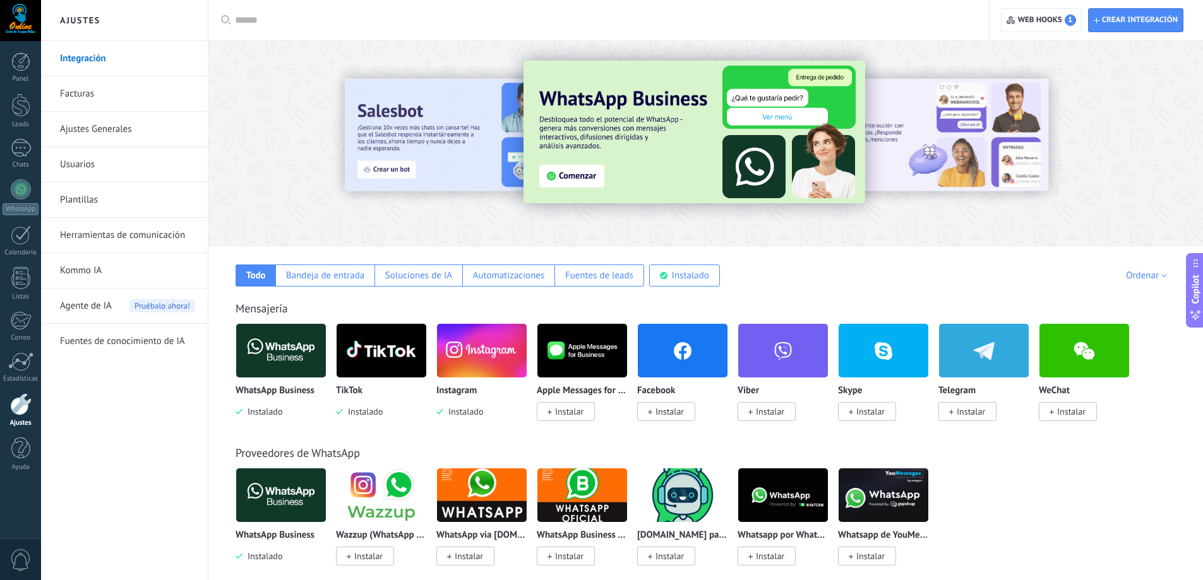
click at [465, 388] on p "Instagram" at bounding box center [456, 391] width 40 height 11
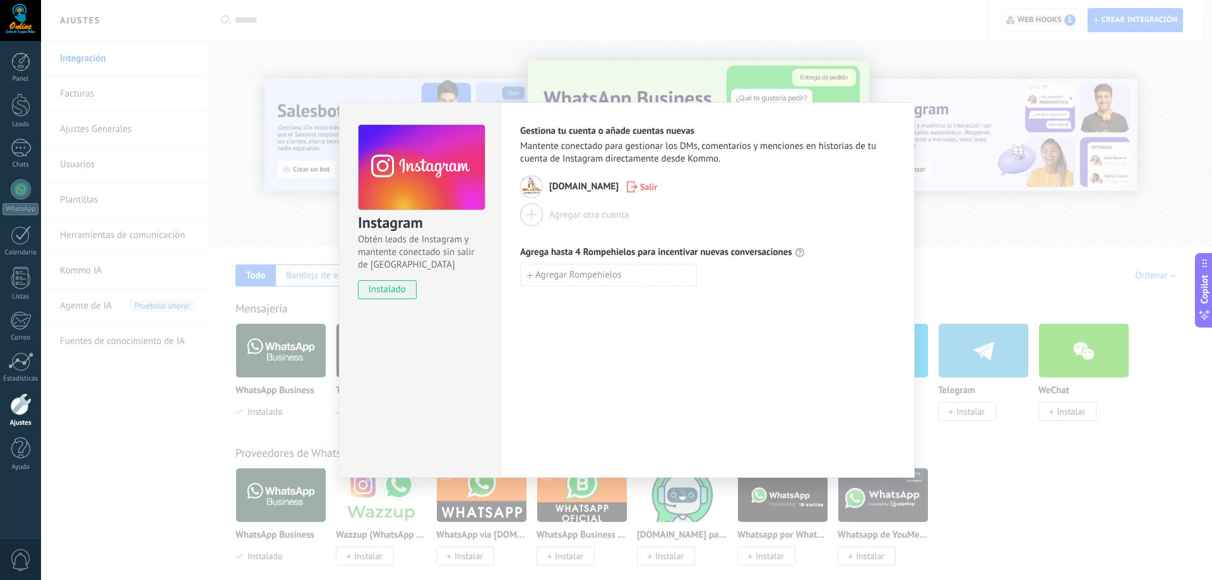
click at [530, 220] on div at bounding box center [531, 214] width 23 height 23
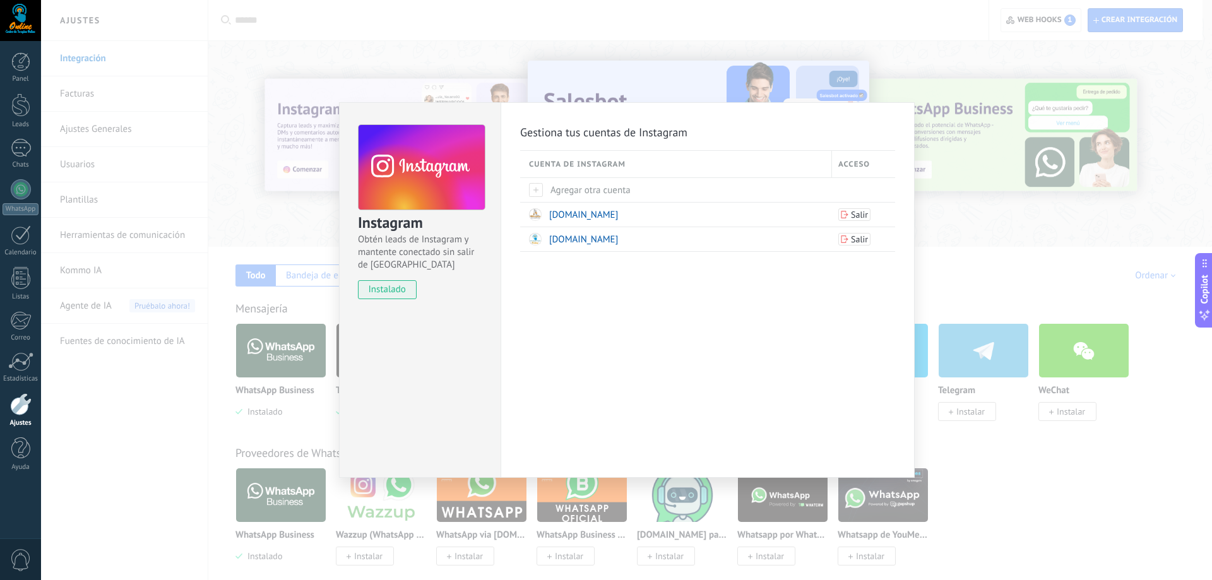
click at [1014, 476] on div "Instagram Obtén leads de Instagram y mantente conectado sin salir de Kommo inst…" at bounding box center [626, 290] width 1171 height 580
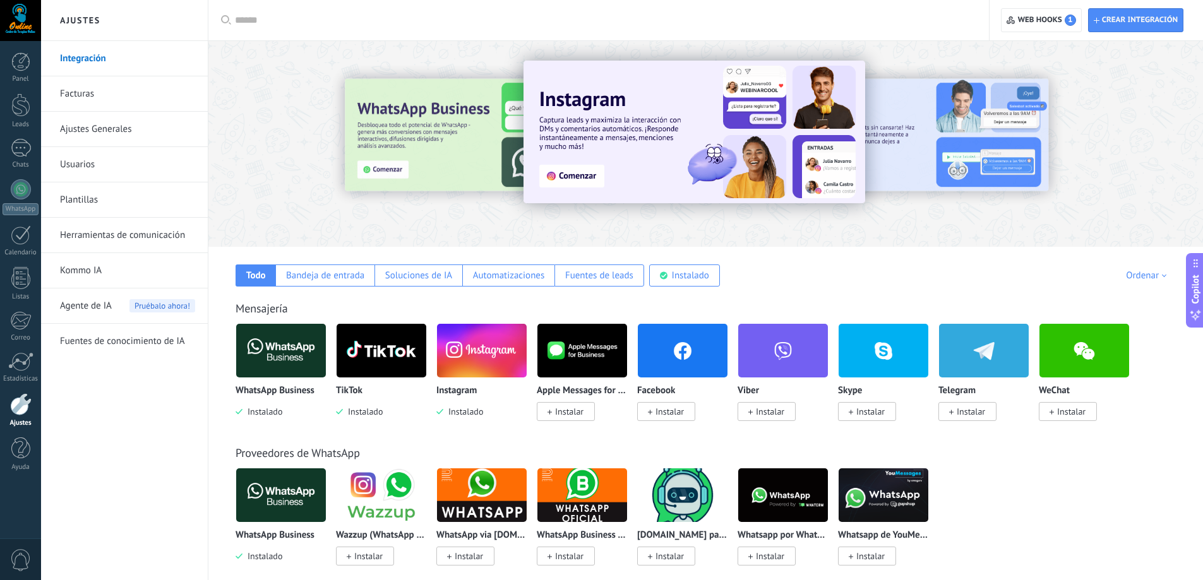
click at [302, 351] on img at bounding box center [281, 350] width 90 height 61
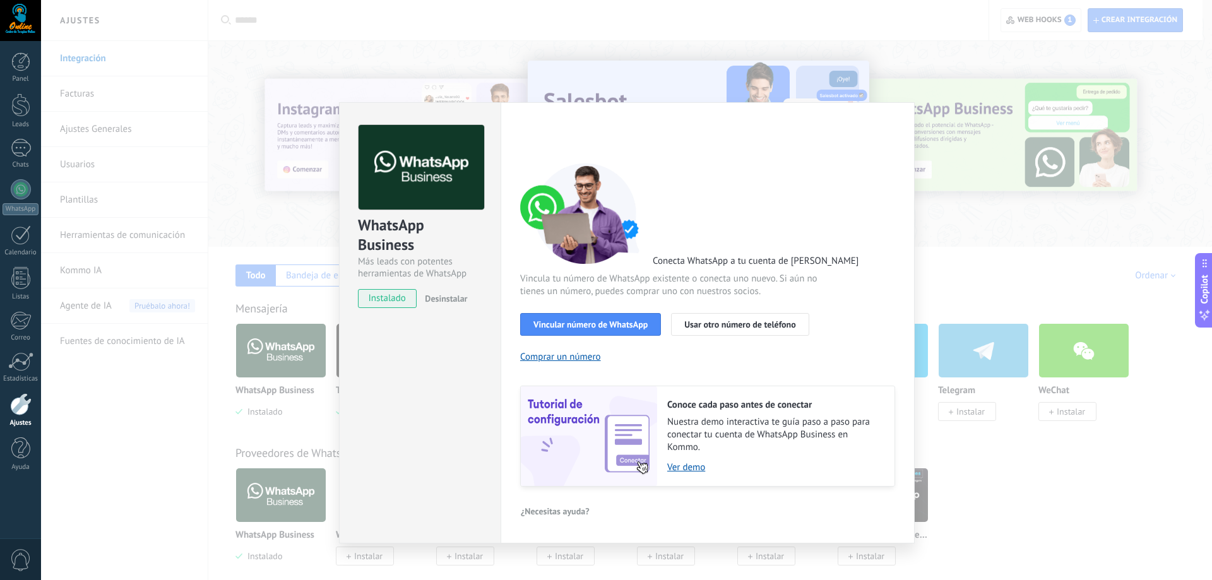
click at [1067, 477] on div "WhatsApp Business Más leads con potentes herramientas de WhatsApp instalado Des…" at bounding box center [626, 290] width 1171 height 580
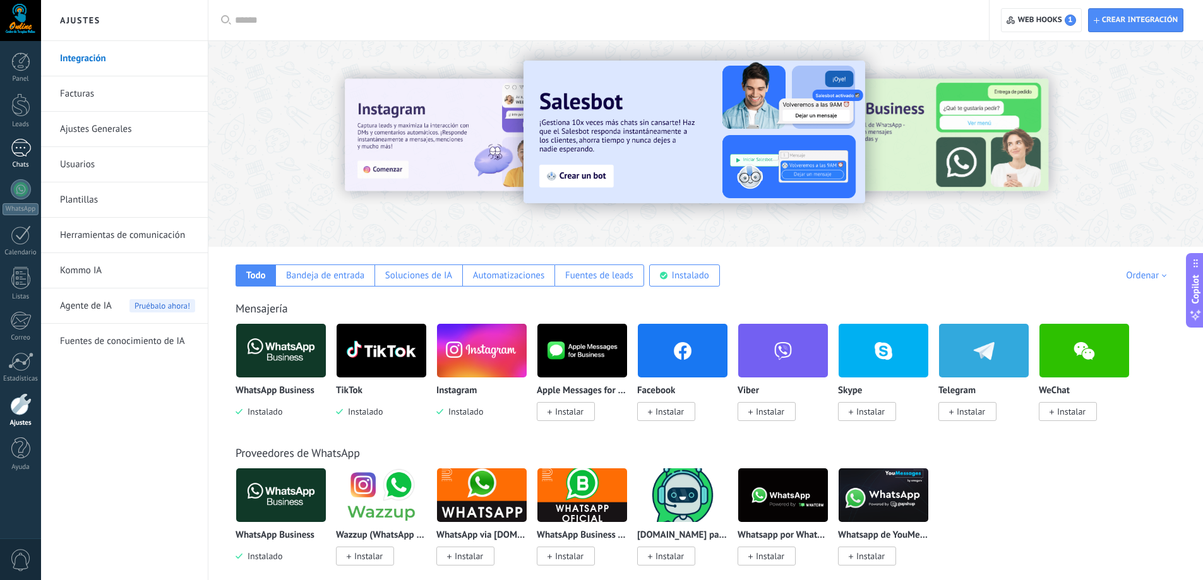
click at [21, 153] on div "1" at bounding box center [21, 148] width 20 height 18
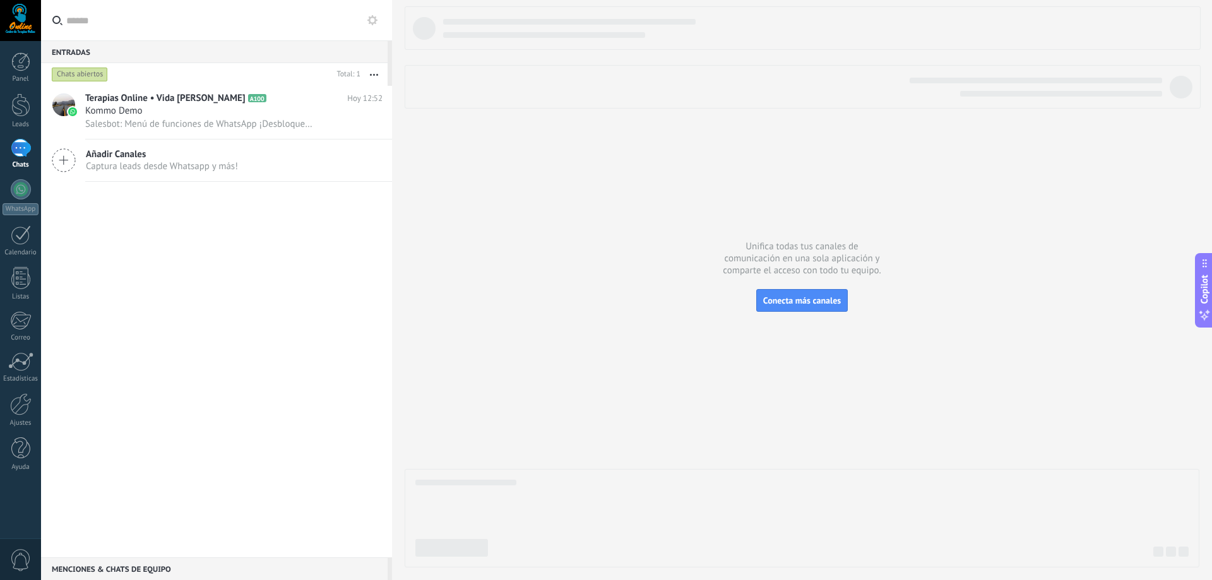
click at [69, 160] on icon at bounding box center [64, 160] width 24 height 24
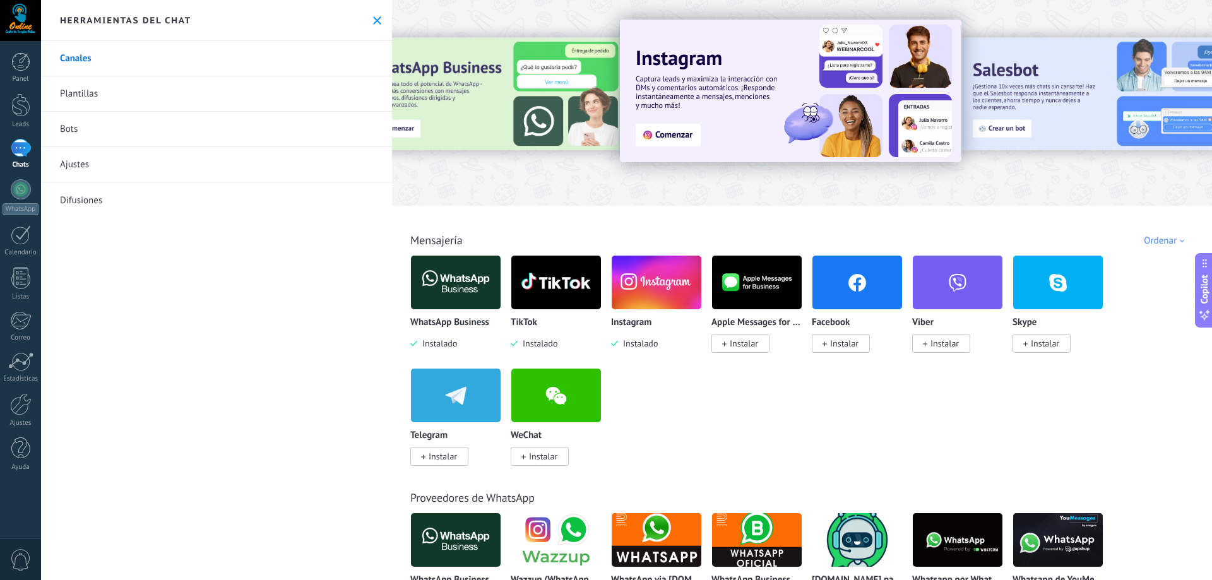
click at [470, 297] on img at bounding box center [456, 282] width 90 height 61
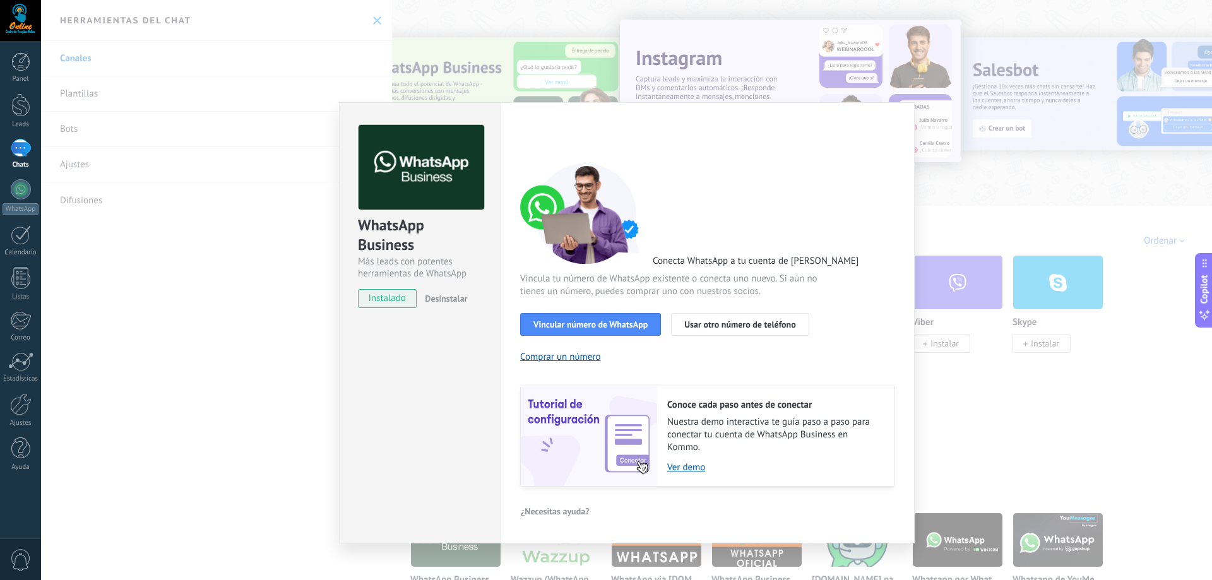
click at [228, 356] on div "WhatsApp Business Más leads con potentes herramientas de WhatsApp instalado Des…" at bounding box center [626, 290] width 1171 height 580
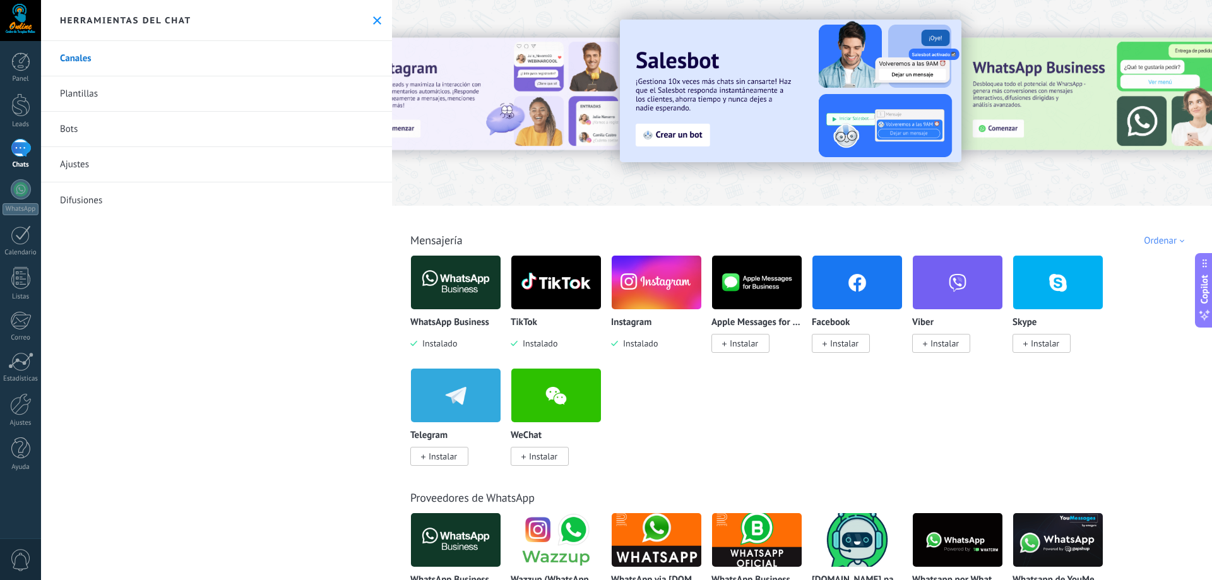
click at [69, 159] on link "Ajustes" at bounding box center [216, 164] width 351 height 35
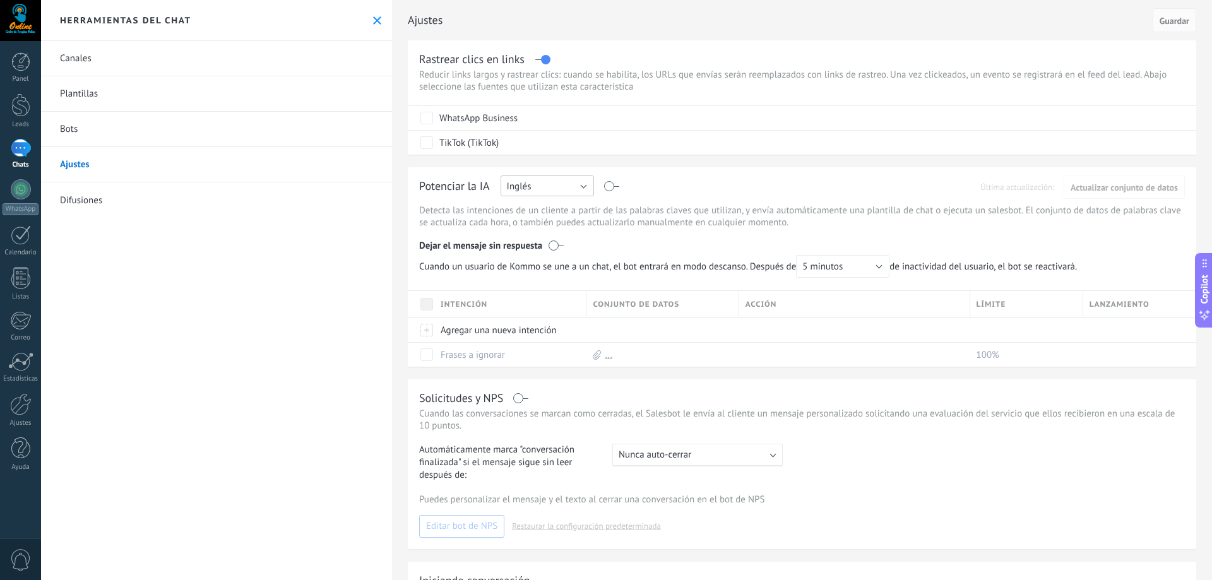
click at [583, 184] on button "Inglés" at bounding box center [547, 186] width 93 height 21
click at [581, 186] on button "Inglés" at bounding box center [547, 186] width 93 height 21
click at [533, 186] on button "Inglés" at bounding box center [547, 186] width 93 height 21
click at [613, 186] on label at bounding box center [612, 186] width 15 height 1
click at [614, 186] on label at bounding box center [612, 186] width 15 height 1
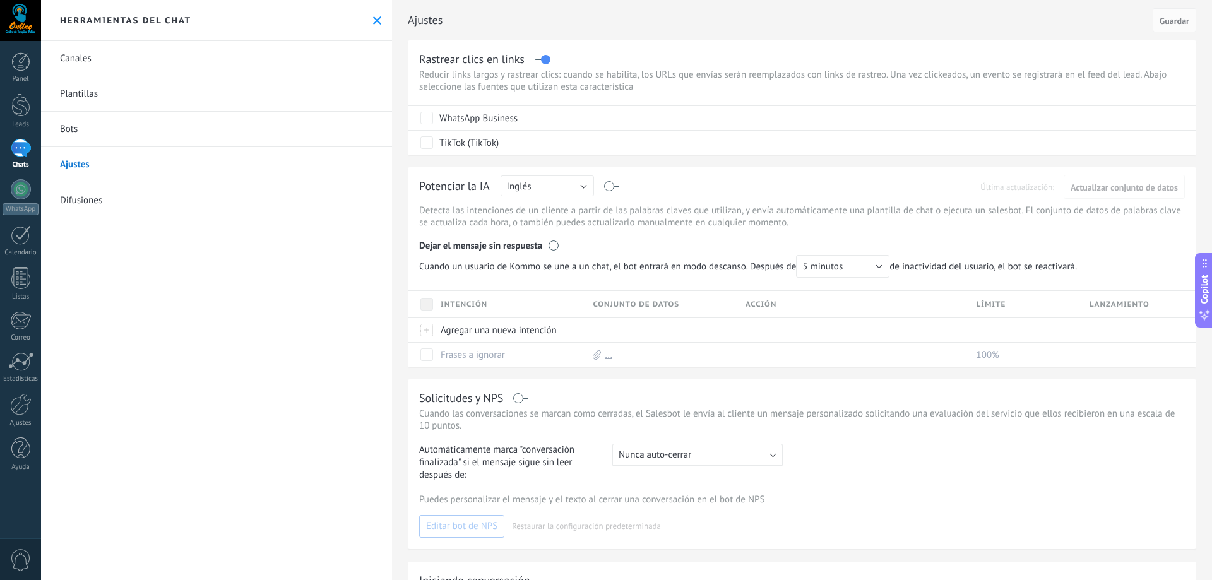
click at [106, 196] on link "Difusiones" at bounding box center [216, 199] width 351 height 35
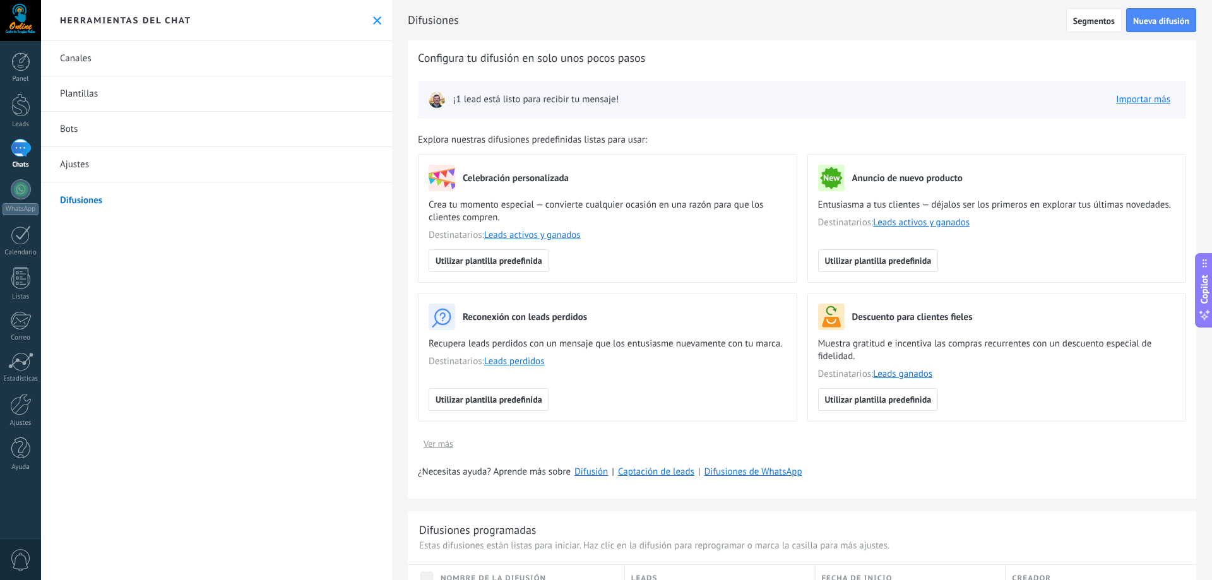
click at [68, 131] on link "Bots" at bounding box center [216, 129] width 351 height 35
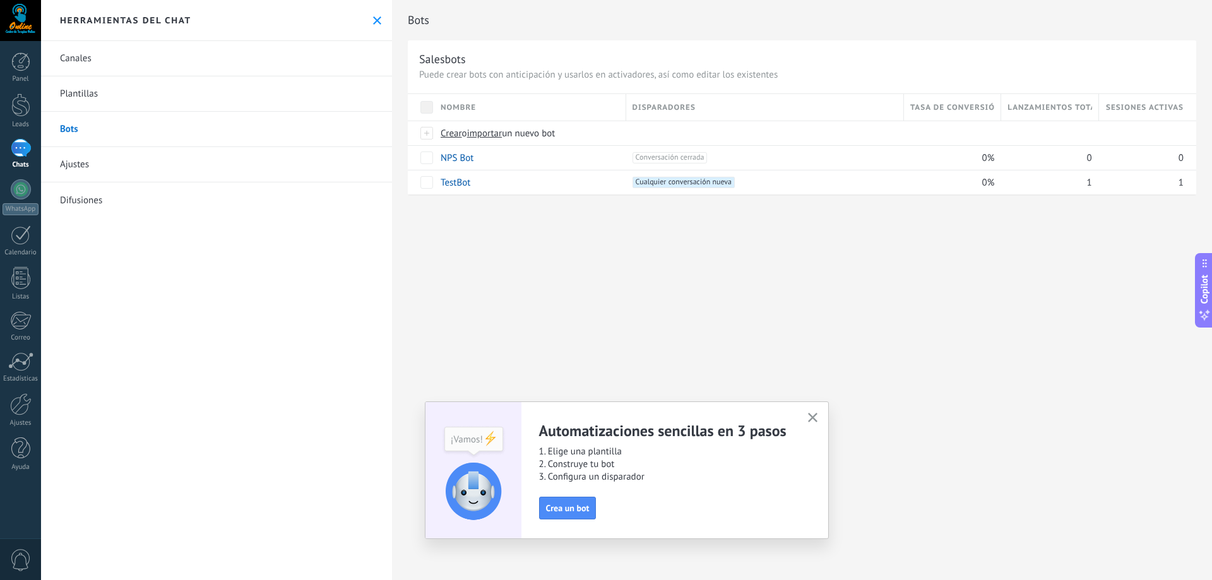
click at [87, 93] on link "Plantillas" at bounding box center [216, 93] width 351 height 35
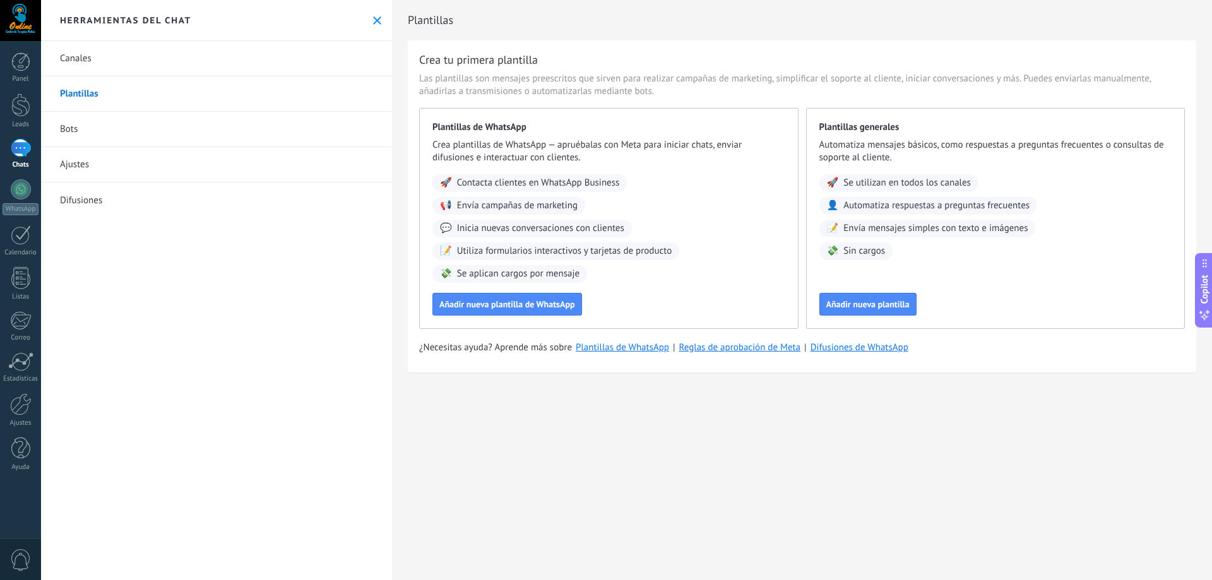
click at [82, 64] on link "Canales" at bounding box center [216, 58] width 351 height 35
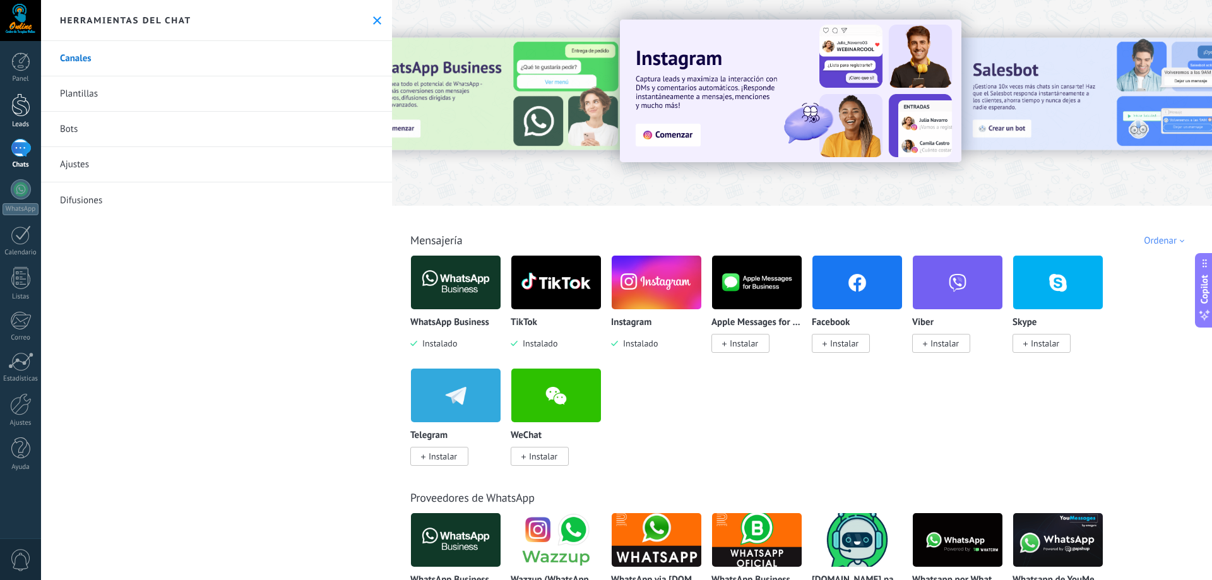
click at [30, 111] on link "Leads" at bounding box center [20, 110] width 41 height 35
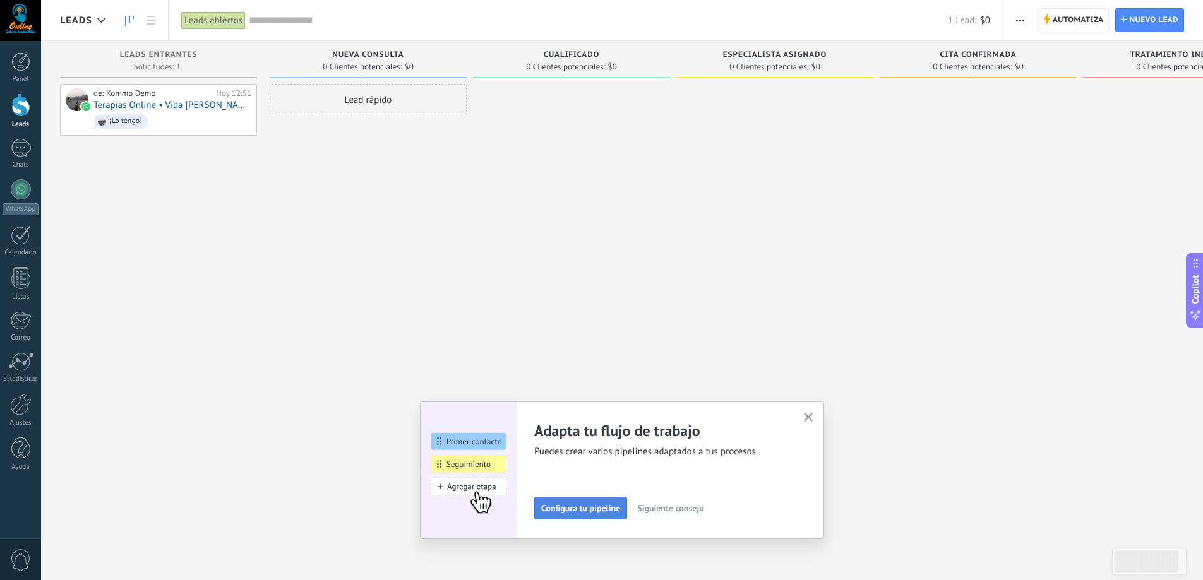
click at [610, 513] on span "Configura tu pipeline" at bounding box center [580, 508] width 79 height 9
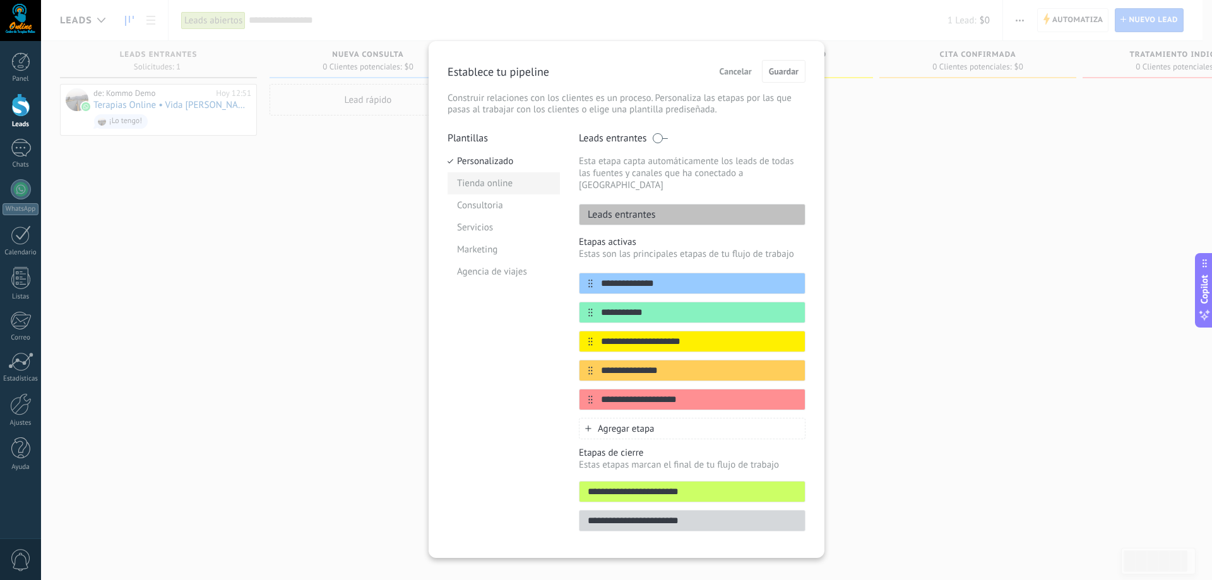
click at [501, 188] on li "Tienda online" at bounding box center [504, 183] width 112 height 22
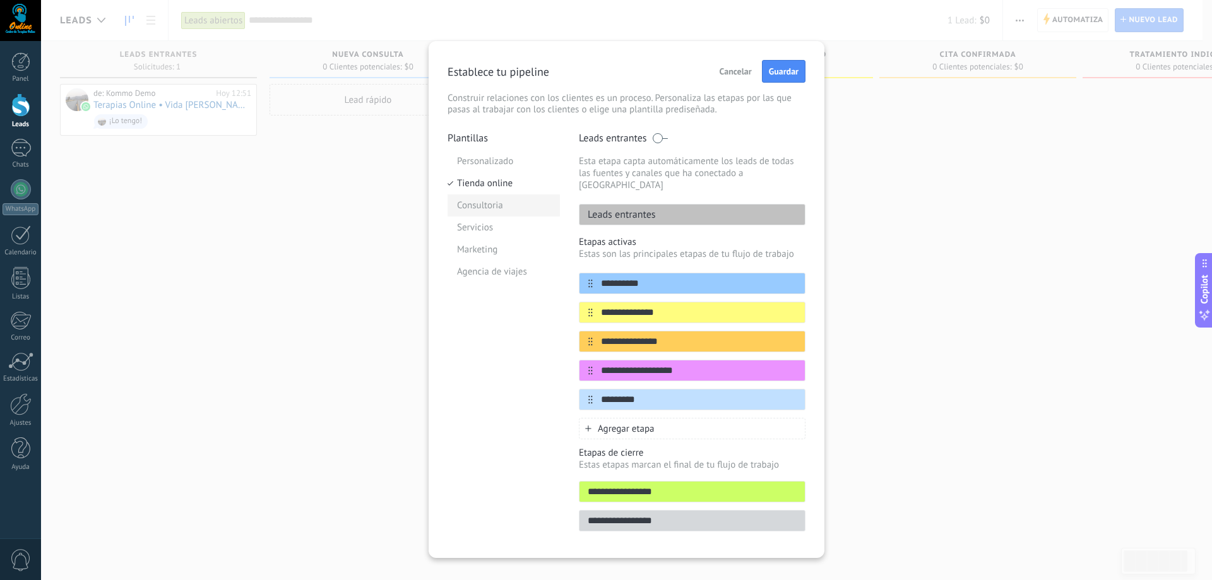
click at [490, 206] on li "Consultoria" at bounding box center [504, 205] width 112 height 22
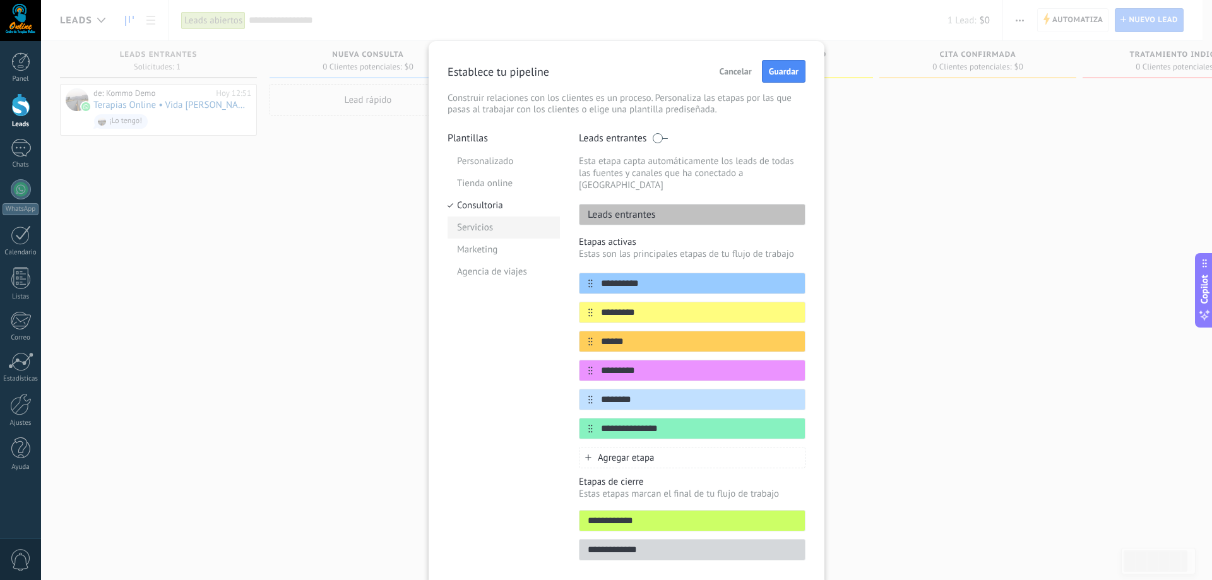
click at [476, 229] on li "Servicios" at bounding box center [504, 228] width 112 height 22
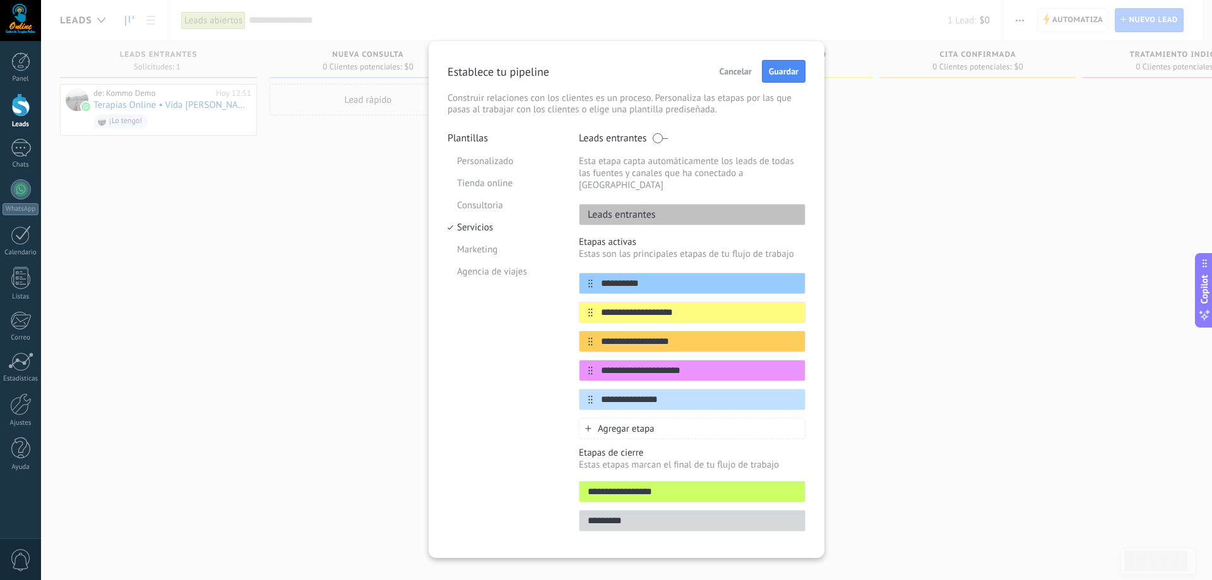
click at [873, 172] on div "**********" at bounding box center [626, 290] width 1171 height 580
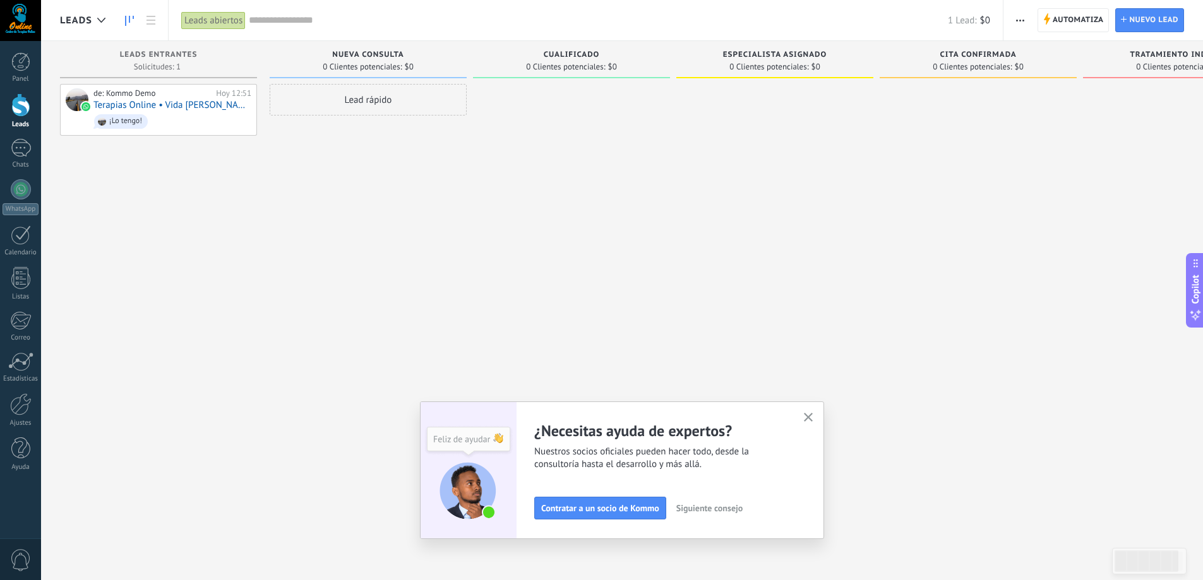
click at [637, 222] on div at bounding box center [571, 291] width 197 height 415
click at [811, 418] on icon "button" at bounding box center [808, 417] width 9 height 9
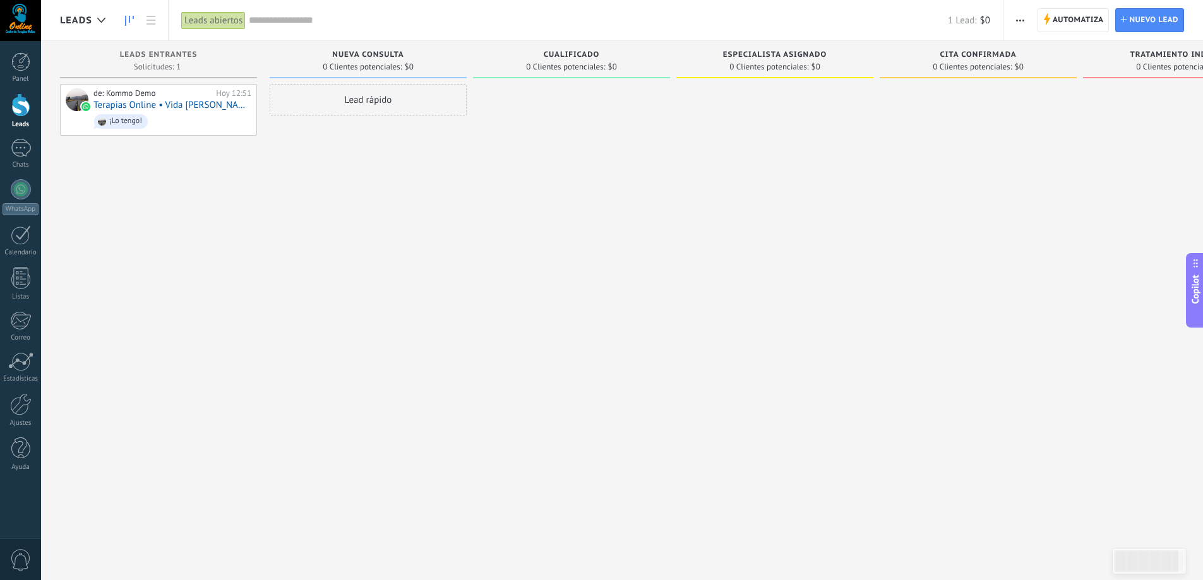
click at [536, 295] on div at bounding box center [571, 291] width 197 height 415
click at [1001, 182] on div at bounding box center [978, 291] width 197 height 415
click at [24, 66] on div at bounding box center [20, 61] width 19 height 19
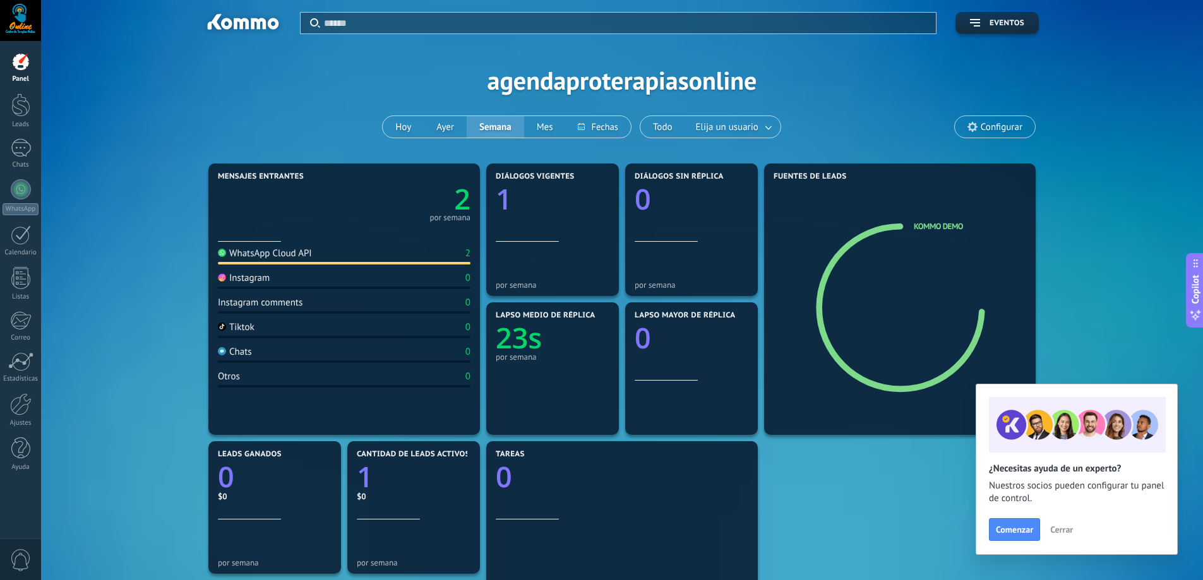
click at [22, 20] on div at bounding box center [20, 20] width 41 height 41
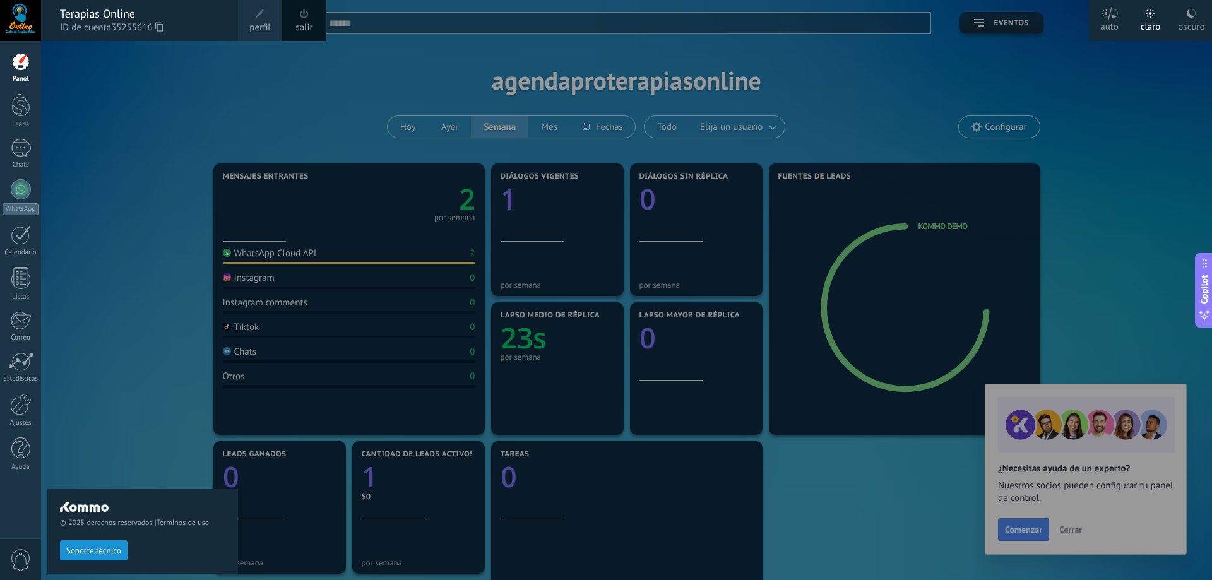
click at [259, 18] on span at bounding box center [260, 14] width 14 height 14
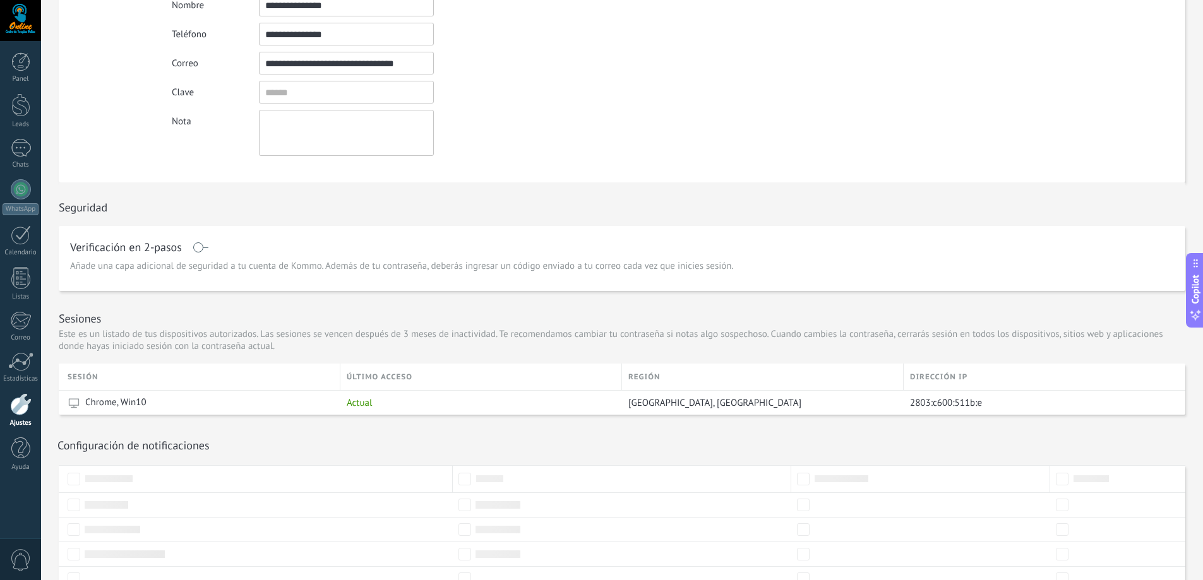
scroll to position [241, 0]
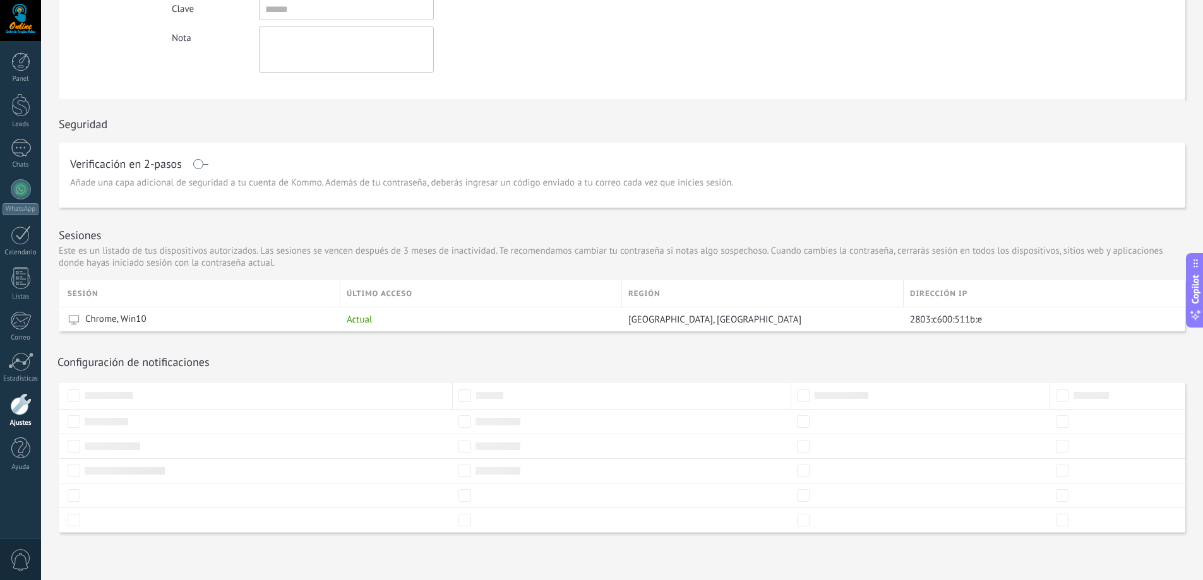
click at [87, 437] on div at bounding box center [256, 446] width 394 height 25
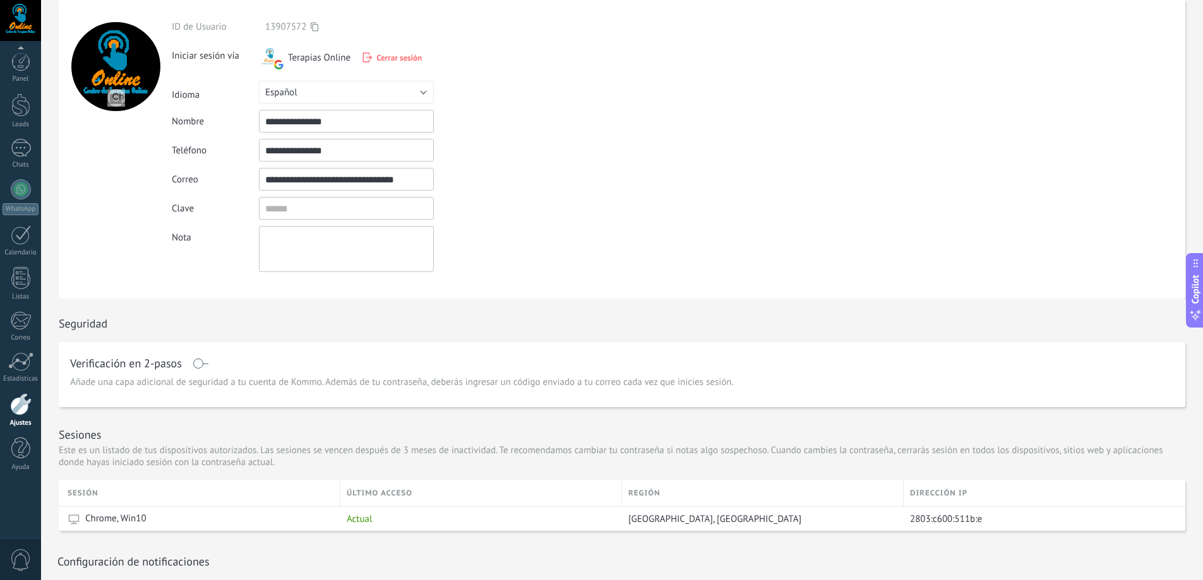
scroll to position [63, 0]
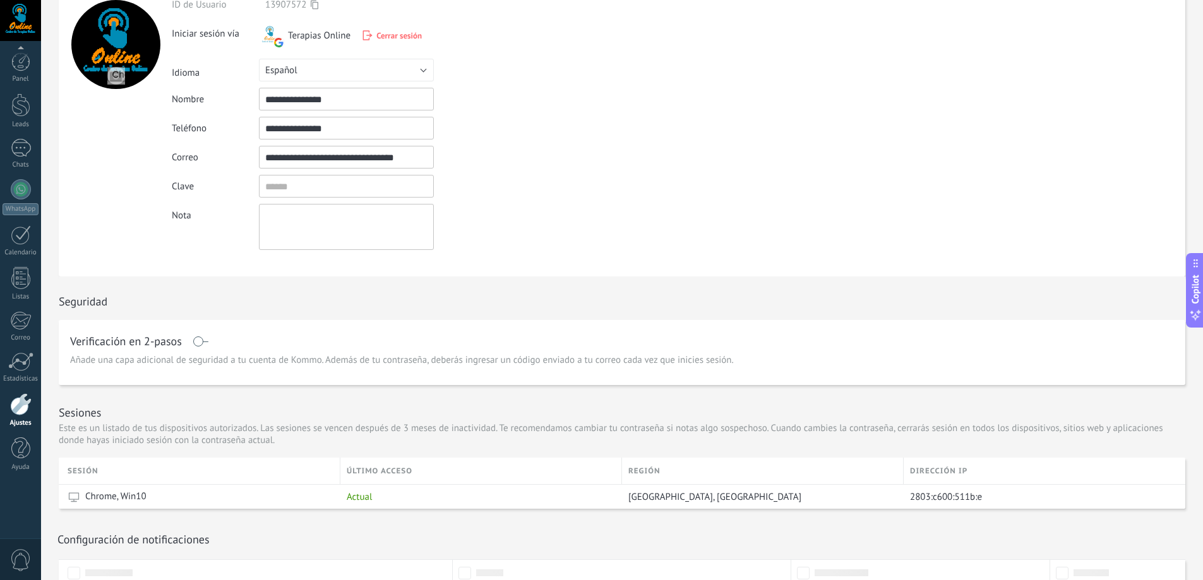
click at [24, 409] on div at bounding box center [20, 404] width 21 height 22
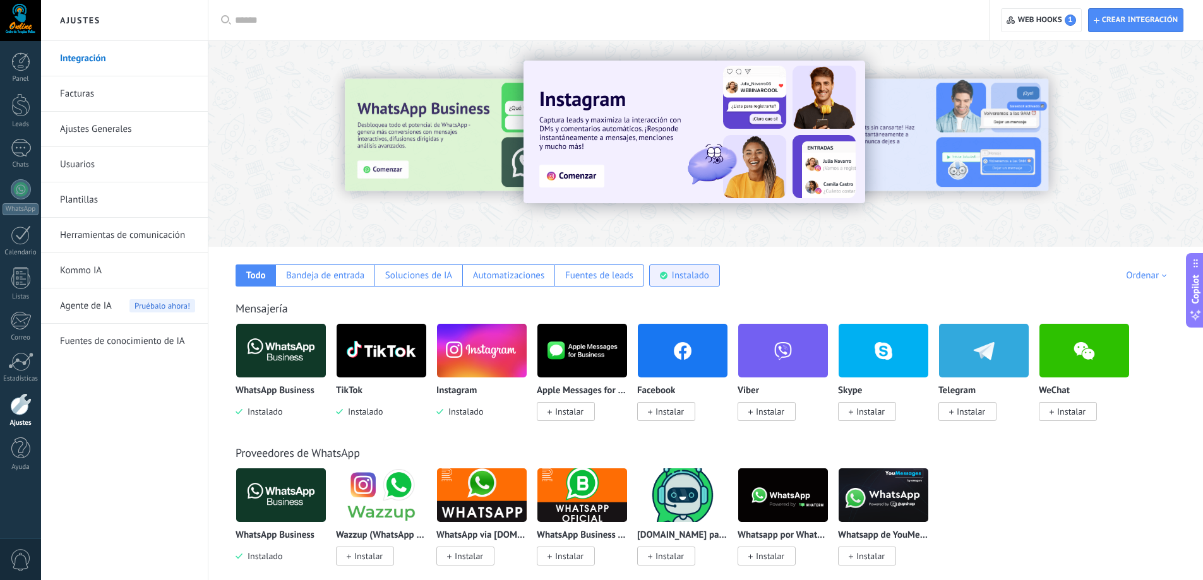
click at [677, 278] on div "Instalado" at bounding box center [690, 276] width 37 height 12
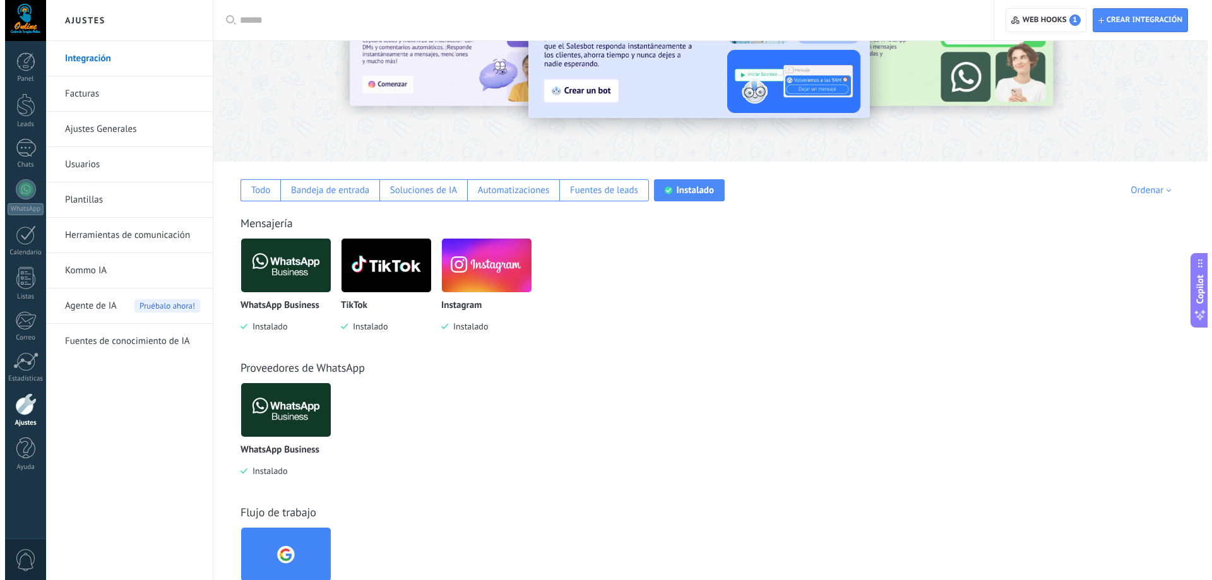
scroll to position [126, 0]
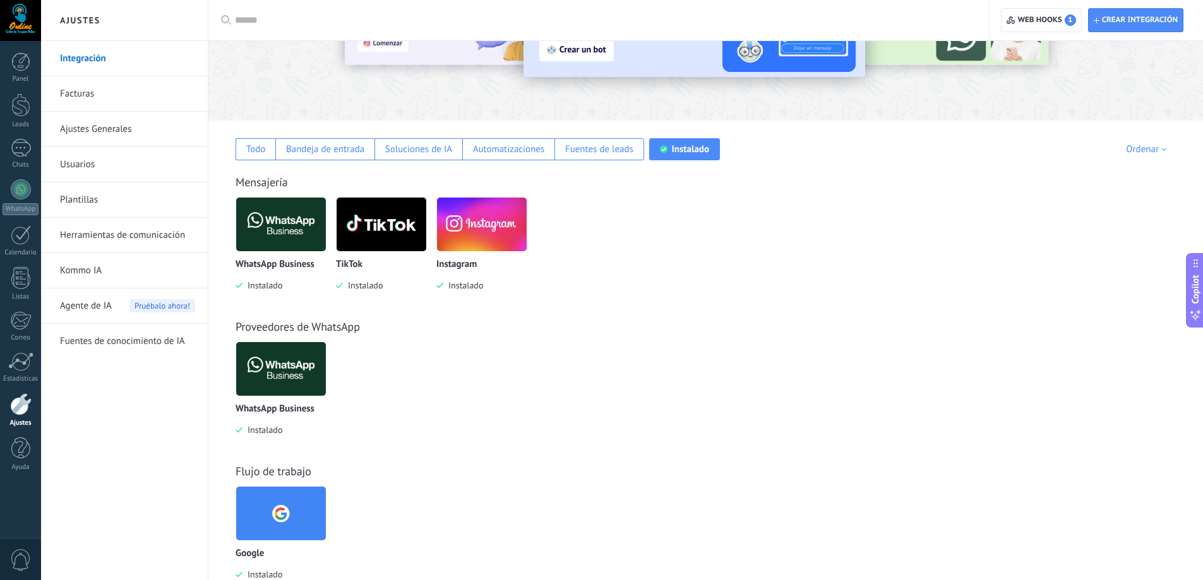
click at [287, 376] on img at bounding box center [281, 368] width 90 height 61
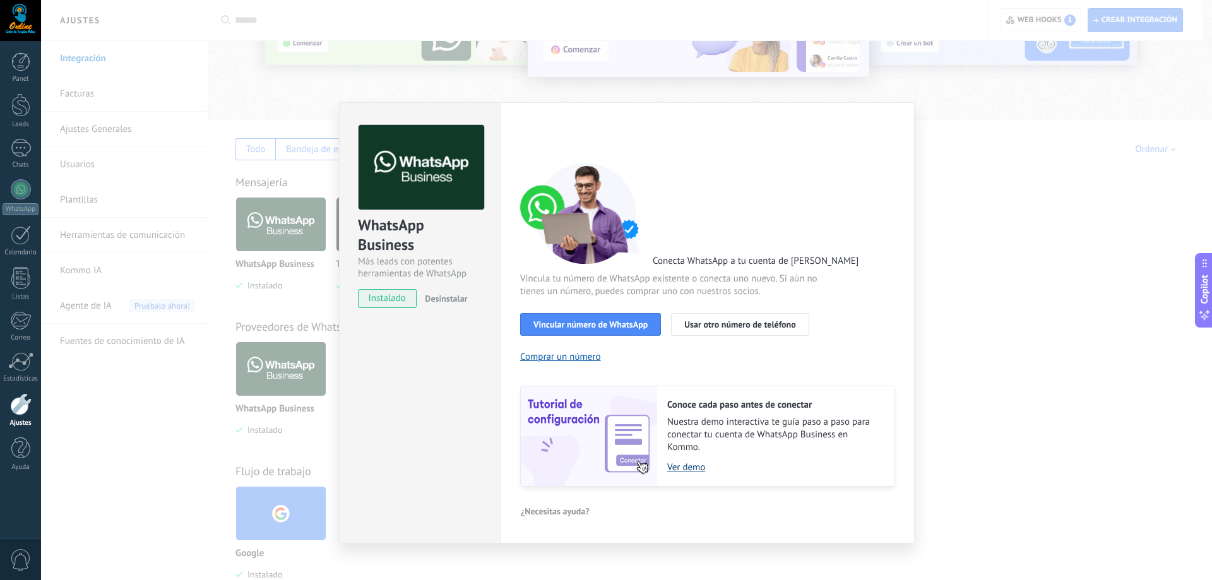
click at [680, 469] on link "Ver demo" at bounding box center [774, 468] width 215 height 12
